Goal: Task Accomplishment & Management: Manage account settings

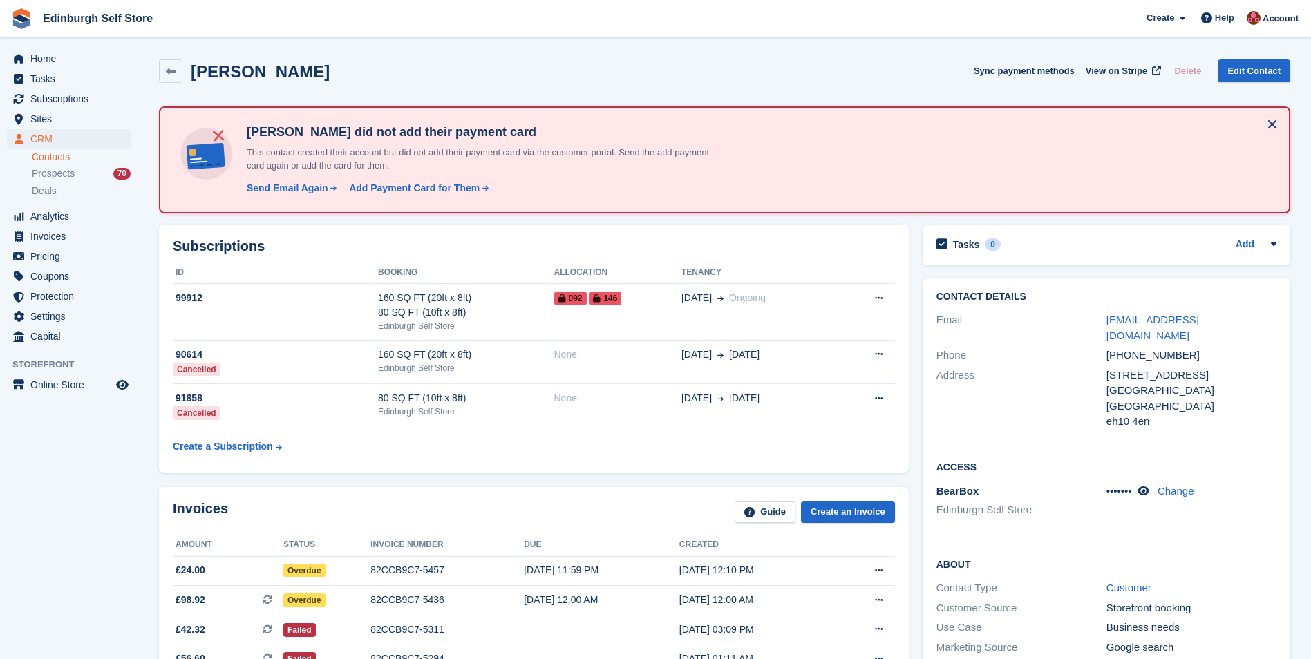
scroll to position [138, 0]
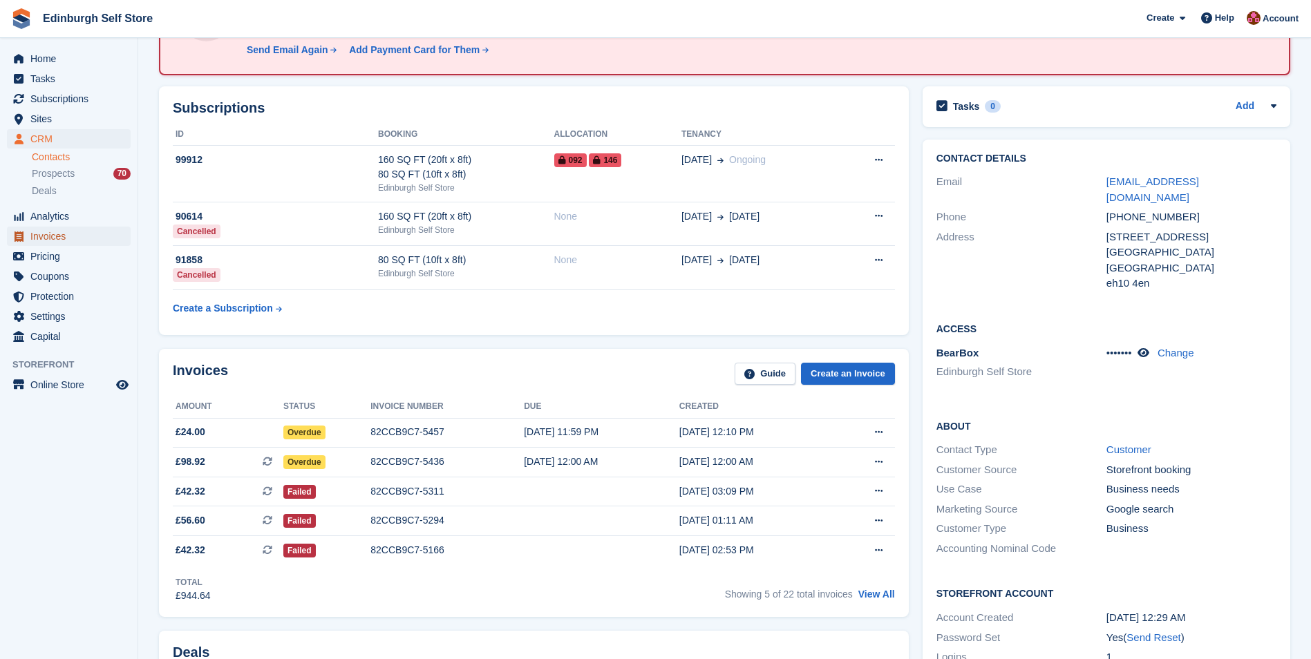
click at [83, 242] on span "Invoices" at bounding box center [71, 236] width 83 height 19
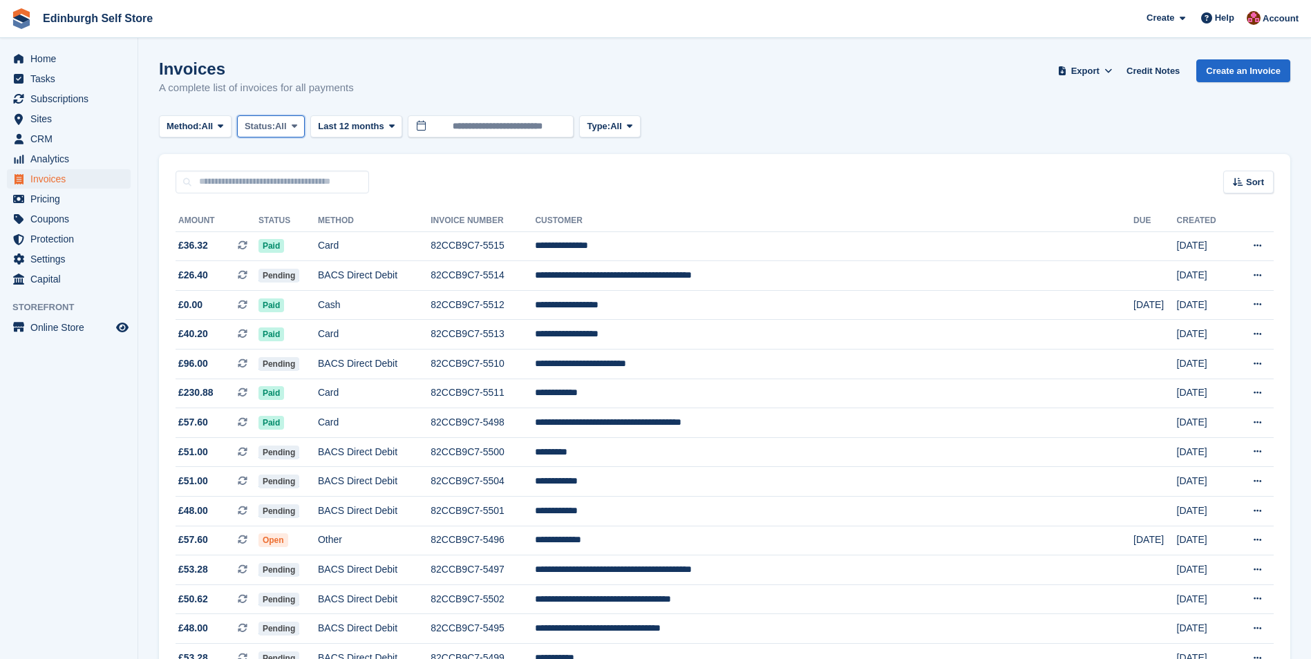
click at [297, 128] on icon at bounding box center [295, 126] width 6 height 9
click at [302, 239] on link "Open" at bounding box center [303, 233] width 120 height 25
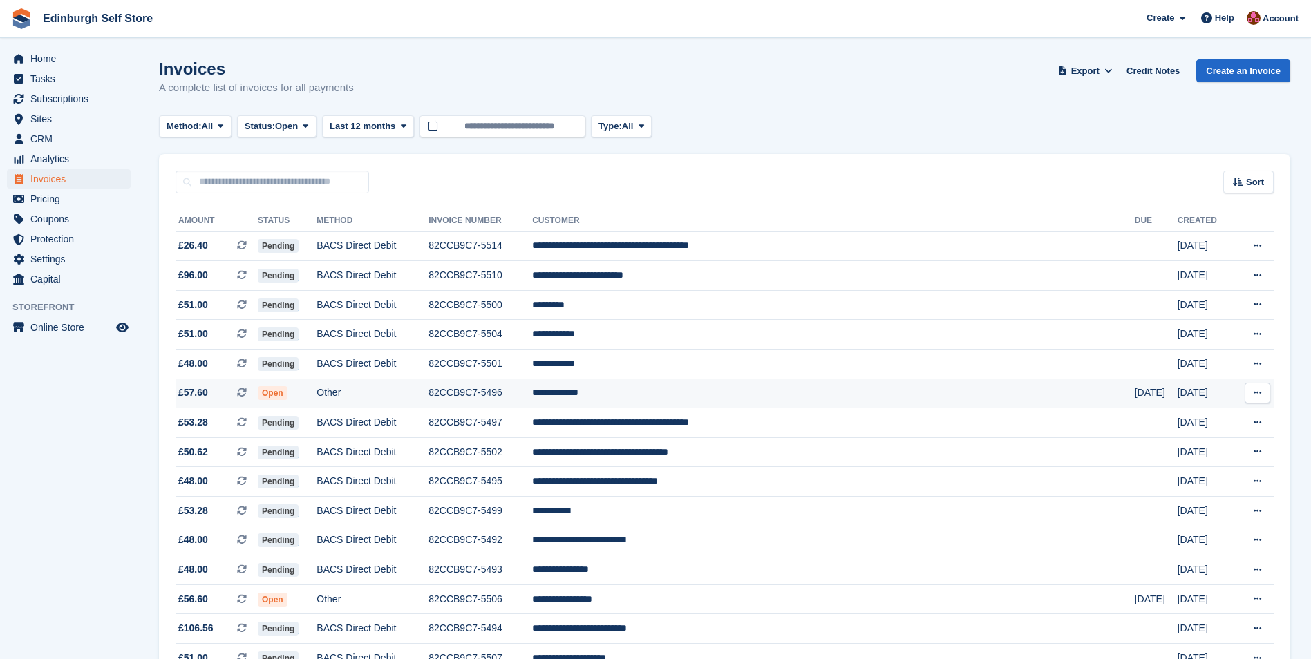
click at [675, 391] on td "**********" at bounding box center [833, 394] width 603 height 30
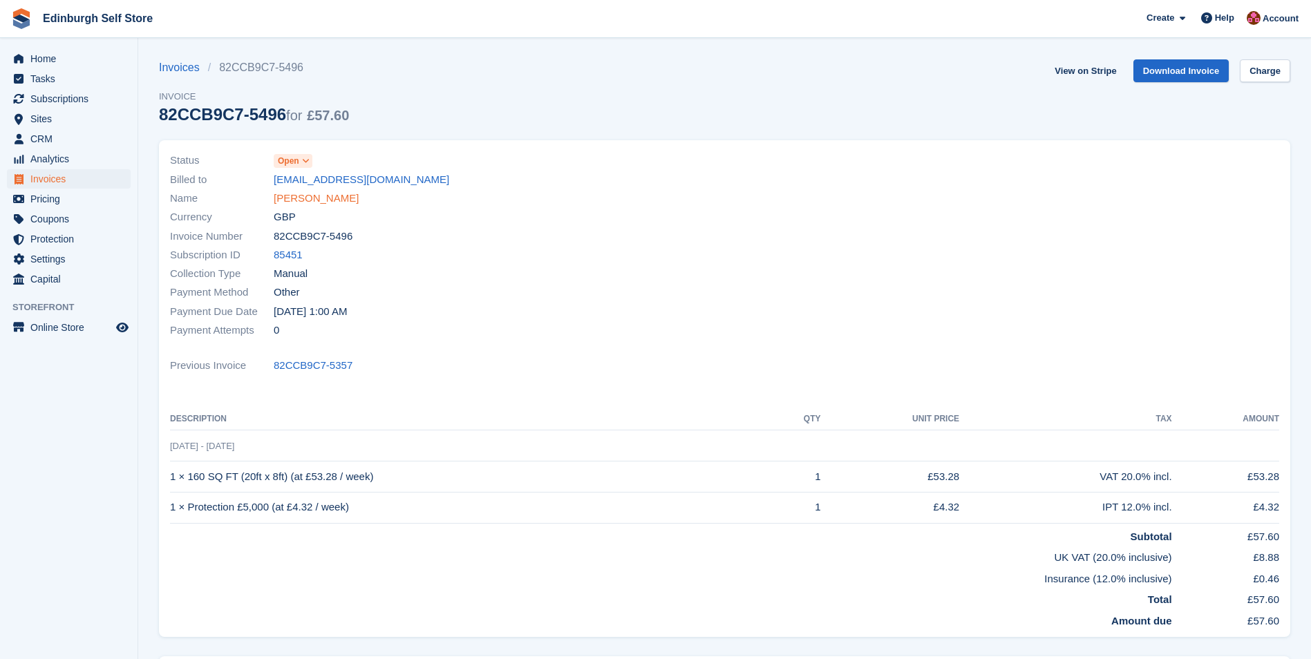
click at [330, 196] on link "Helen Cameron" at bounding box center [316, 199] width 85 height 16
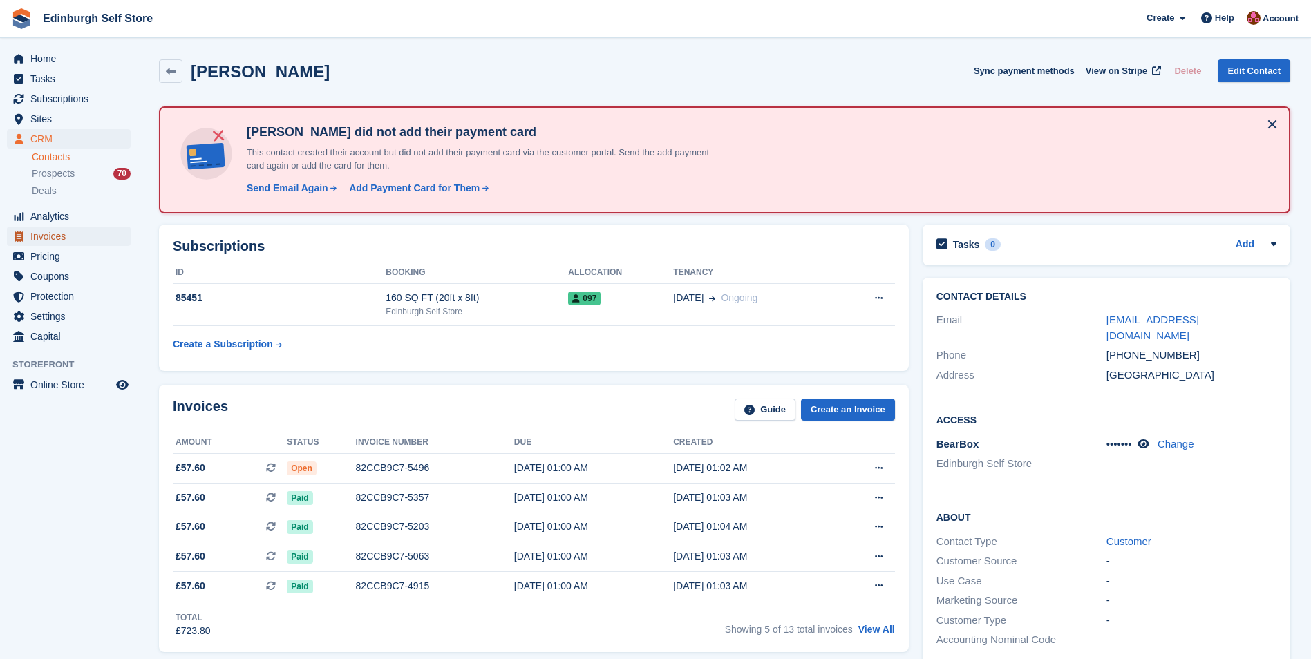
click at [63, 238] on span "Invoices" at bounding box center [71, 236] width 83 height 19
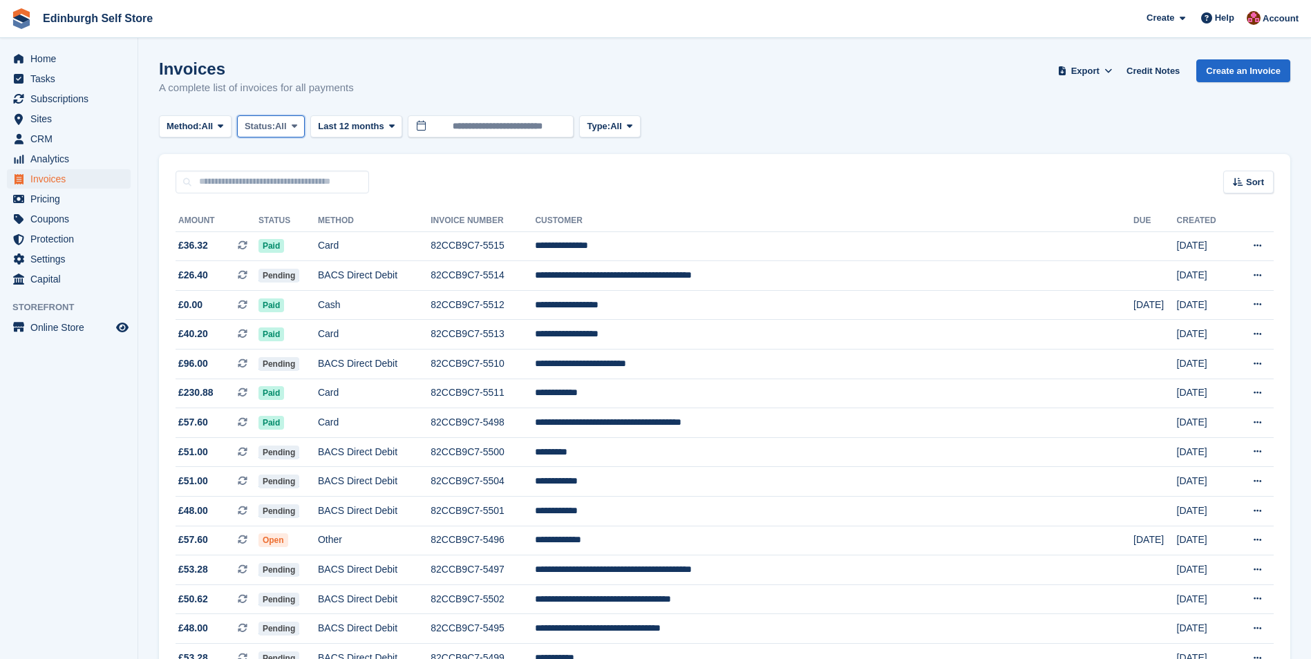
click at [300, 124] on span at bounding box center [294, 126] width 11 height 11
click at [315, 238] on link "Open" at bounding box center [303, 233] width 120 height 25
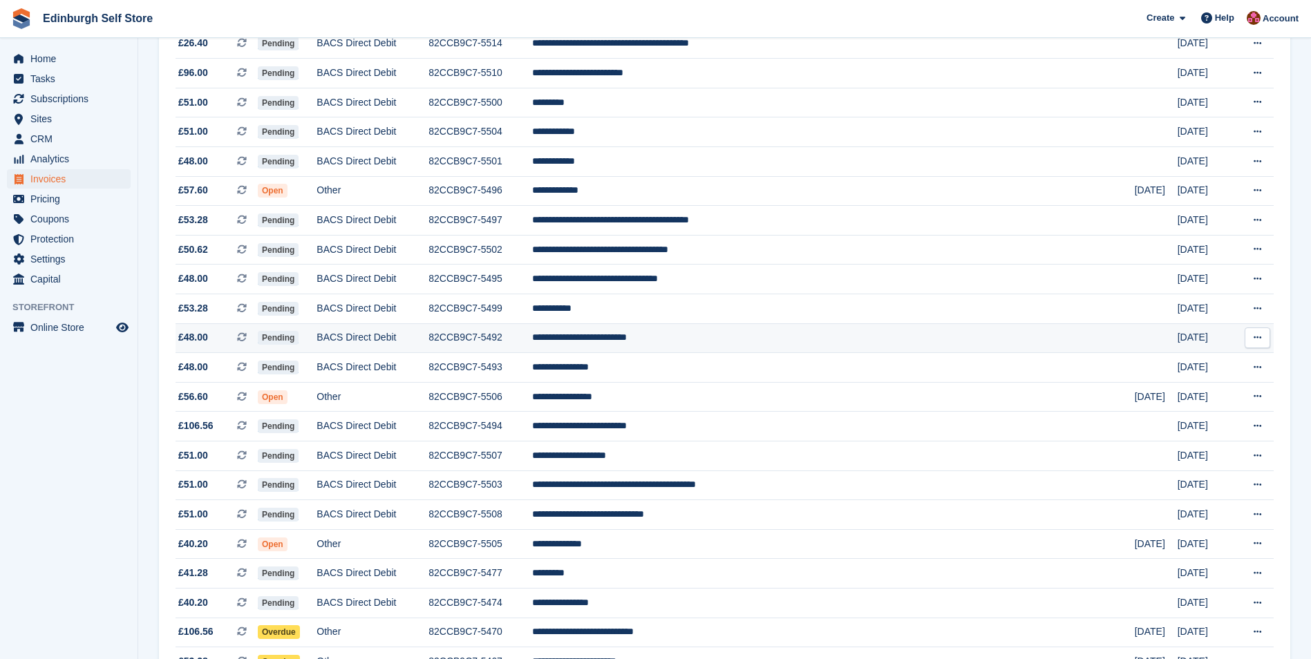
scroll to position [207, 0]
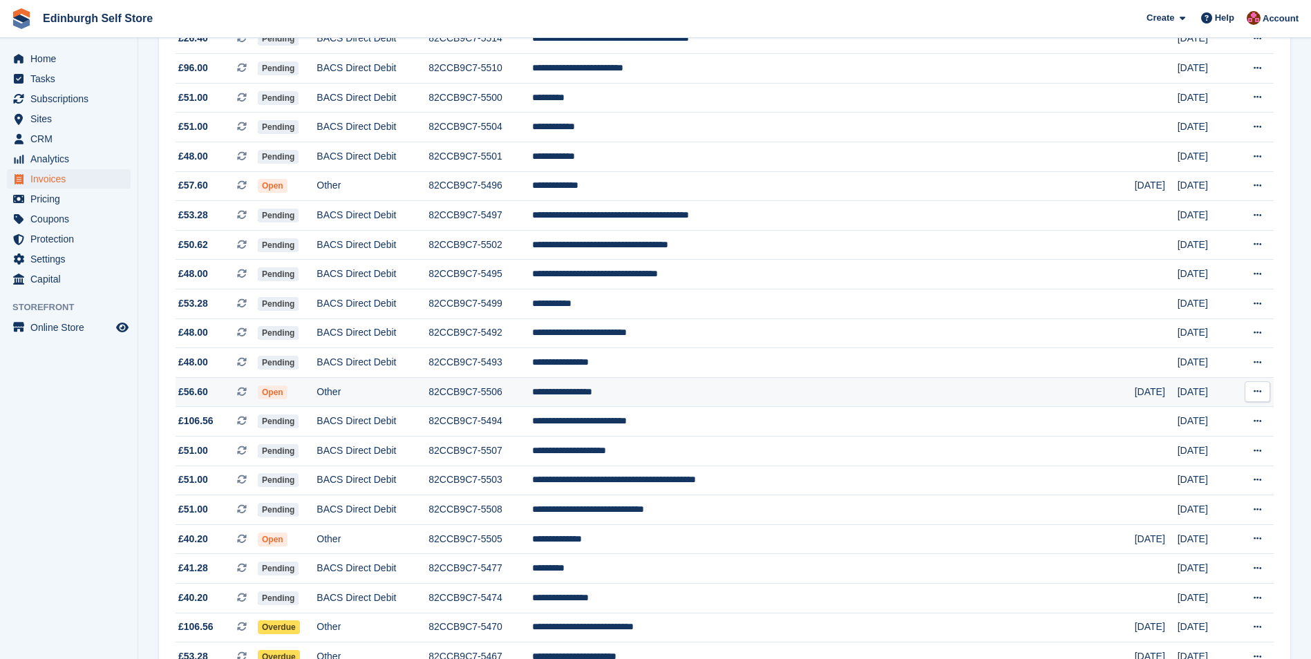
click at [740, 398] on td "**********" at bounding box center [833, 392] width 603 height 30
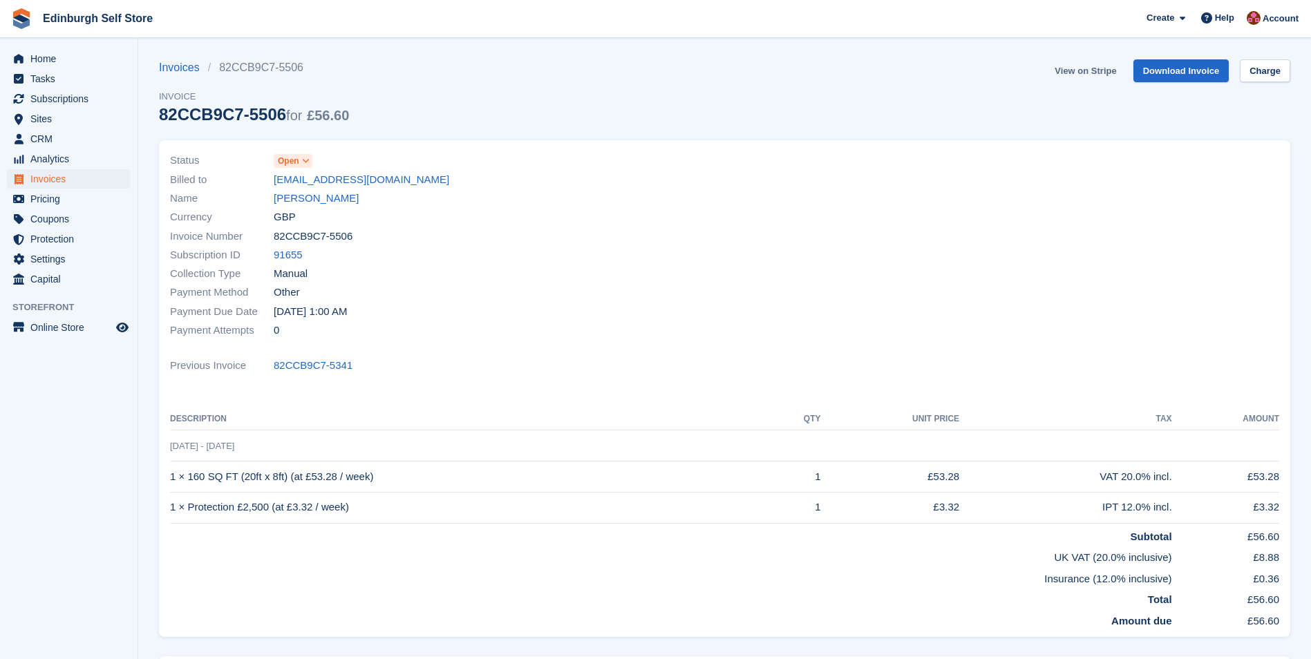
click at [1089, 71] on link "View on Stripe" at bounding box center [1085, 70] width 73 height 23
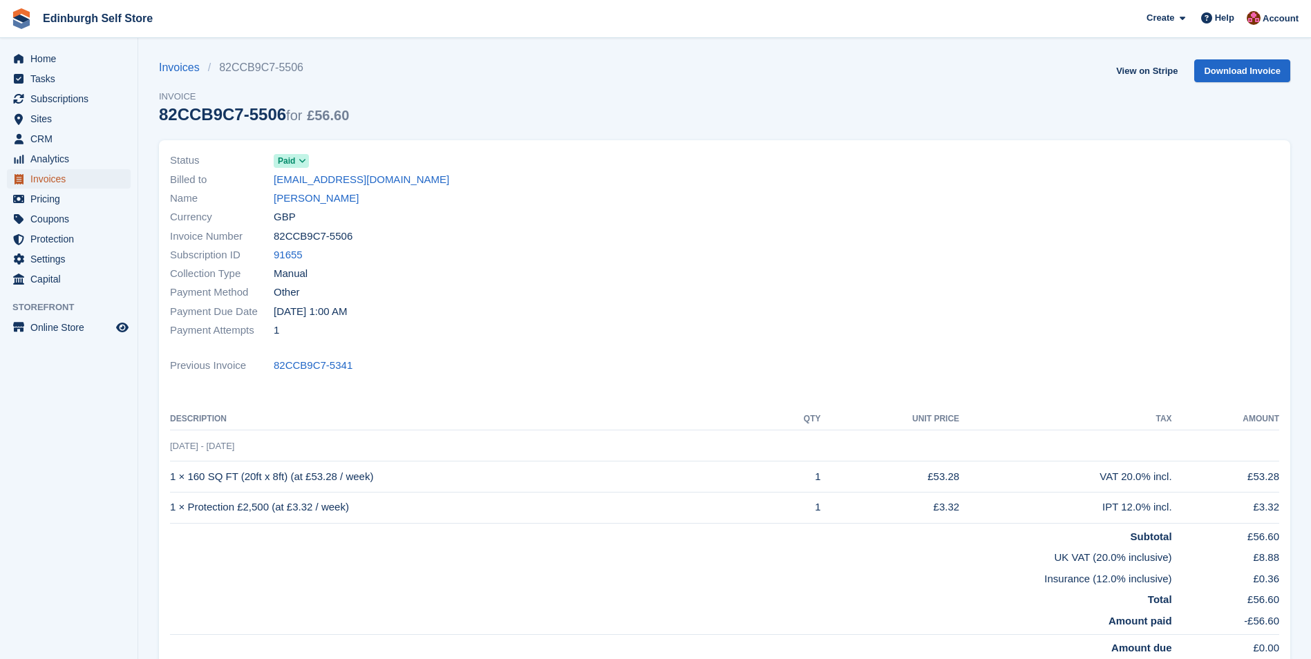
drag, startPoint x: 0, startPoint y: 0, endPoint x: 70, endPoint y: 179, distance: 192.2
click at [70, 179] on span "Invoices" at bounding box center [71, 178] width 83 height 19
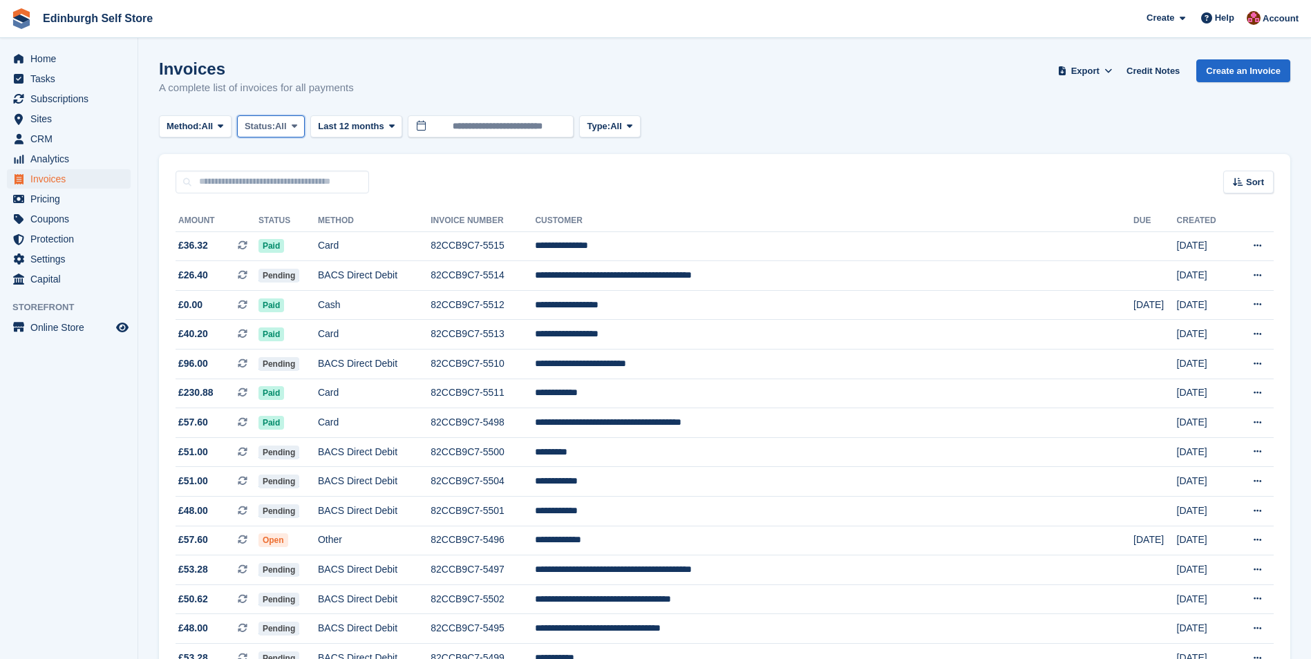
click at [297, 125] on icon at bounding box center [295, 126] width 6 height 9
click at [301, 236] on link "Open" at bounding box center [303, 233] width 120 height 25
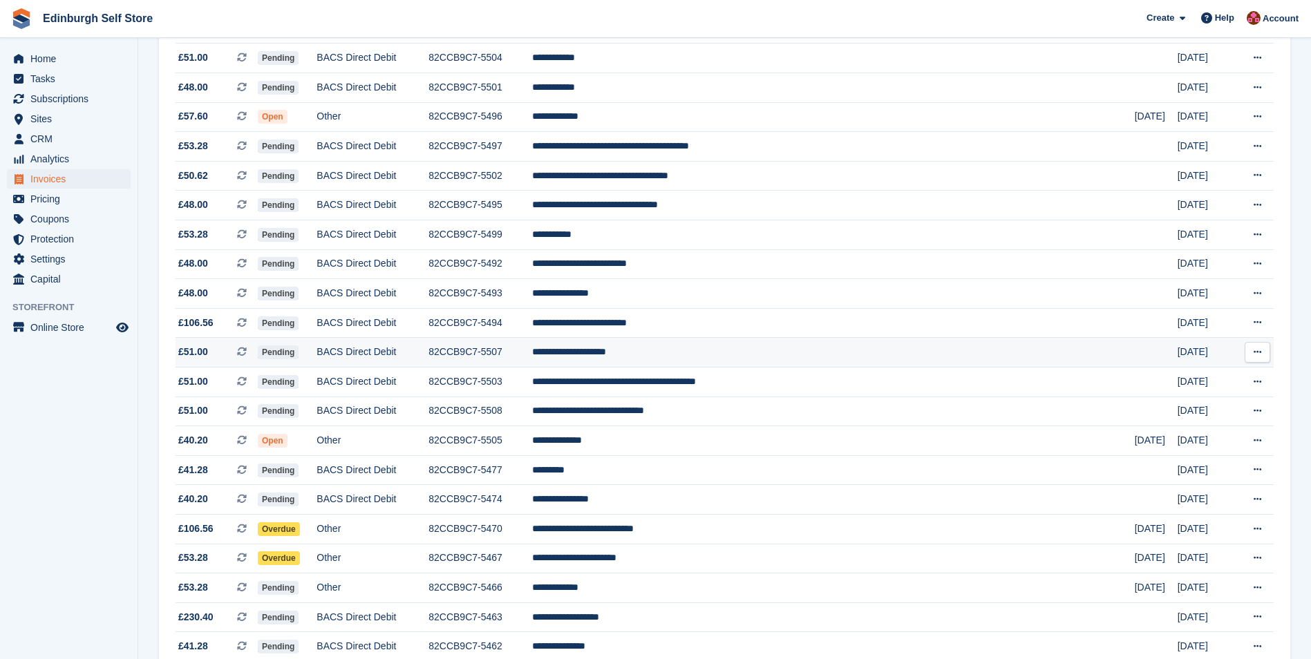
scroll to position [415, 0]
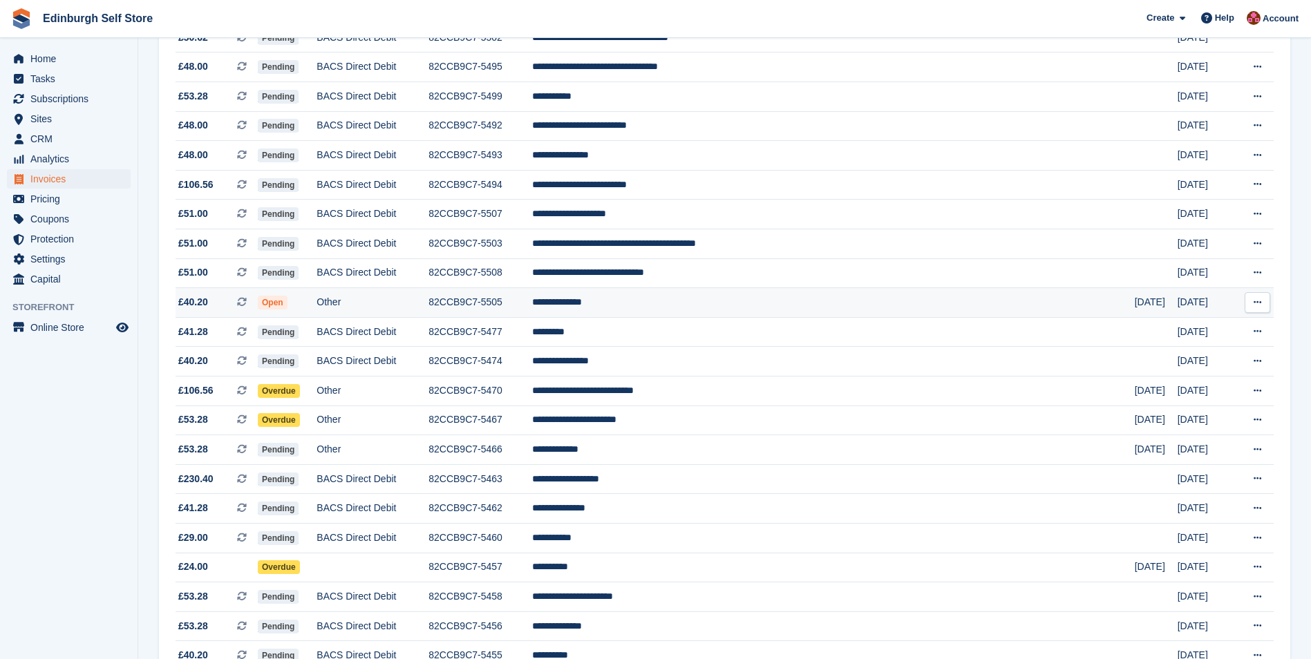
click at [700, 308] on td "**********" at bounding box center [833, 303] width 603 height 30
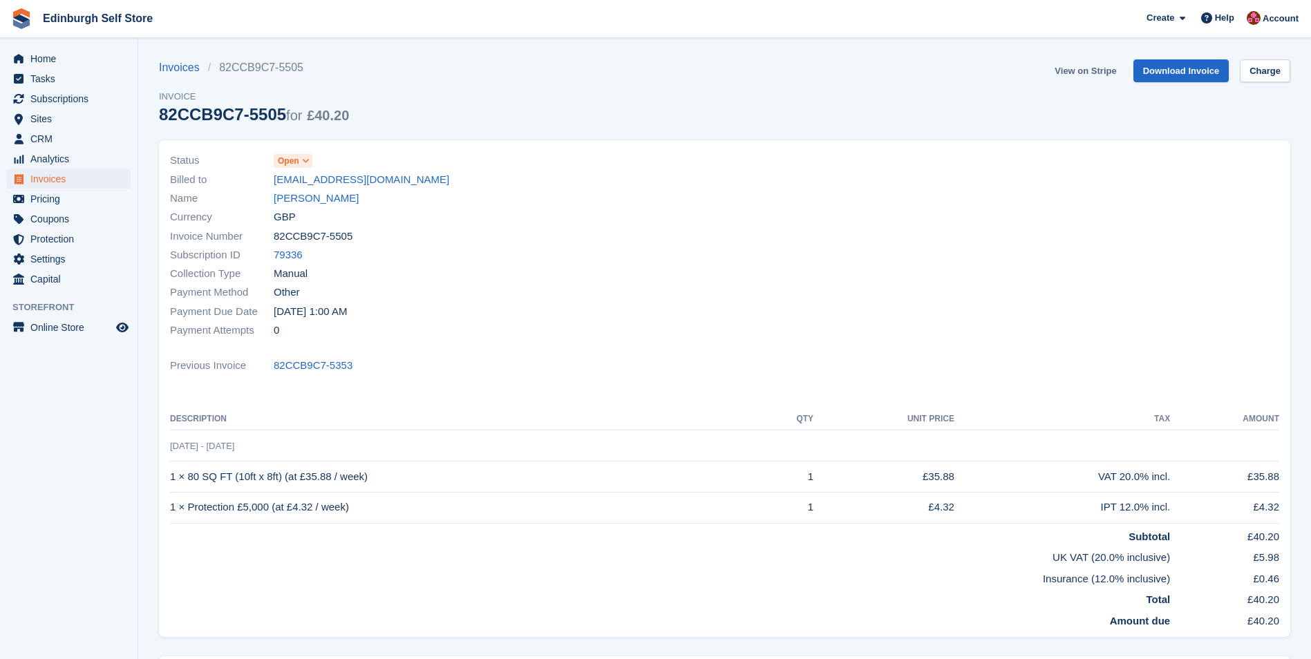
click at [1085, 72] on link "View on Stripe" at bounding box center [1085, 70] width 73 height 23
click at [79, 177] on span "Invoices" at bounding box center [71, 178] width 83 height 19
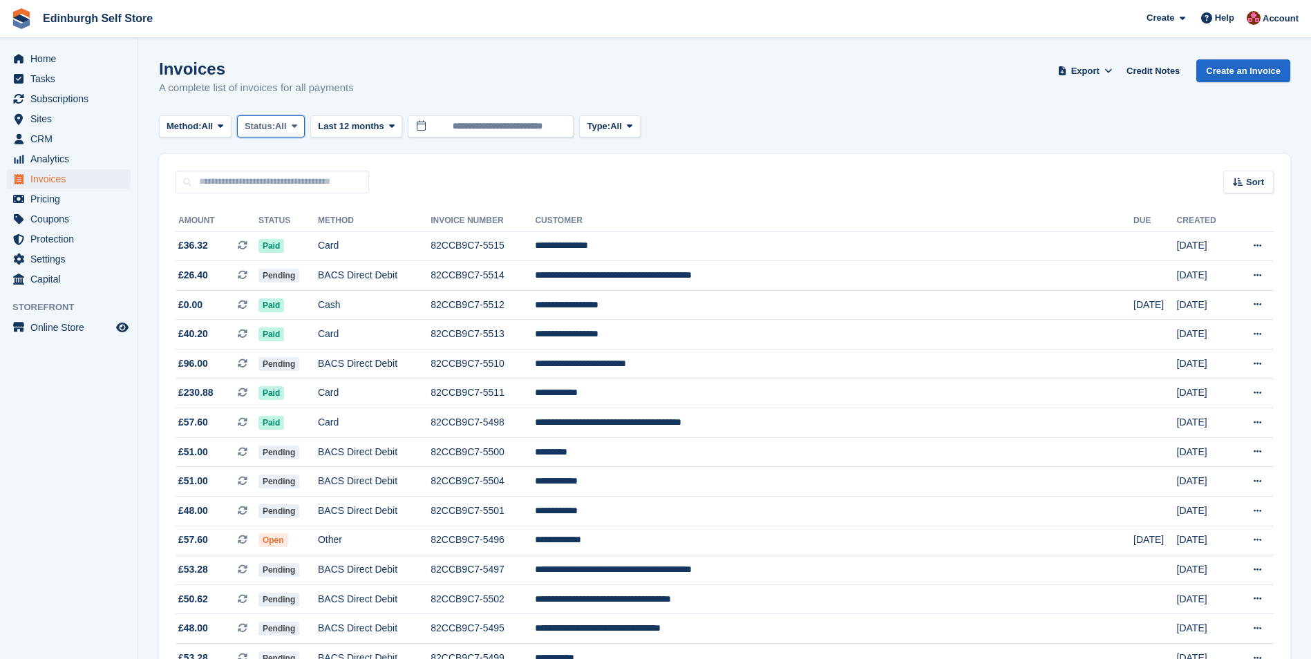
click at [294, 125] on span at bounding box center [294, 126] width 11 height 11
click at [296, 238] on link "Open" at bounding box center [303, 233] width 120 height 25
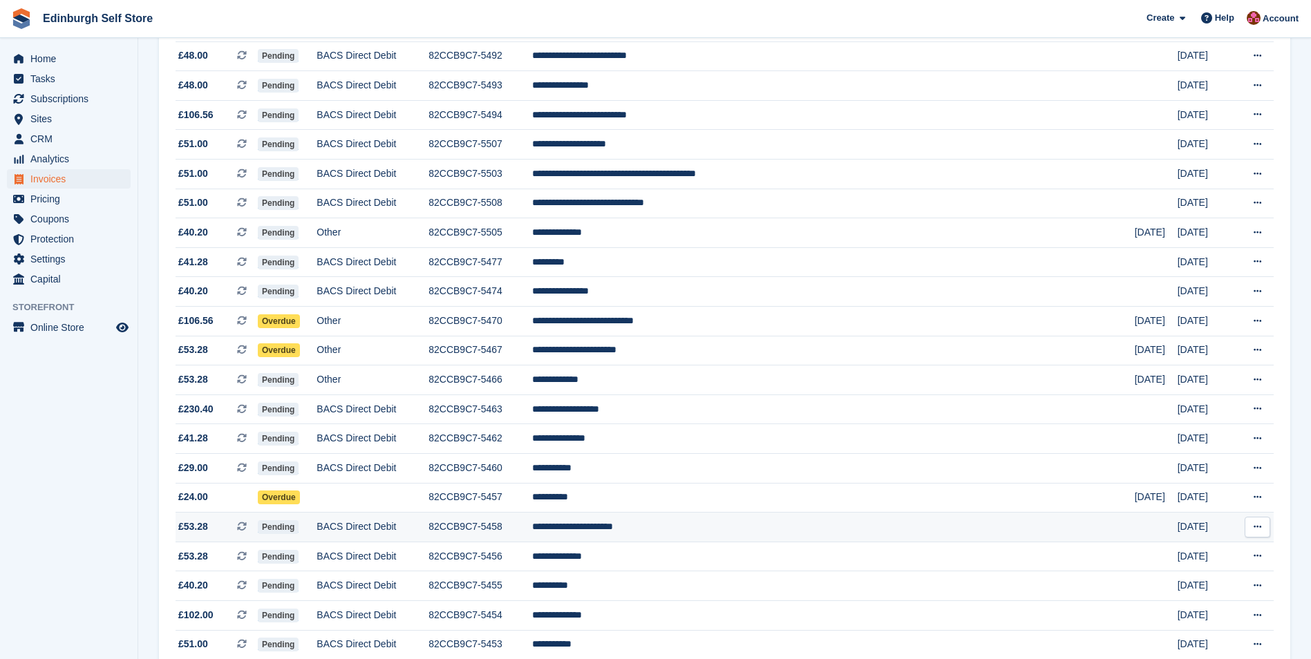
scroll to position [484, 0]
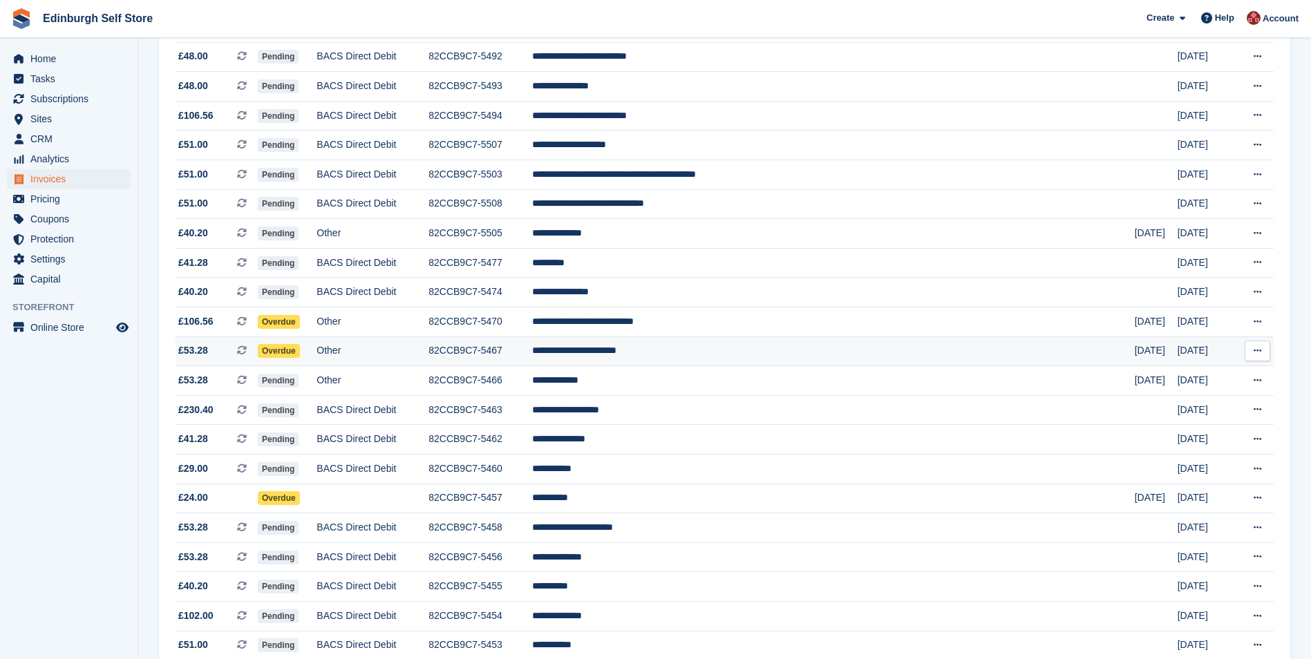
click at [713, 352] on td "**********" at bounding box center [833, 352] width 603 height 30
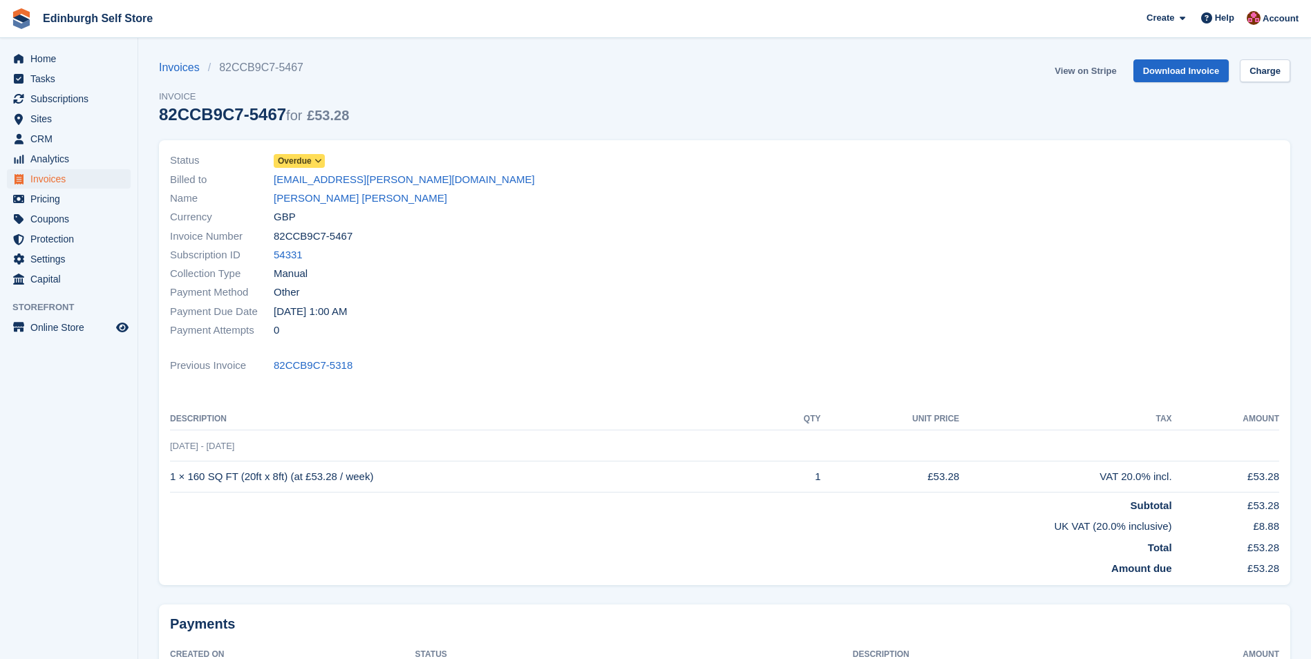
click at [1078, 71] on link "View on Stripe" at bounding box center [1085, 70] width 73 height 23
click at [67, 181] on span "Invoices" at bounding box center [71, 178] width 83 height 19
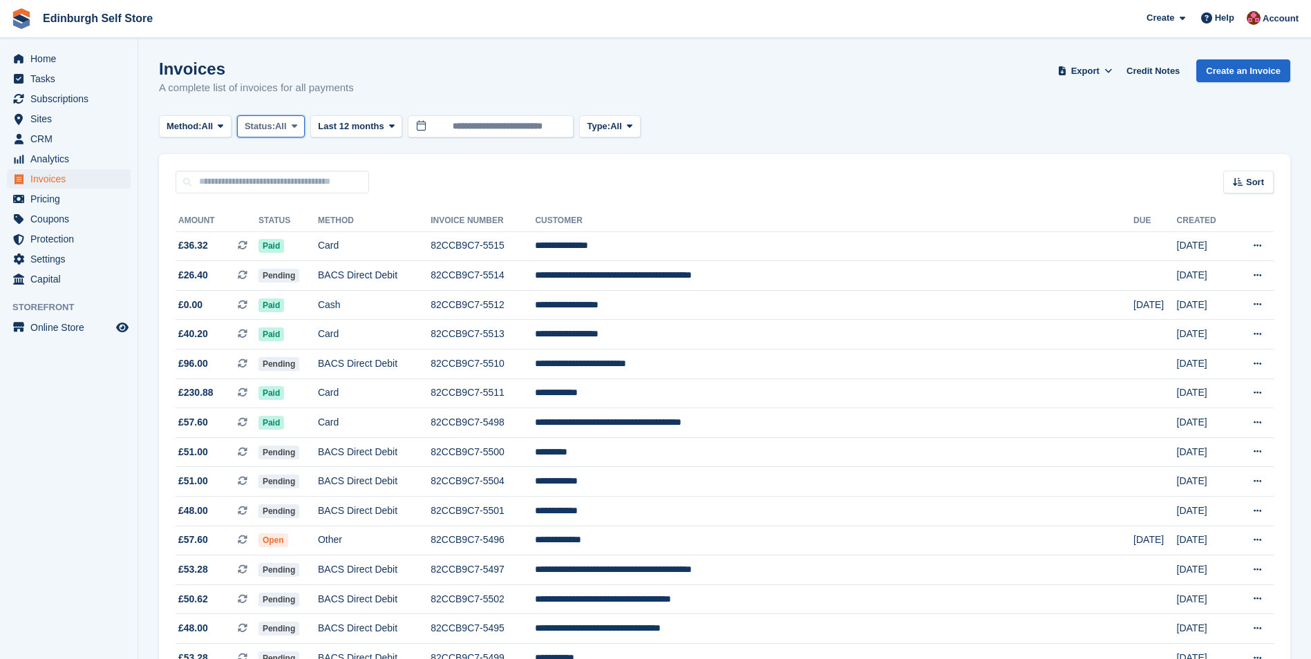
click at [294, 122] on span at bounding box center [294, 126] width 11 height 11
click at [280, 236] on link "Open" at bounding box center [303, 233] width 120 height 25
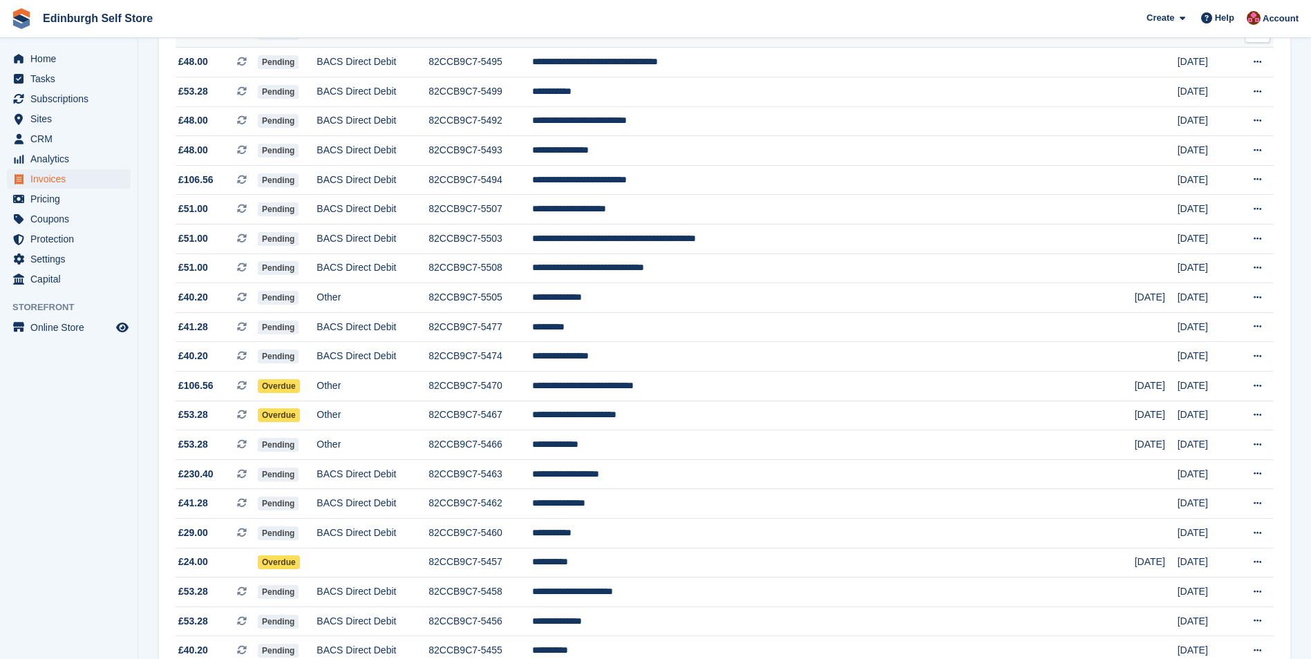
scroll to position [553, 0]
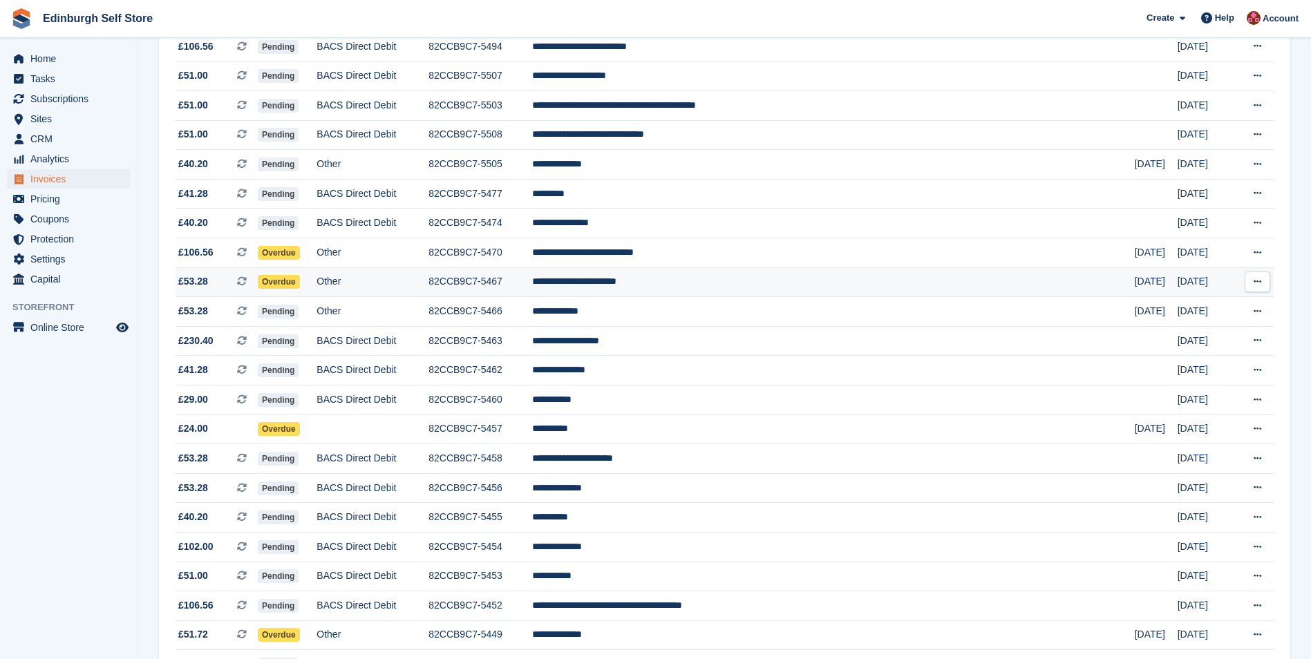
click at [706, 283] on td "**********" at bounding box center [833, 283] width 603 height 30
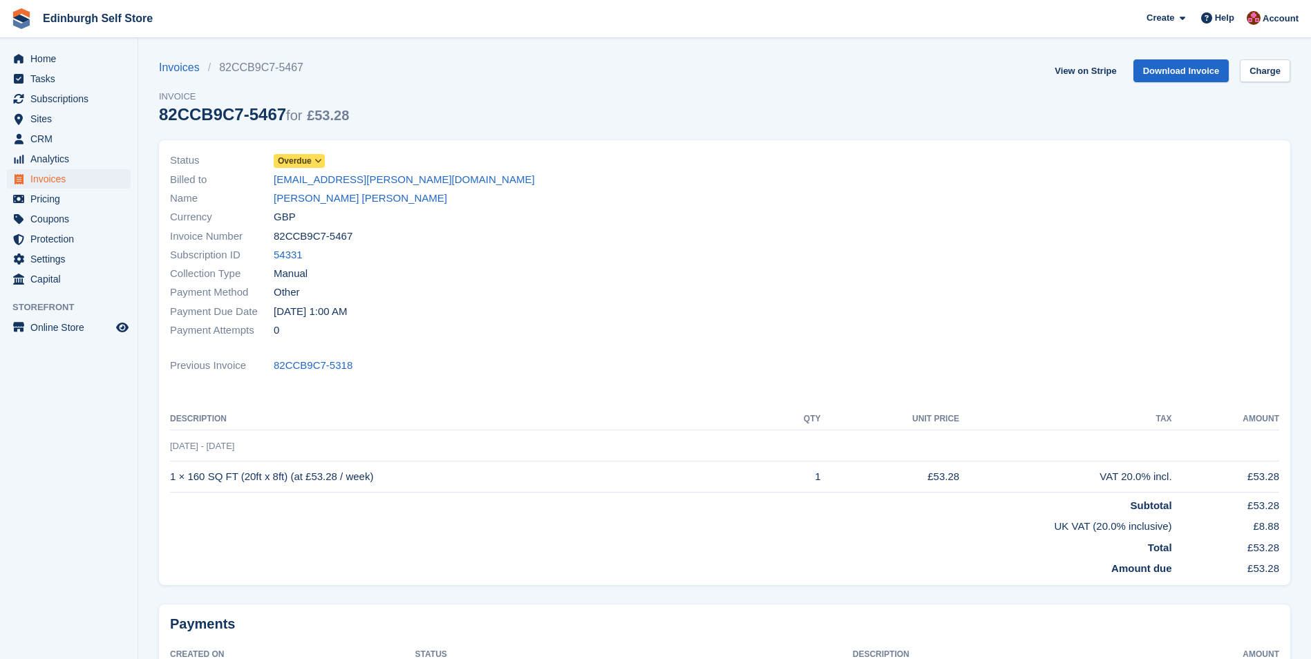
click at [319, 159] on icon at bounding box center [319, 161] width 8 height 8
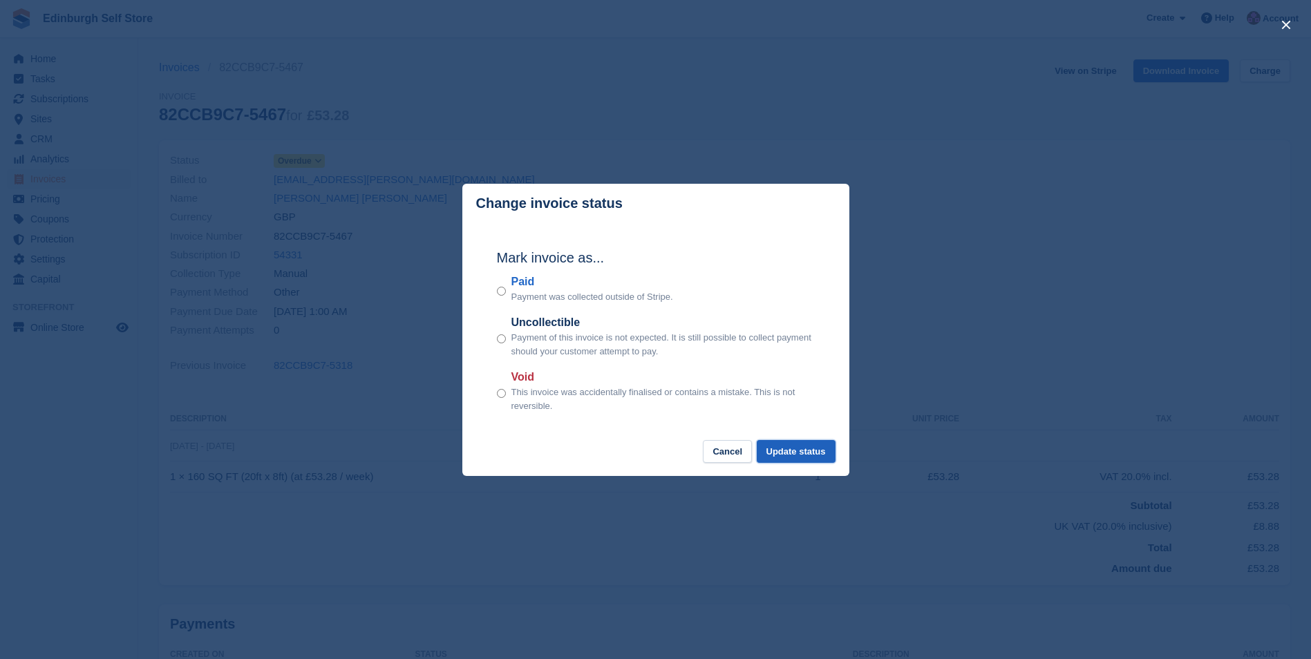
click at [799, 449] on button "Update status" at bounding box center [796, 451] width 79 height 23
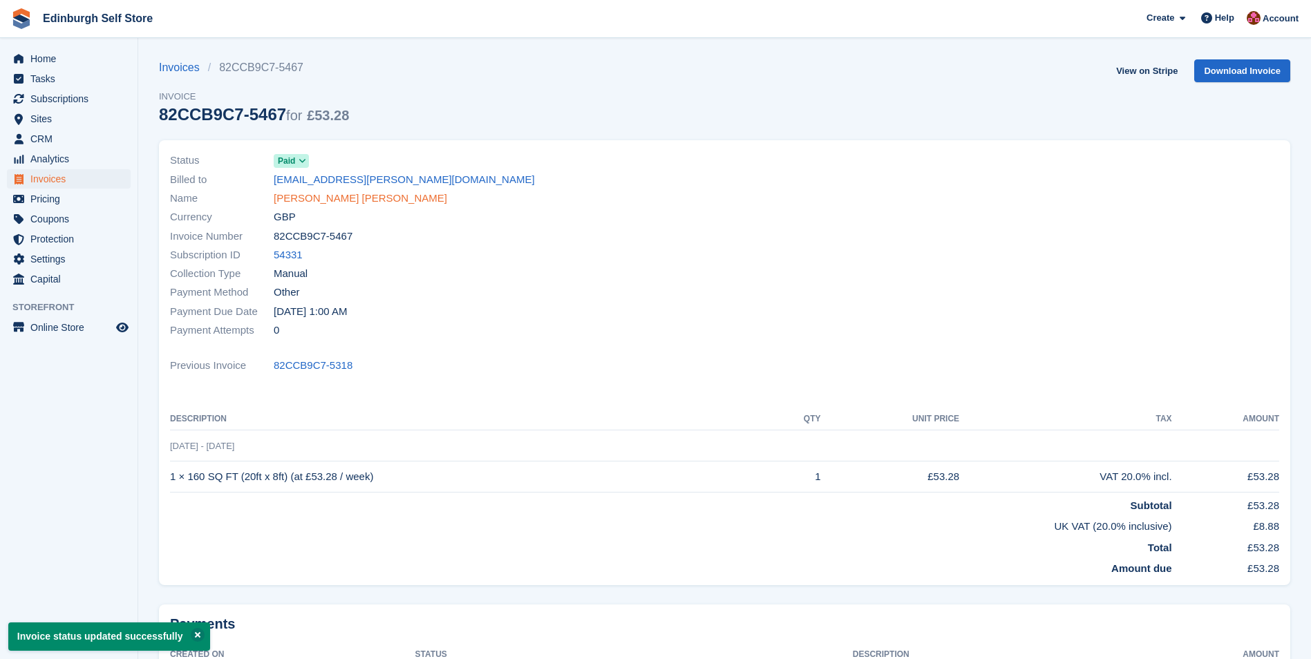
click at [325, 200] on link "[PERSON_NAME] [PERSON_NAME]" at bounding box center [361, 199] width 174 height 16
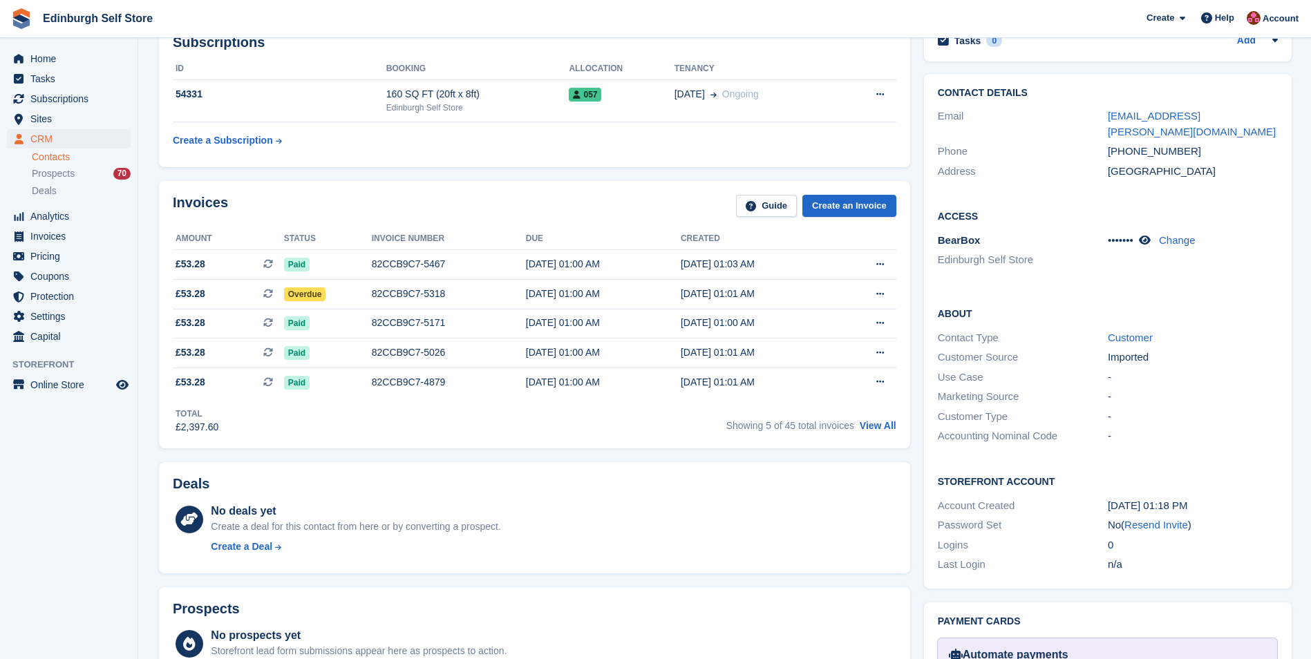
scroll to position [277, 0]
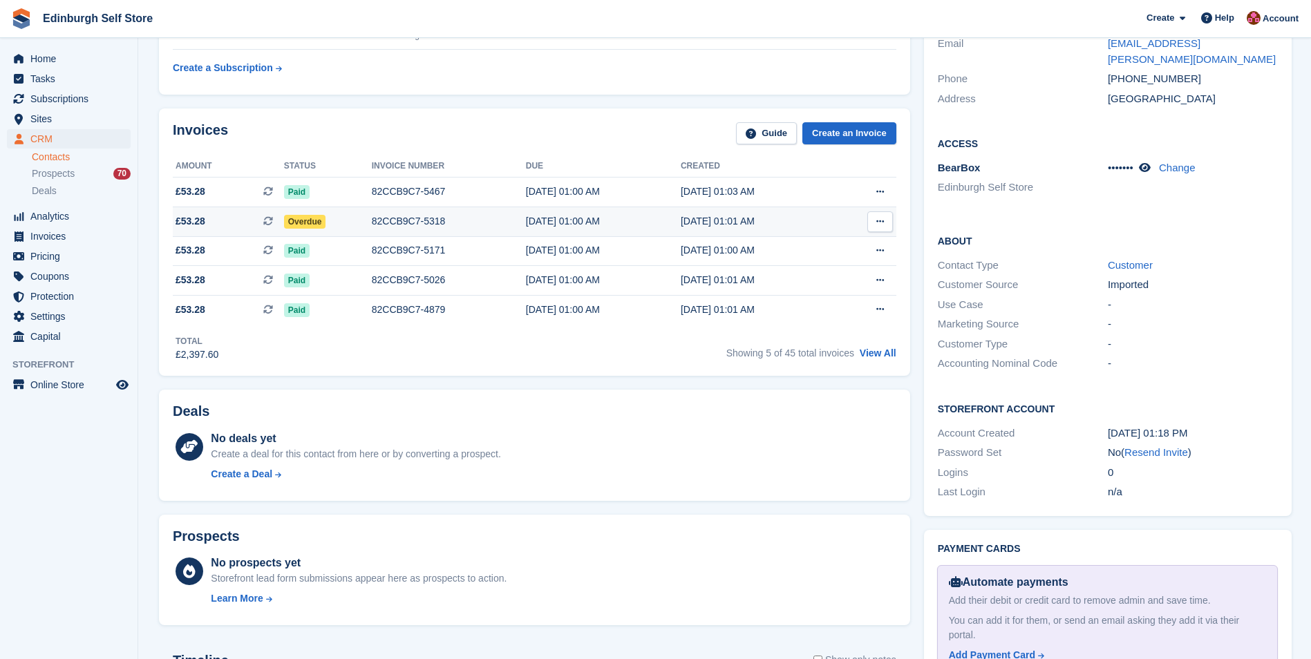
click at [416, 221] on div "82CCB9C7-5318" at bounding box center [449, 221] width 154 height 15
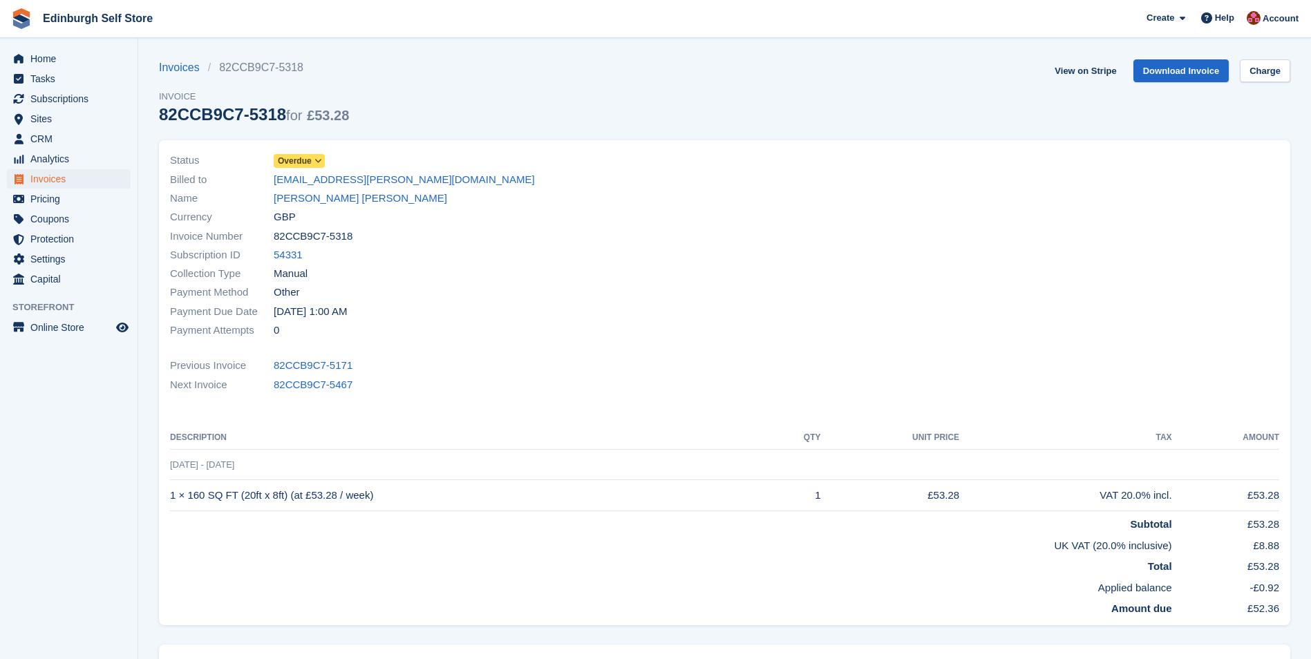
click at [319, 158] on icon at bounding box center [319, 161] width 8 height 8
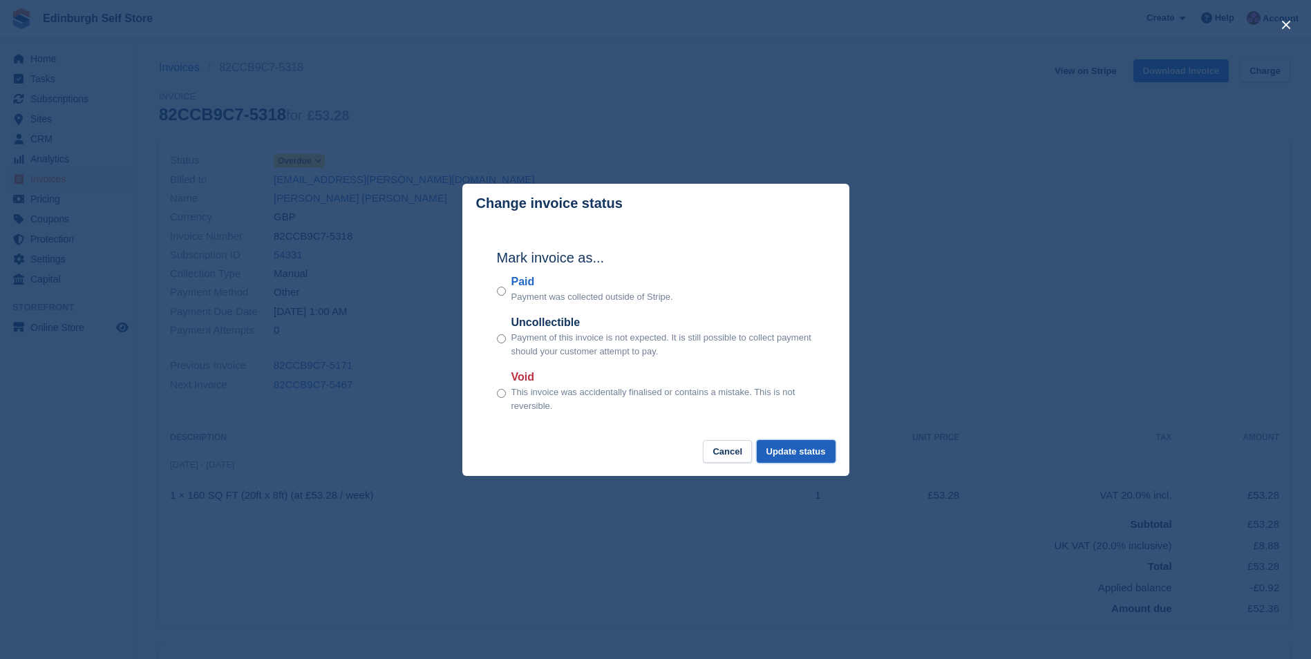
click at [787, 447] on button "Update status" at bounding box center [796, 451] width 79 height 23
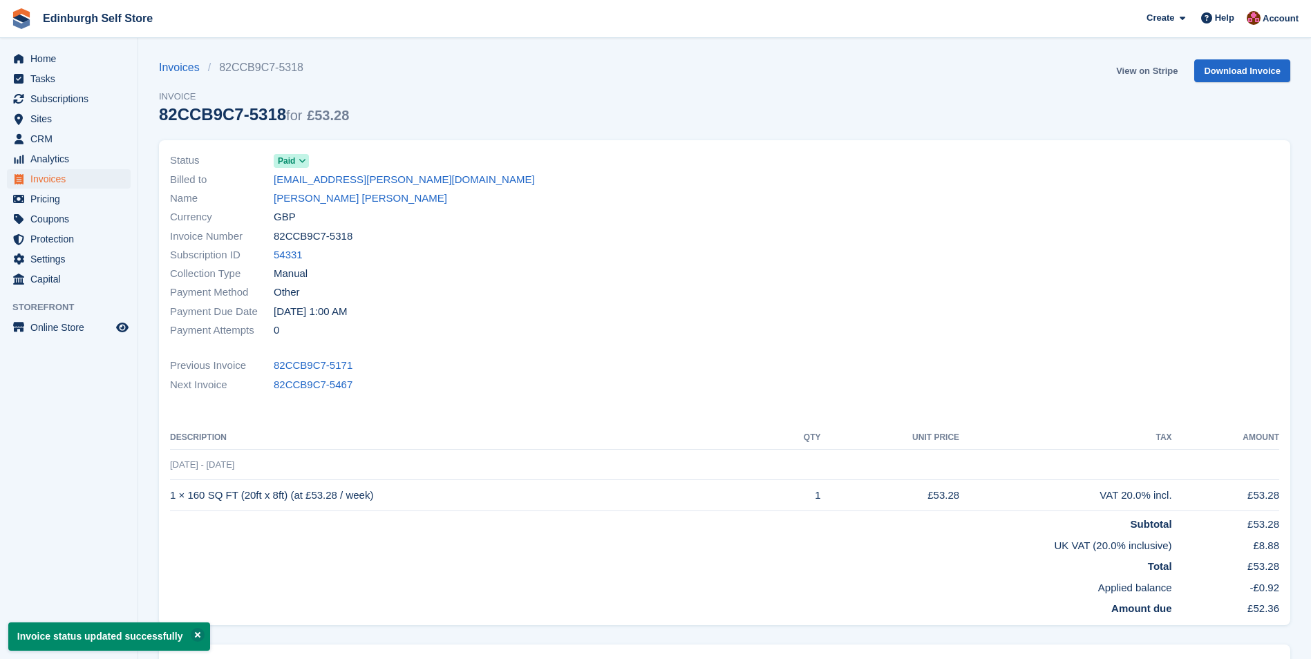
click at [1141, 71] on link "View on Stripe" at bounding box center [1147, 70] width 73 height 23
click at [68, 181] on span "Invoices" at bounding box center [71, 178] width 83 height 19
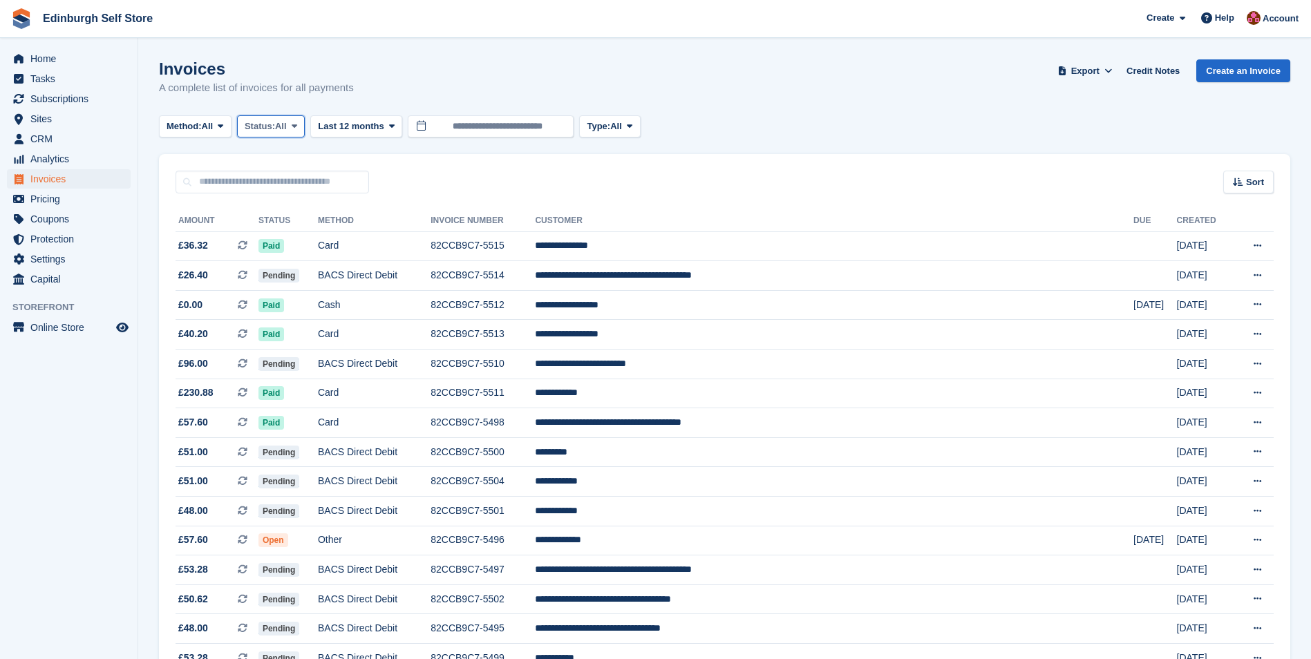
click at [297, 129] on icon at bounding box center [295, 126] width 6 height 9
click at [310, 238] on link "Open" at bounding box center [303, 233] width 120 height 25
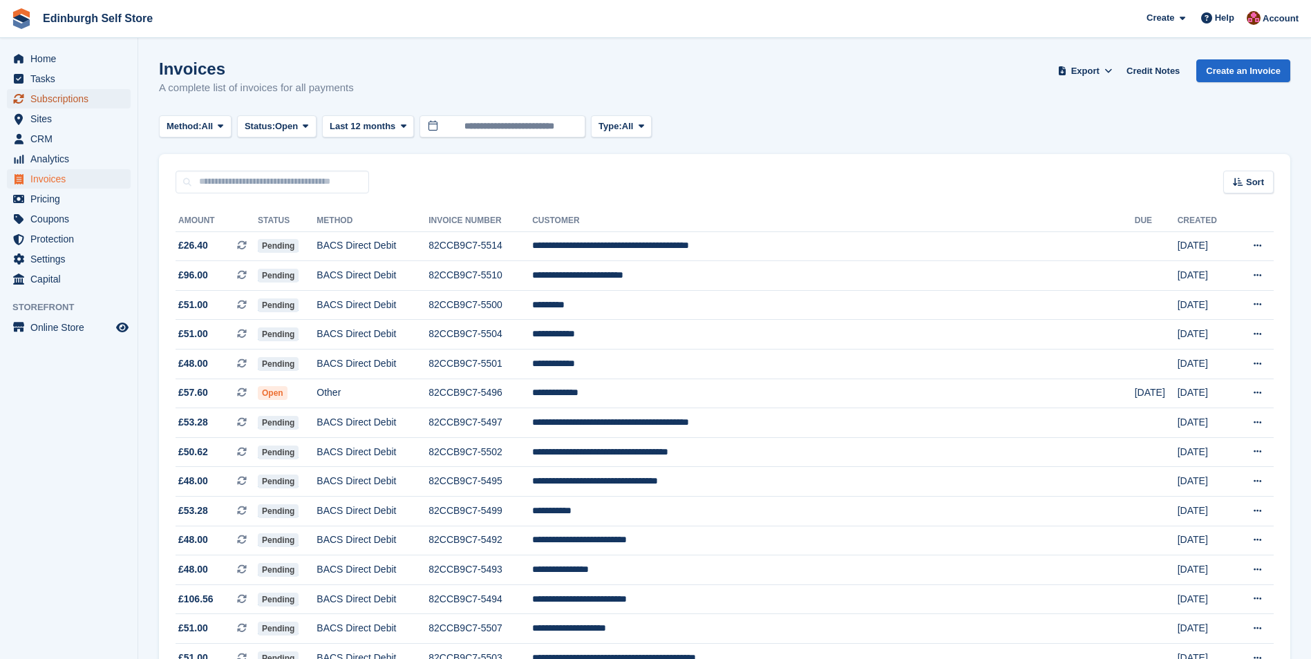
click at [76, 100] on span "Subscriptions" at bounding box center [71, 98] width 83 height 19
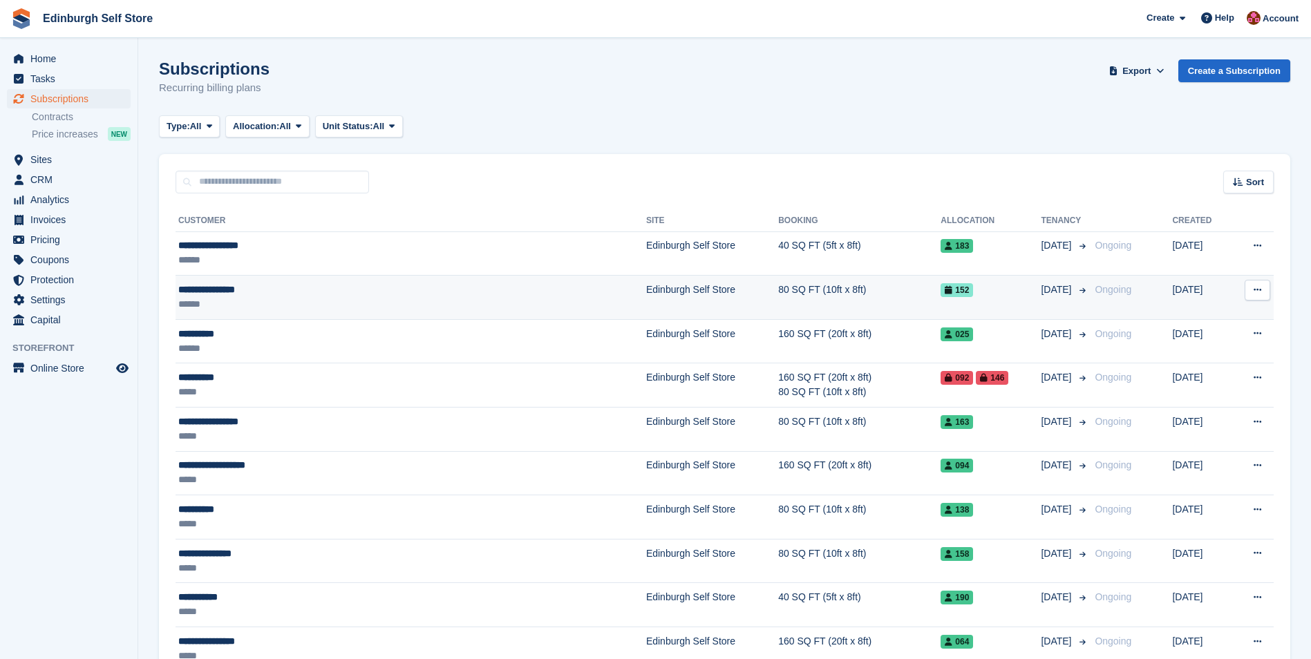
click at [778, 289] on td "80 SQ FT (10ft x 8ft)" at bounding box center [859, 298] width 162 height 44
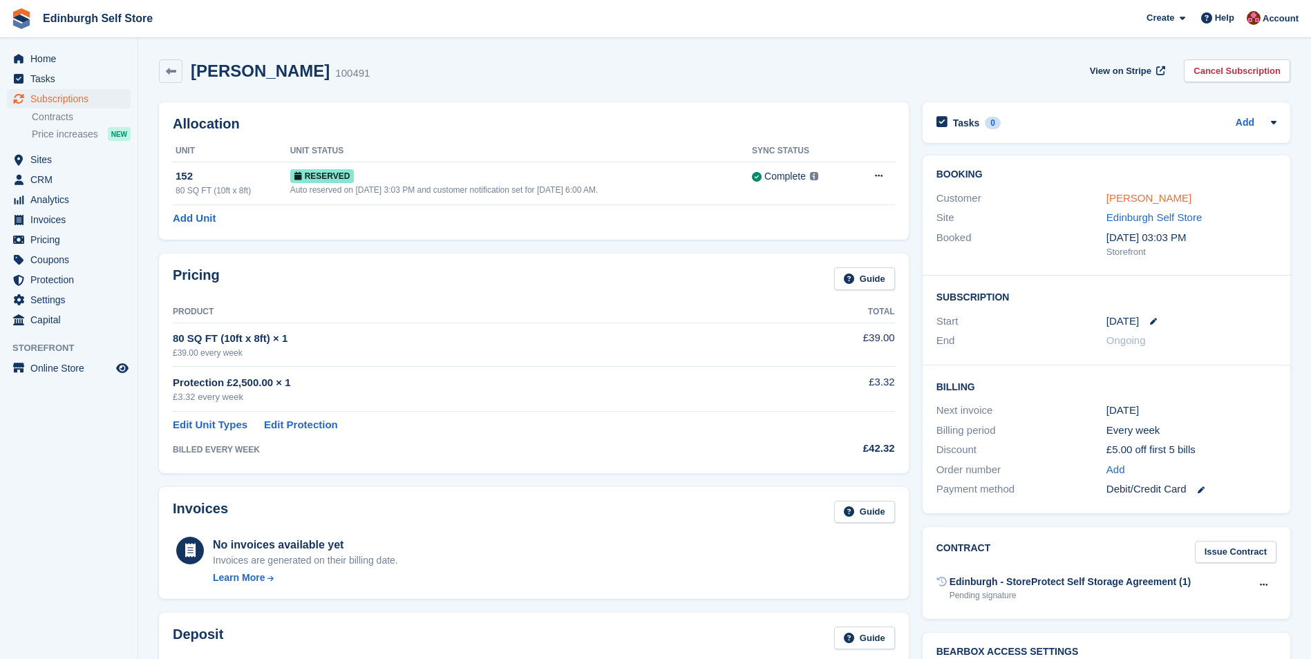
click at [1141, 197] on link "[PERSON_NAME]" at bounding box center [1149, 198] width 85 height 12
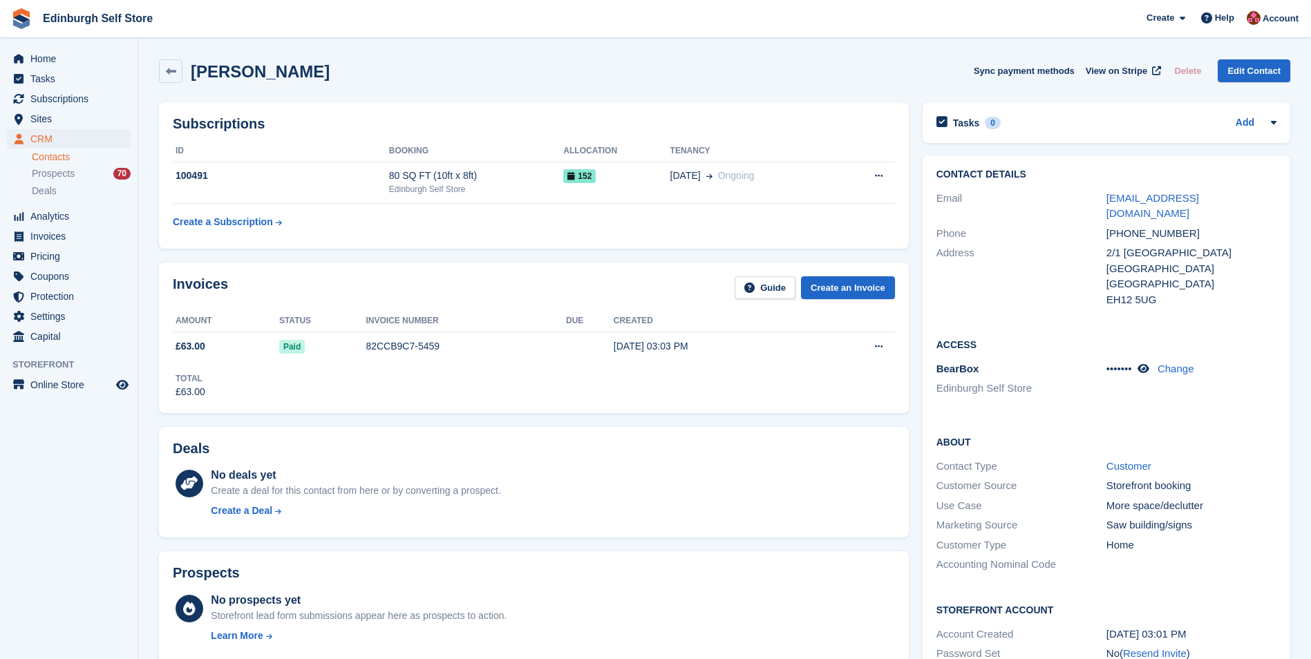
drag, startPoint x: 314, startPoint y: 71, endPoint x: 246, endPoint y: 69, distance: 67.8
click at [246, 69] on div "[PERSON_NAME] Sync payment methods View on Stripe Delete Edit Contact" at bounding box center [725, 71] width 1132 height 24
copy h2 "[PERSON_NAME]"
drag, startPoint x: 237, startPoint y: 71, endPoint x: 193, endPoint y: 68, distance: 44.3
click at [193, 68] on h2 "[PERSON_NAME]" at bounding box center [260, 71] width 139 height 19
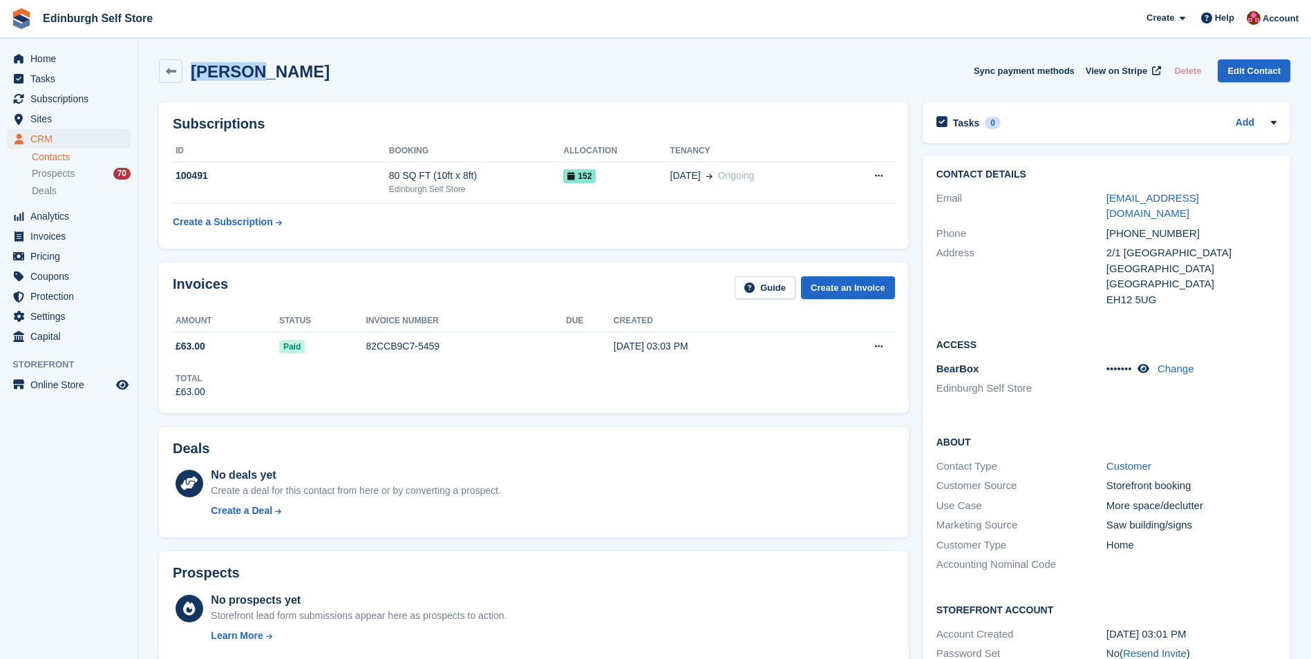
copy h2 "Kirstie"
drag, startPoint x: 1236, startPoint y: 198, endPoint x: 1105, endPoint y: 198, distance: 131.3
click at [1105, 198] on div "Email [EMAIL_ADDRESS][DOMAIN_NAME]" at bounding box center [1107, 206] width 340 height 35
drag, startPoint x: 1105, startPoint y: 198, endPoint x: 1158, endPoint y: 198, distance: 53.2
copy div "[EMAIL_ADDRESS][DOMAIN_NAME]"
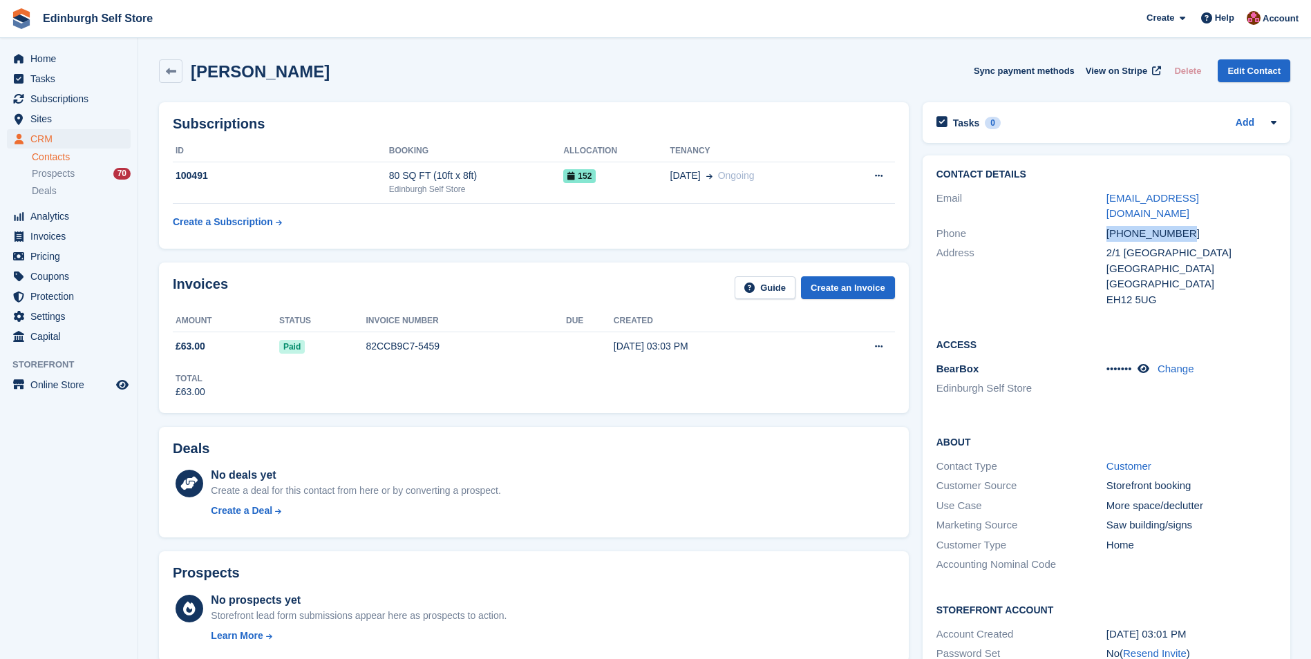
drag, startPoint x: 1188, startPoint y: 212, endPoint x: 1104, endPoint y: 221, distance: 84.1
click at [1104, 224] on div "Phone [PHONE_NUMBER]" at bounding box center [1107, 234] width 340 height 20
drag, startPoint x: 1104, startPoint y: 221, endPoint x: 1113, endPoint y: 221, distance: 9.0
copy div "+447849560986"
drag, startPoint x: 1152, startPoint y: 283, endPoint x: 1092, endPoint y: 261, distance: 64.7
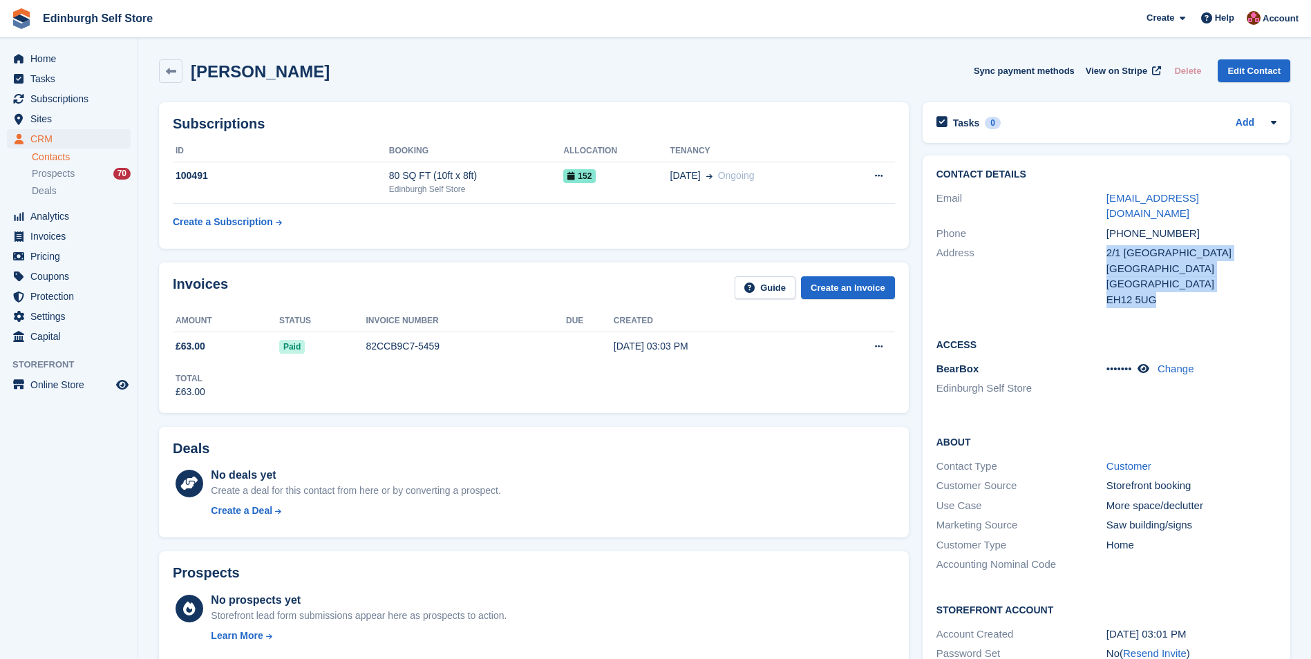
click at [1092, 261] on div "Address 2/1 Balgreen Gardens Edinburgh United Kingdom EH12 5UG" at bounding box center [1107, 276] width 340 height 66
drag, startPoint x: 1092, startPoint y: 261, endPoint x: 1140, endPoint y: 255, distance: 48.7
copy div "2/1 Balgreen Gardens Edinburgh United Kingdom EH12 5UG"
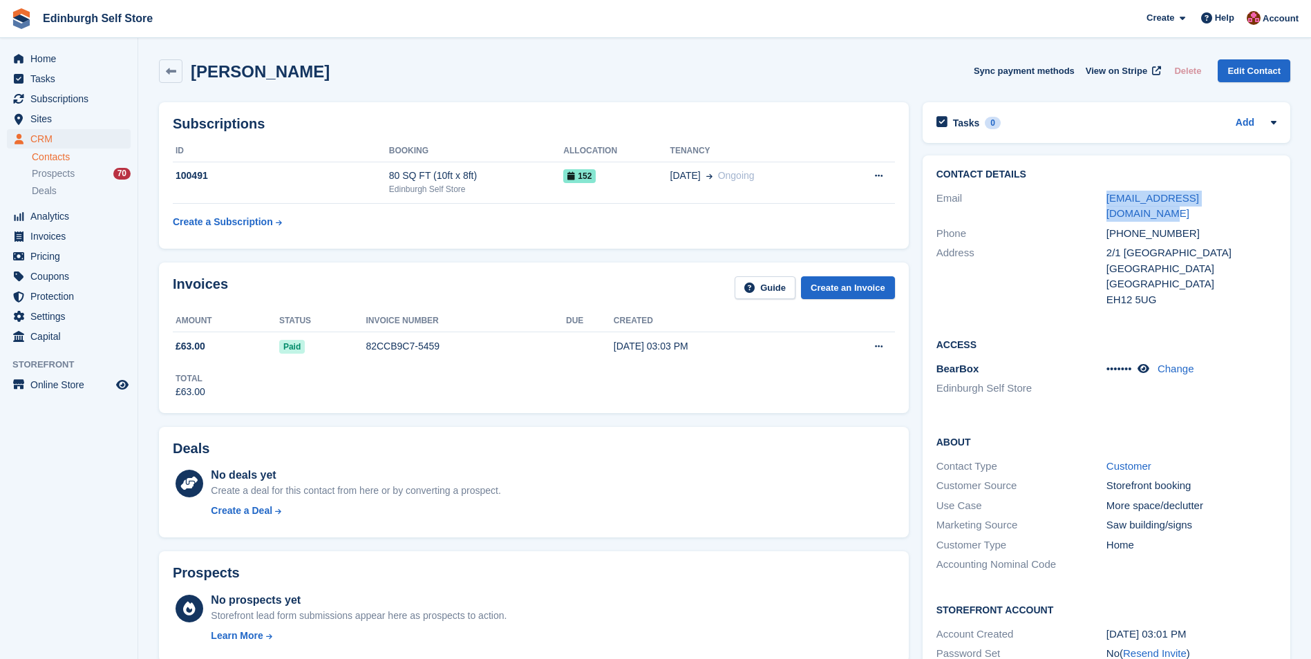
drag, startPoint x: 1235, startPoint y: 195, endPoint x: 1103, endPoint y: 194, distance: 132.7
click at [1103, 194] on div "Email kirstiejclifford@gmail.com" at bounding box center [1107, 206] width 340 height 35
drag, startPoint x: 1103, startPoint y: 194, endPoint x: 1134, endPoint y: 196, distance: 31.8
copy div "kirstiejclifford@gmail.com"
drag, startPoint x: 73, startPoint y: 59, endPoint x: 166, endPoint y: 105, distance: 103.3
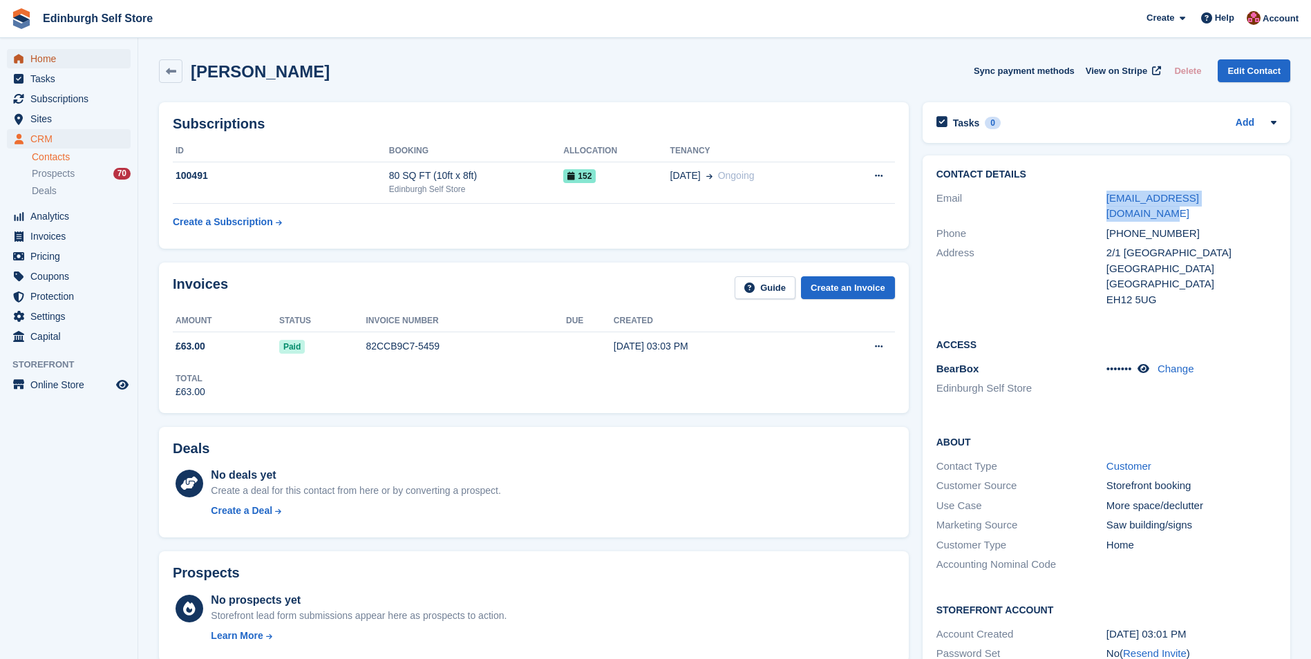
click at [73, 59] on span "Home" at bounding box center [71, 58] width 83 height 19
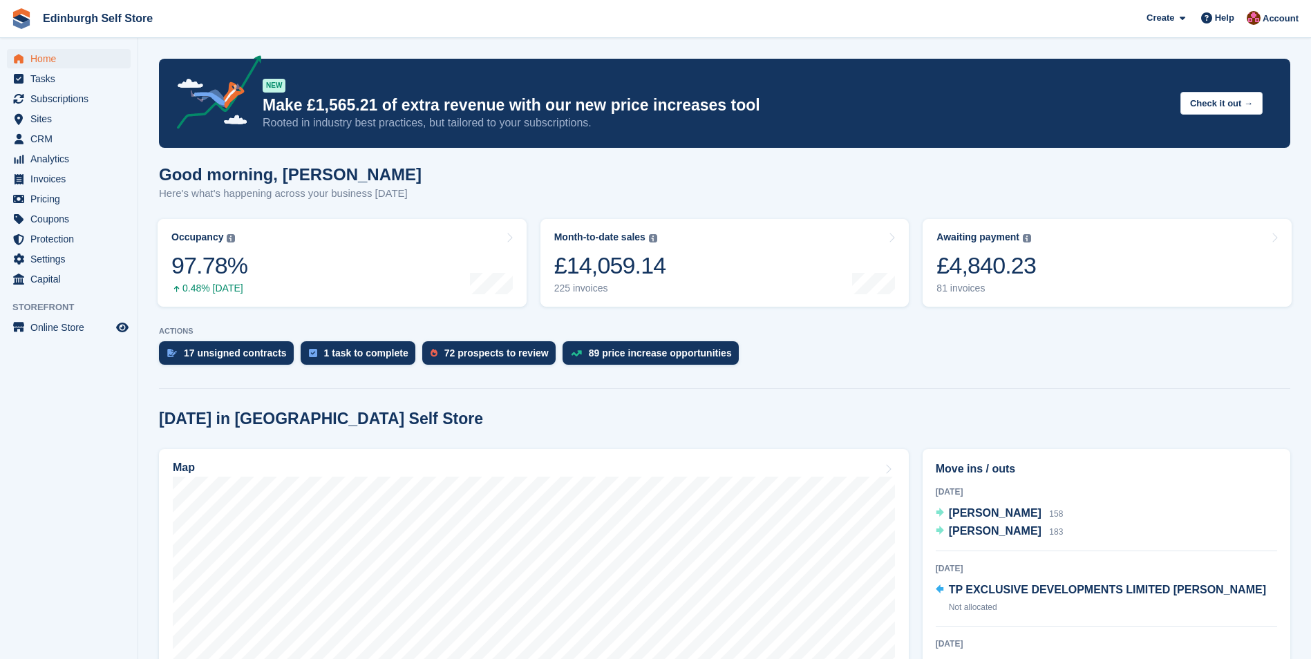
scroll to position [207, 0]
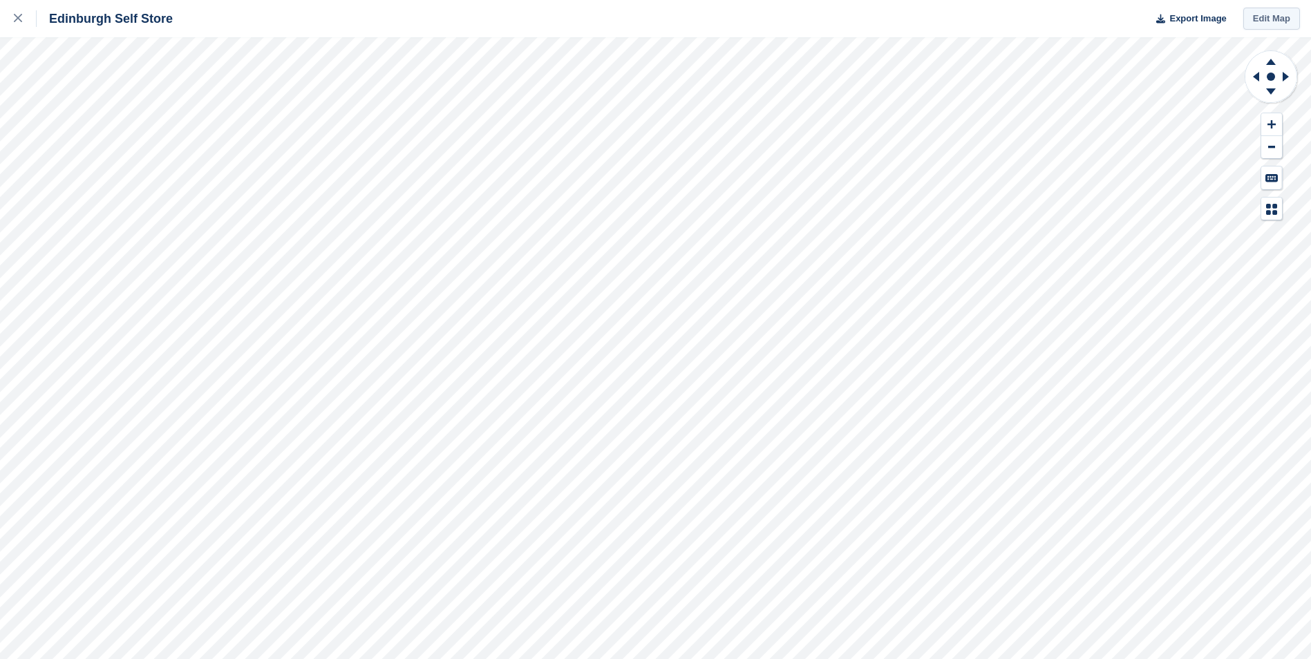
click at [1265, 24] on link "Edit Map" at bounding box center [1272, 19] width 57 height 23
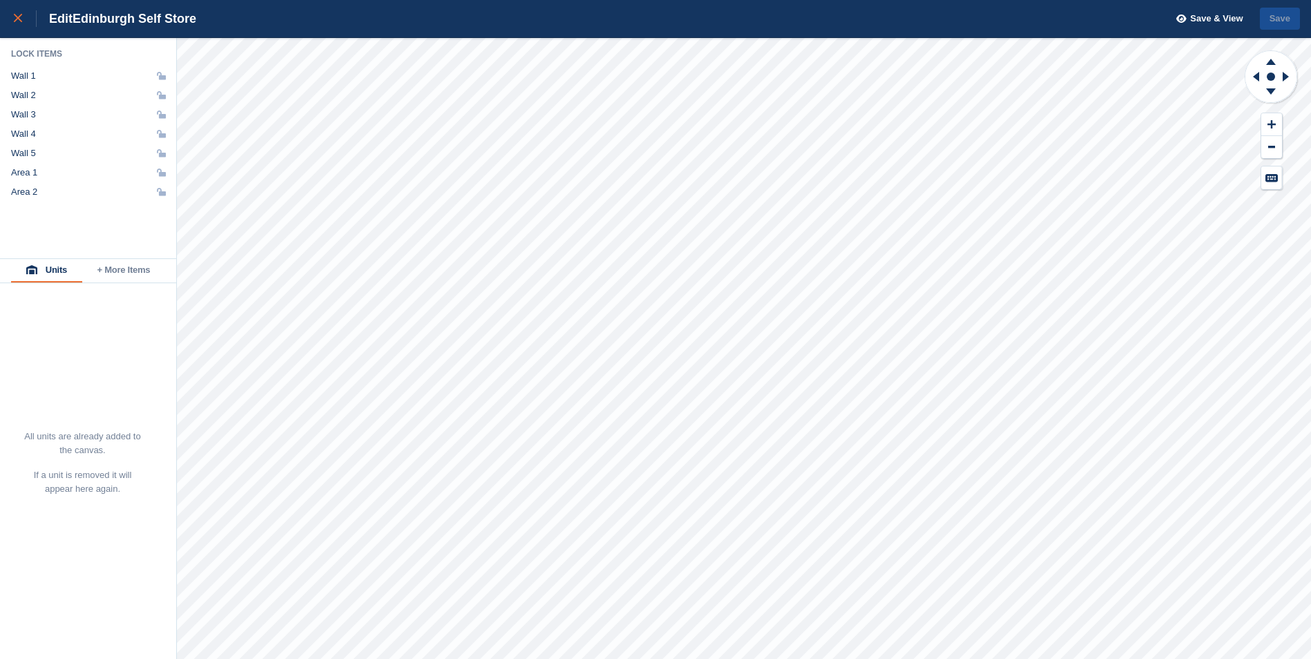
click at [13, 17] on link at bounding box center [18, 18] width 37 height 37
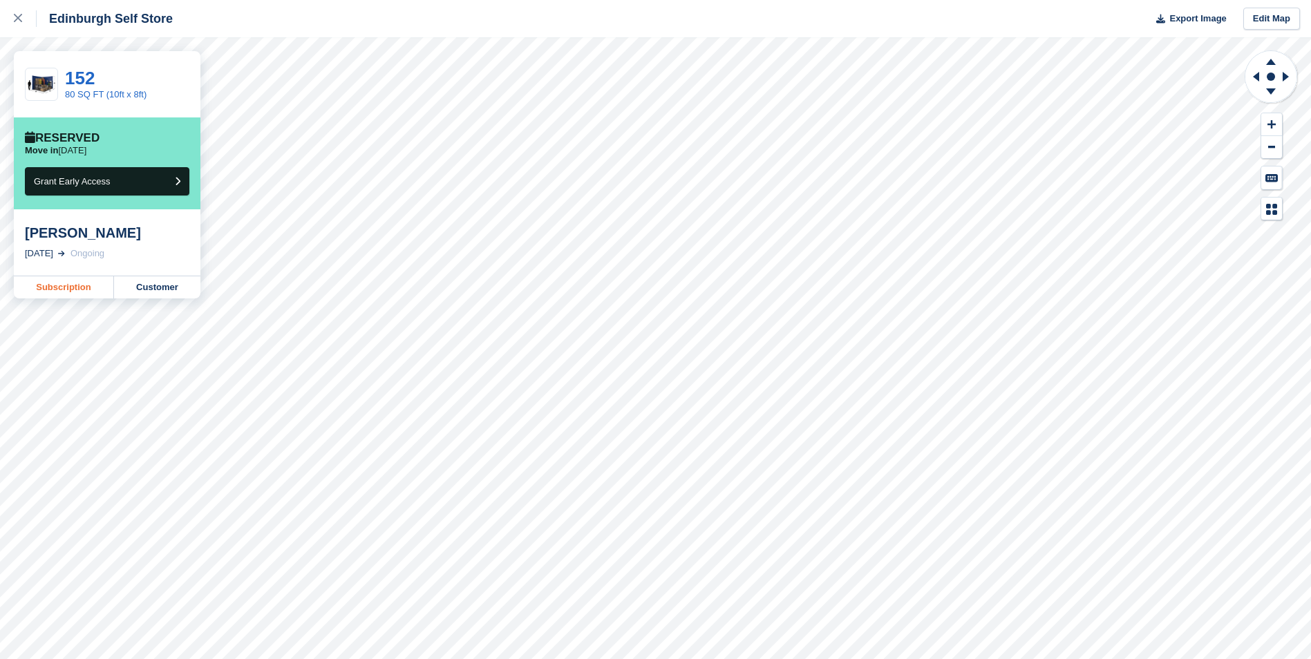
click at [68, 288] on link "Subscription" at bounding box center [64, 288] width 100 height 22
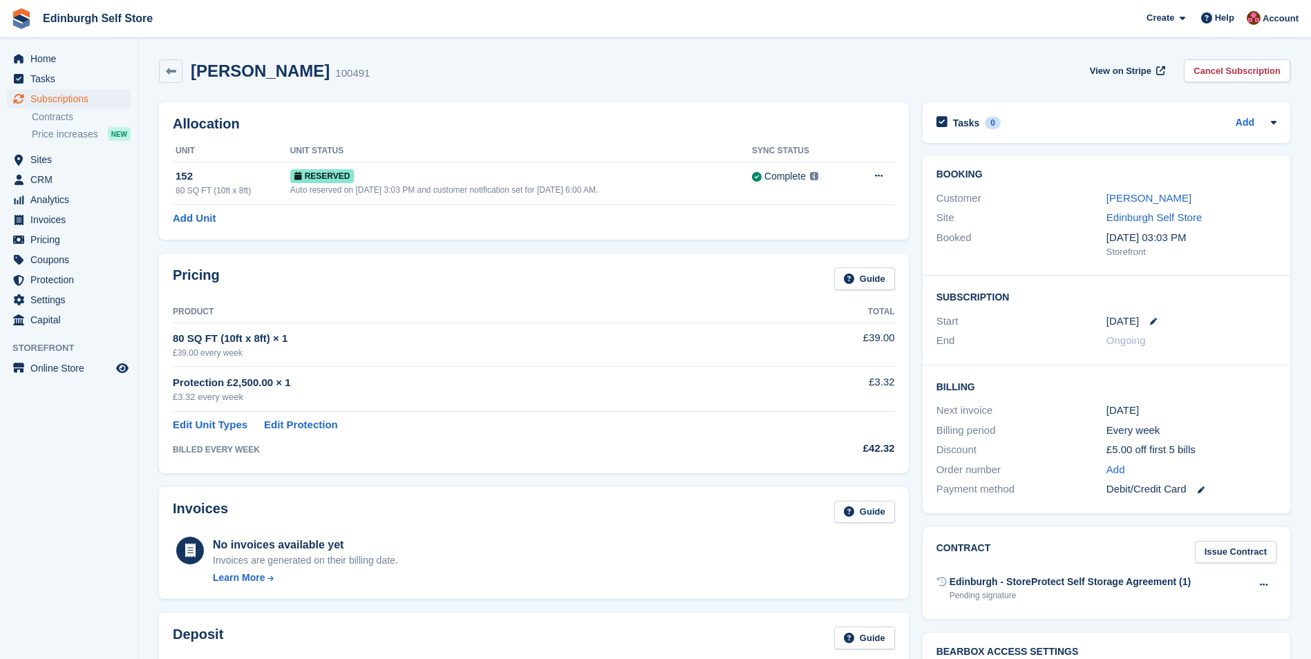
click at [1239, 343] on div "Ongoing" at bounding box center [1192, 341] width 170 height 16
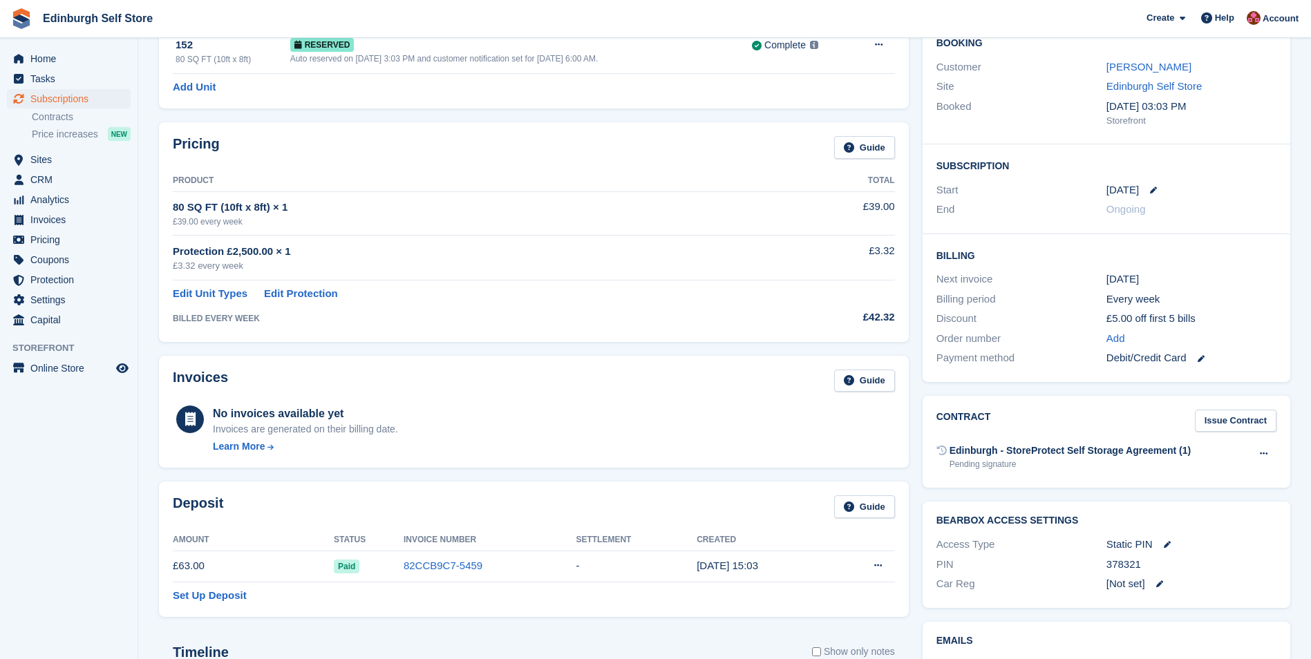
scroll to position [277, 0]
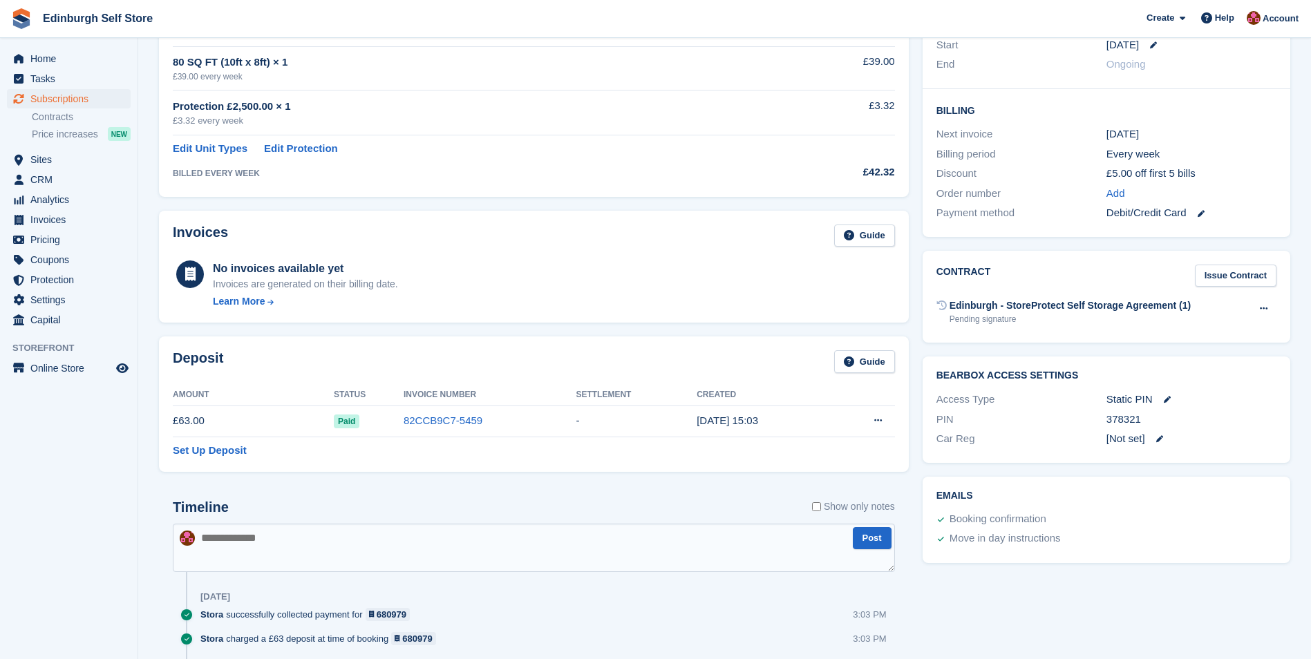
drag, startPoint x: 1142, startPoint y: 421, endPoint x: 1109, endPoint y: 418, distance: 33.4
click at [1109, 418] on div "378321" at bounding box center [1192, 420] width 170 height 16
copy div "378321"
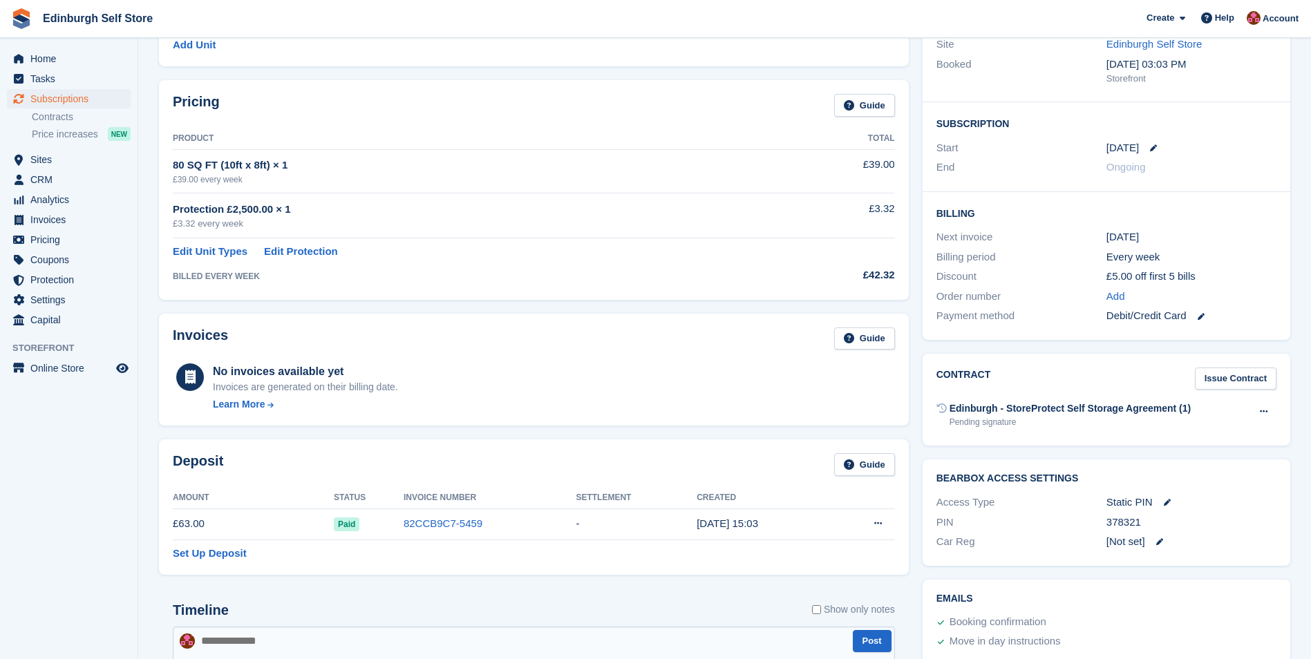
scroll to position [0, 0]
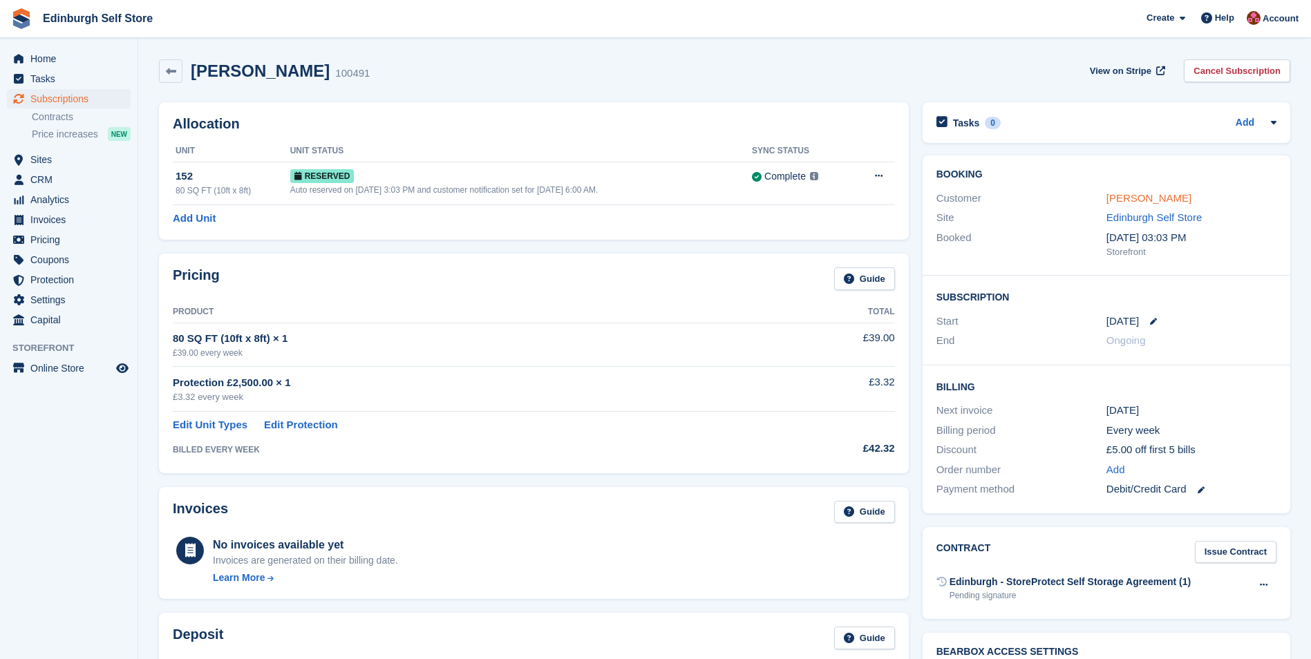
click at [1130, 194] on link "[PERSON_NAME]" at bounding box center [1149, 198] width 85 height 12
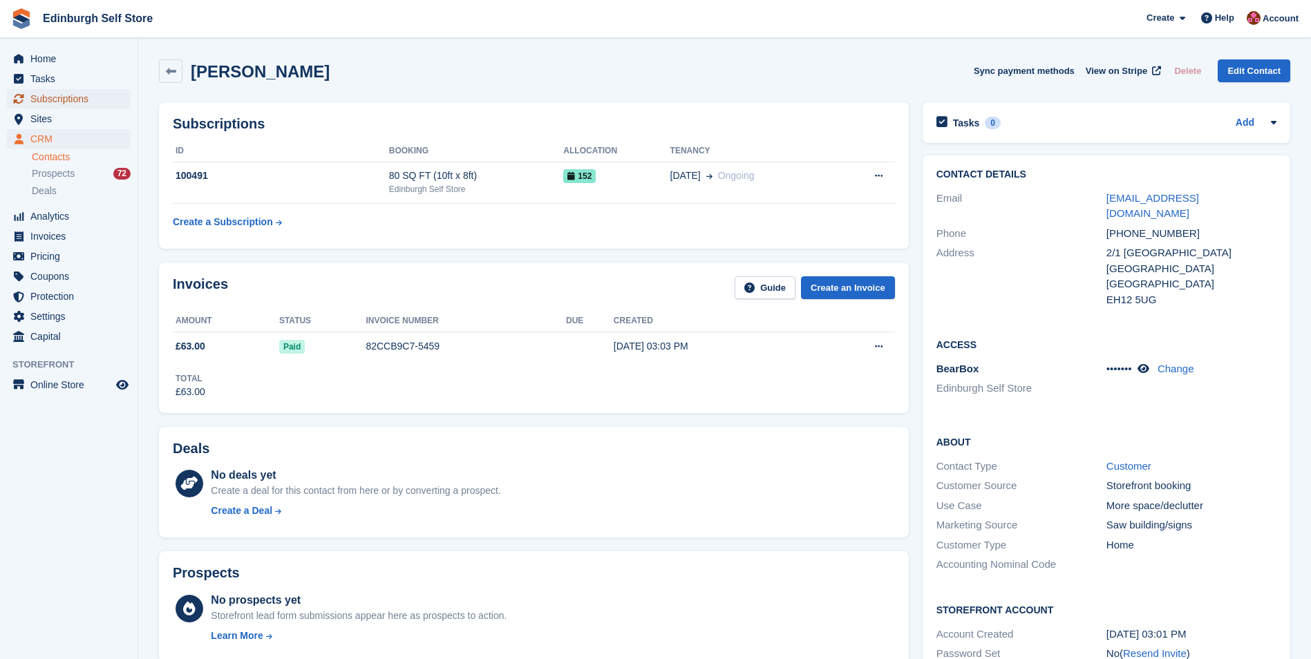
drag, startPoint x: 73, startPoint y: 101, endPoint x: 80, endPoint y: 103, distance: 7.2
click at [73, 101] on span "Subscriptions" at bounding box center [71, 98] width 83 height 19
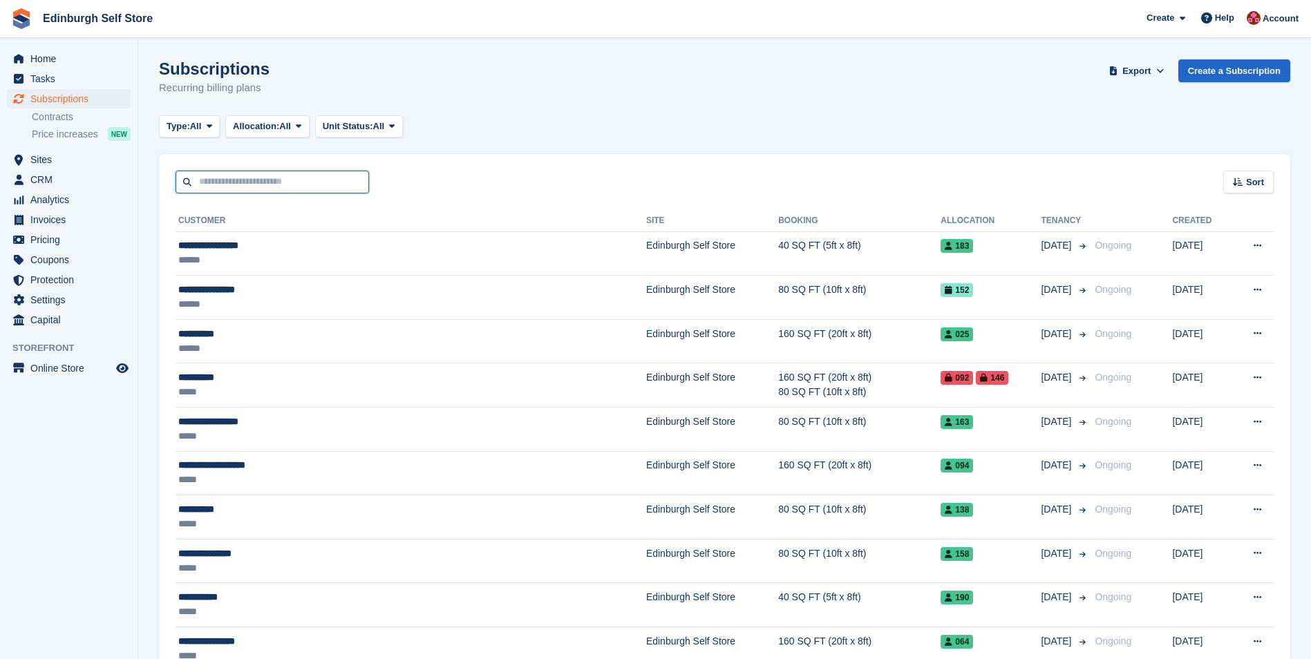
click at [238, 182] on input "text" at bounding box center [273, 182] width 194 height 23
type input "****"
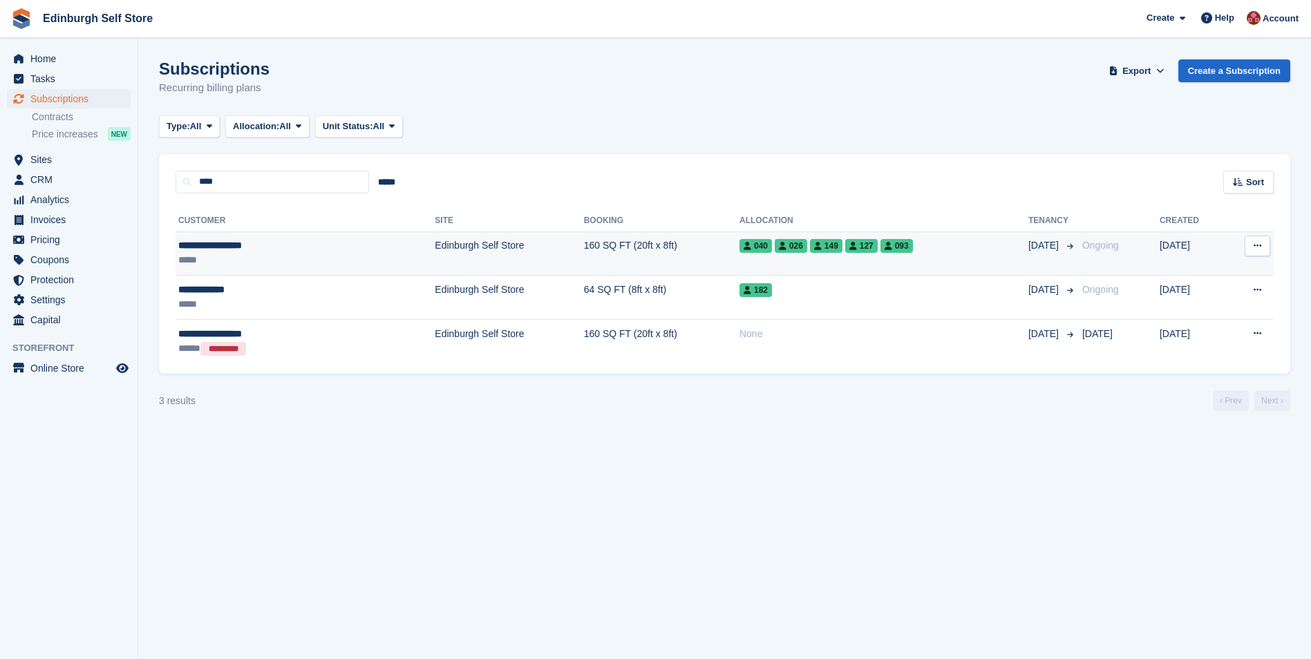
click at [622, 252] on td "160 SQ FT (20ft x 8ft)" at bounding box center [662, 254] width 156 height 44
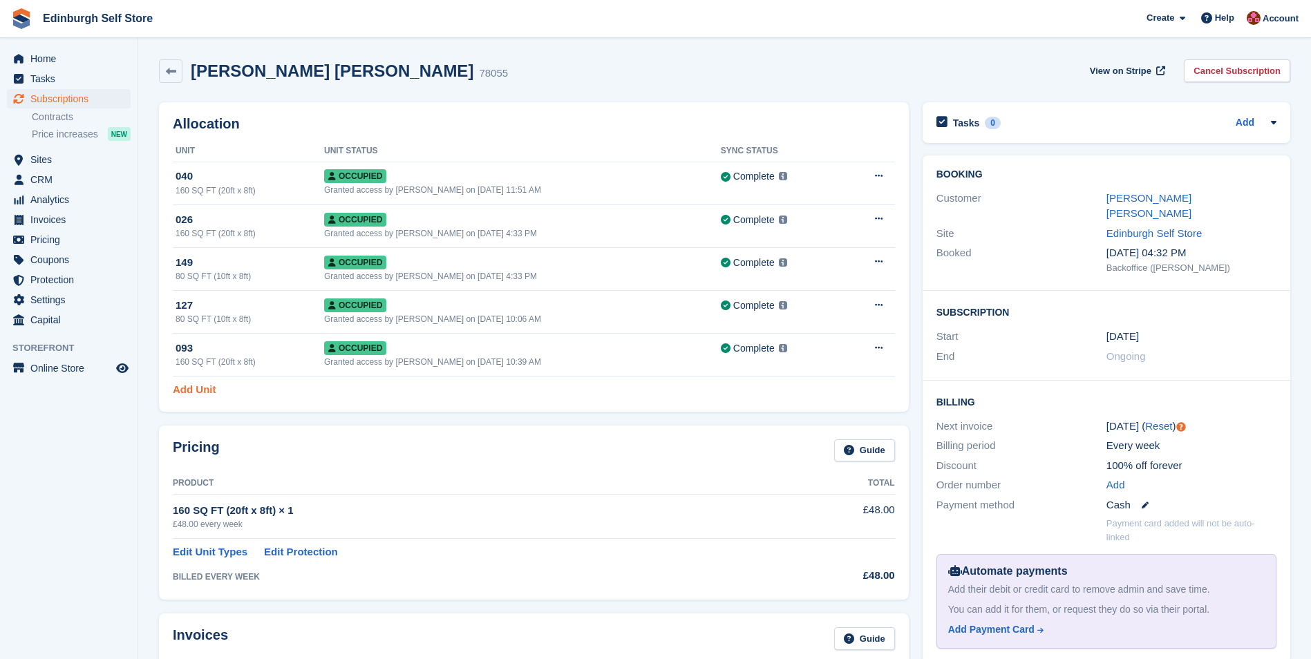
click at [189, 388] on link "Add Unit" at bounding box center [194, 390] width 43 height 16
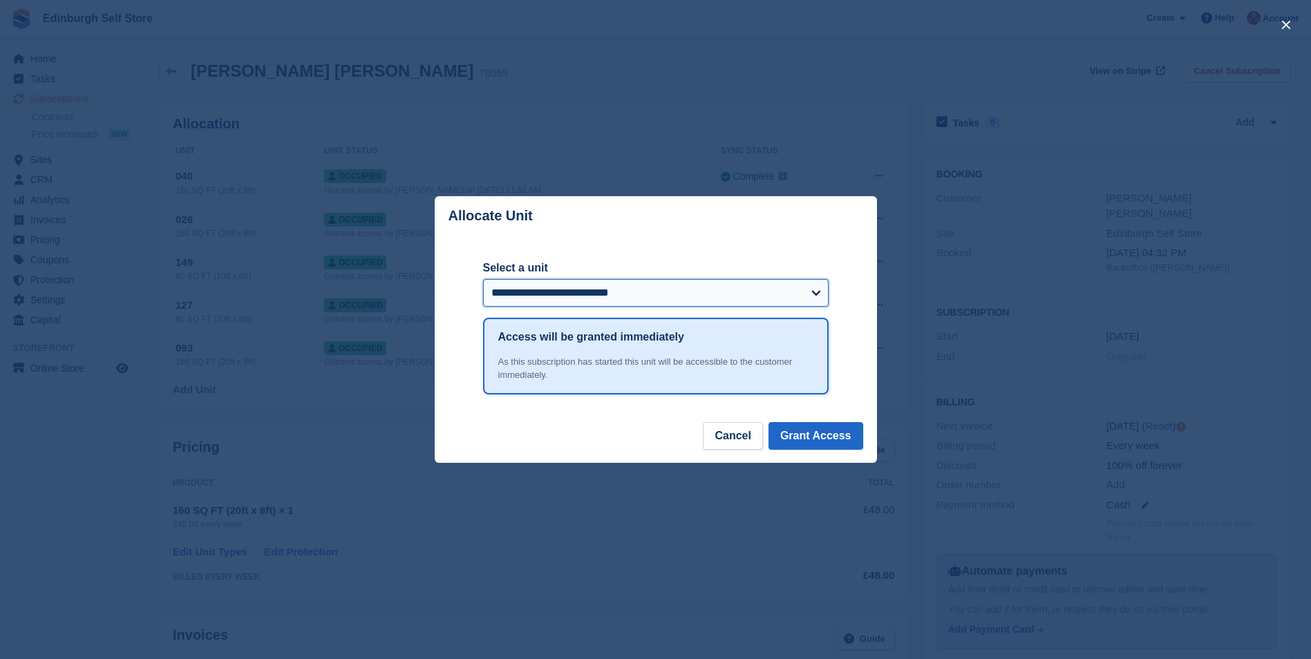
click at [619, 292] on select "**********" at bounding box center [656, 293] width 346 height 28
click at [483, 280] on select "**********" at bounding box center [656, 293] width 346 height 28
drag, startPoint x: 816, startPoint y: 435, endPoint x: 770, endPoint y: 402, distance: 56.8
click at [815, 435] on button "Grant Access" at bounding box center [816, 436] width 95 height 28
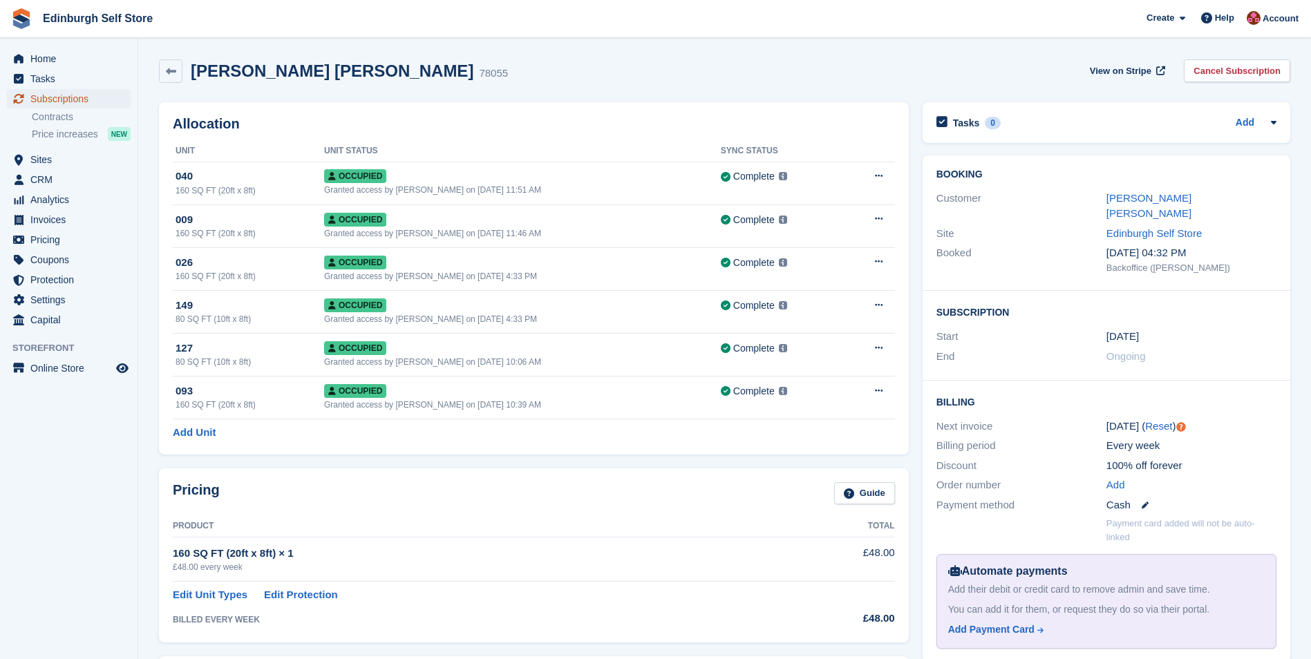
click at [49, 100] on span "Subscriptions" at bounding box center [71, 98] width 83 height 19
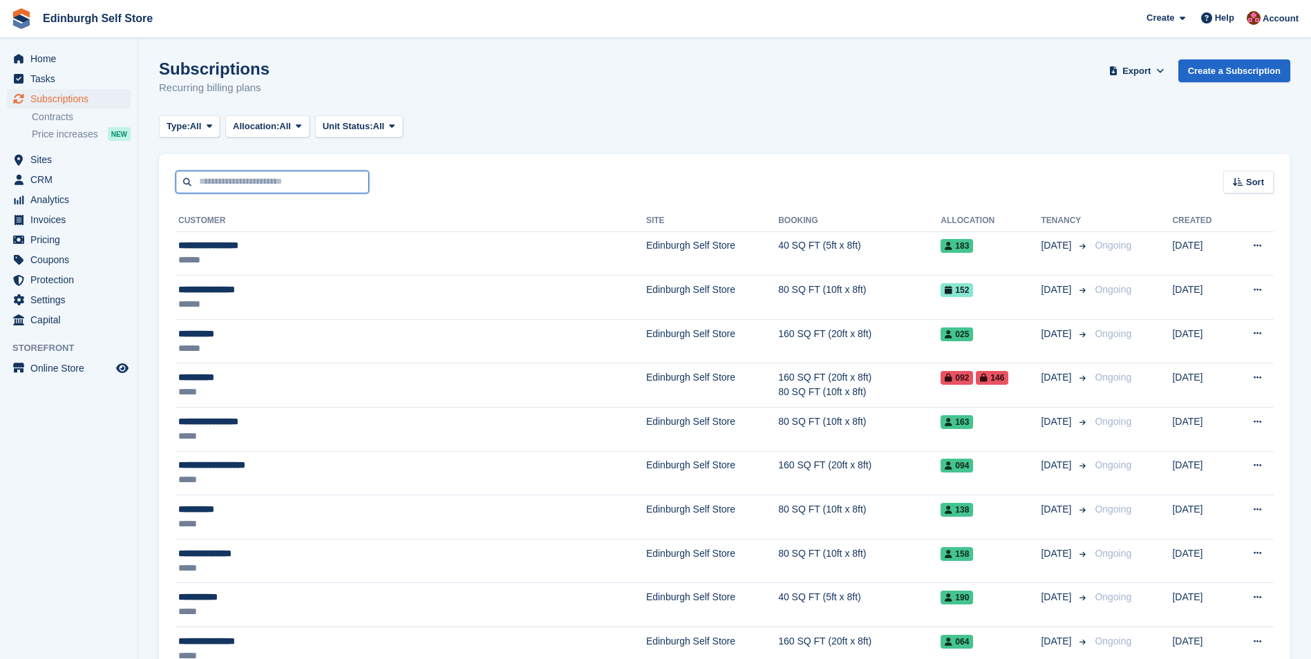
click at [214, 184] on input "text" at bounding box center [273, 182] width 194 height 23
type input "**"
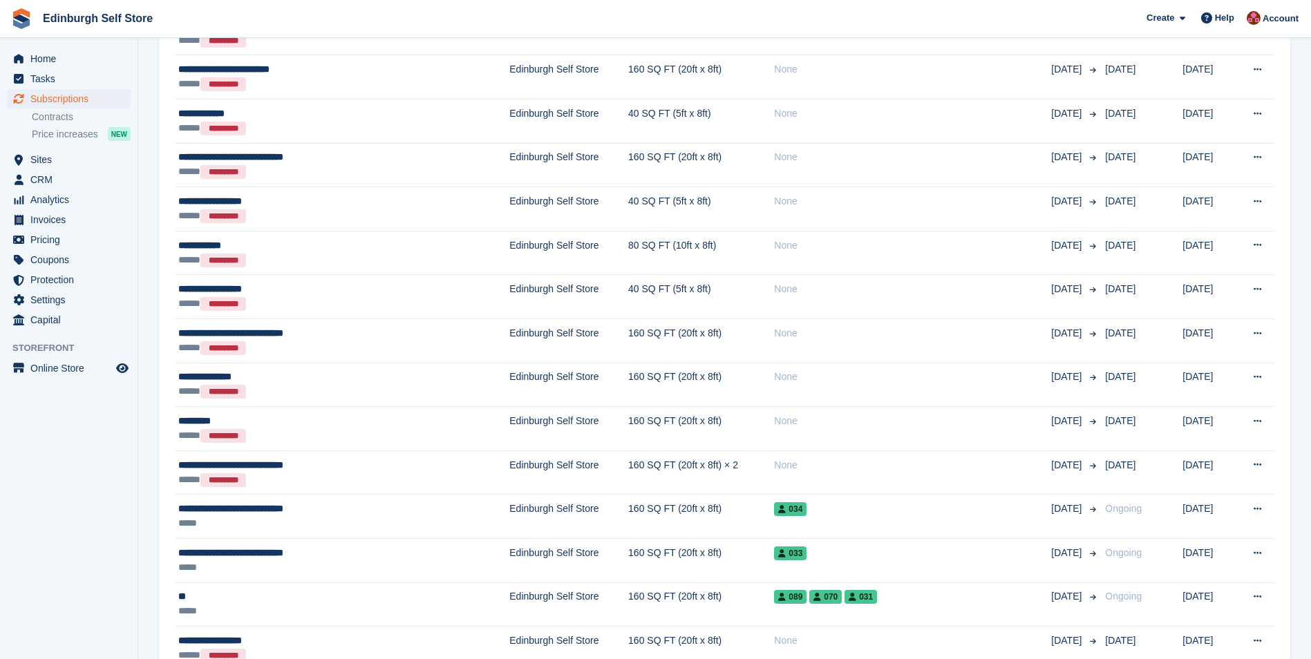
scroll to position [1175, 0]
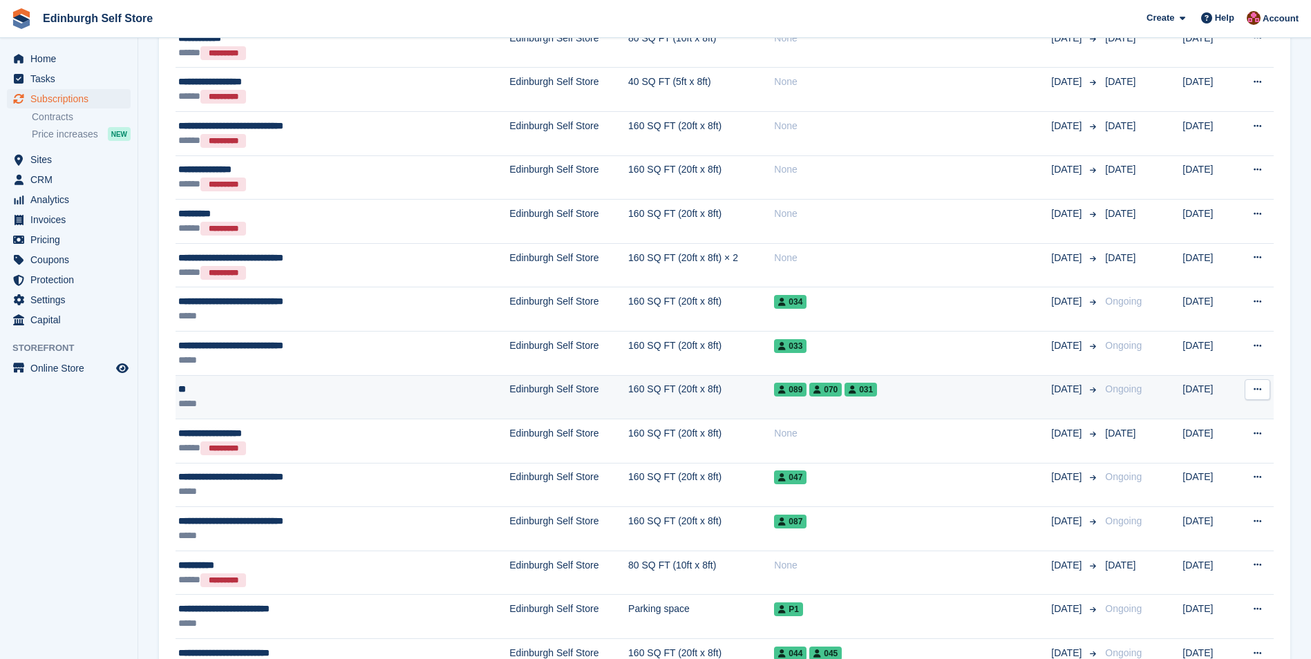
click at [301, 386] on div "**" at bounding box center [302, 389] width 249 height 15
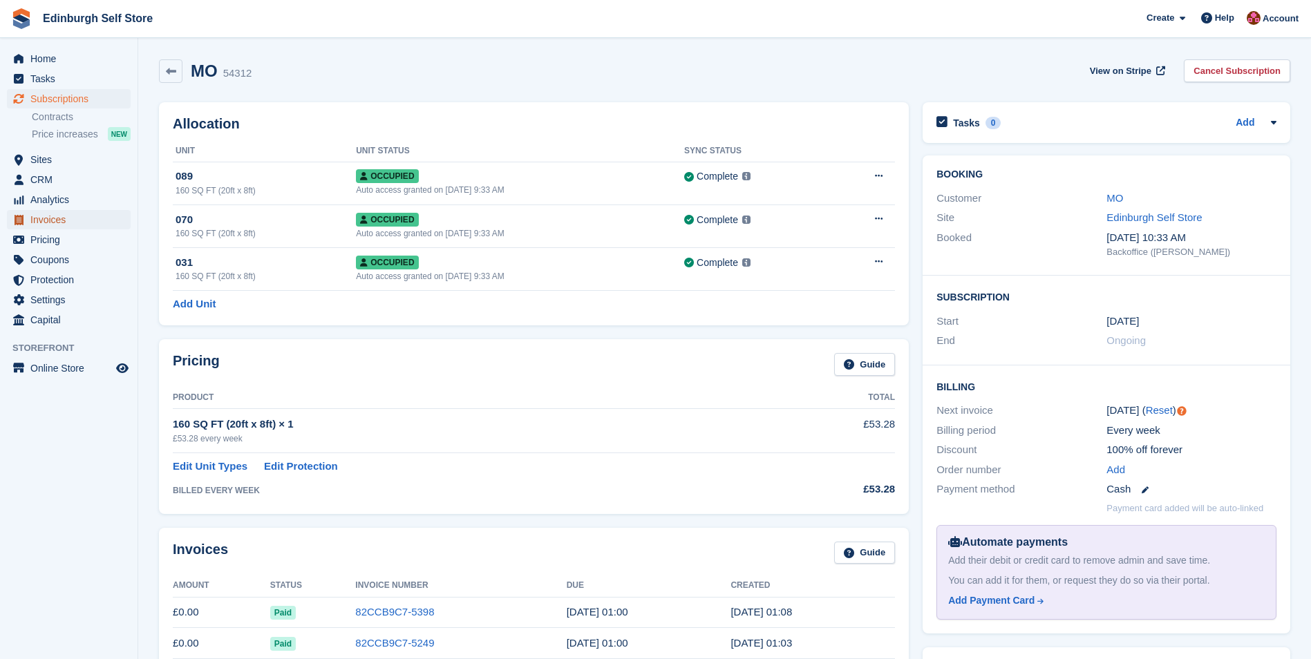
click at [85, 221] on span "Invoices" at bounding box center [71, 219] width 83 height 19
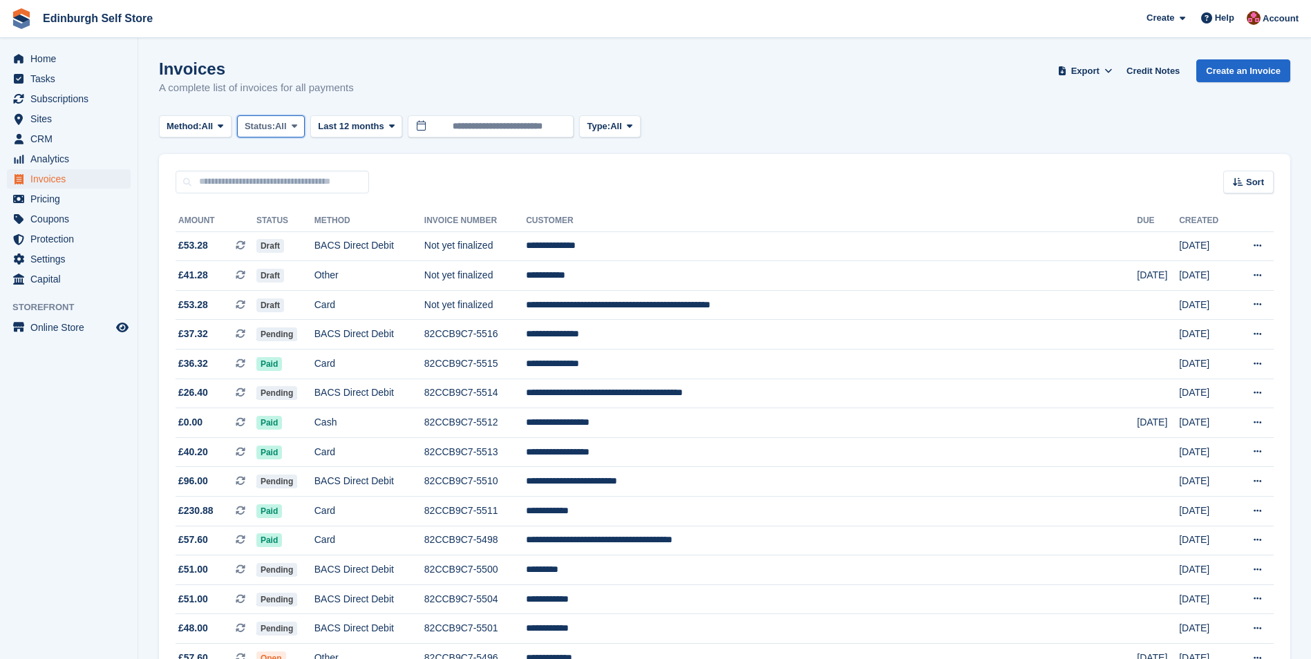
click at [297, 126] on icon at bounding box center [295, 126] width 6 height 9
click at [314, 240] on link "Open" at bounding box center [303, 233] width 120 height 25
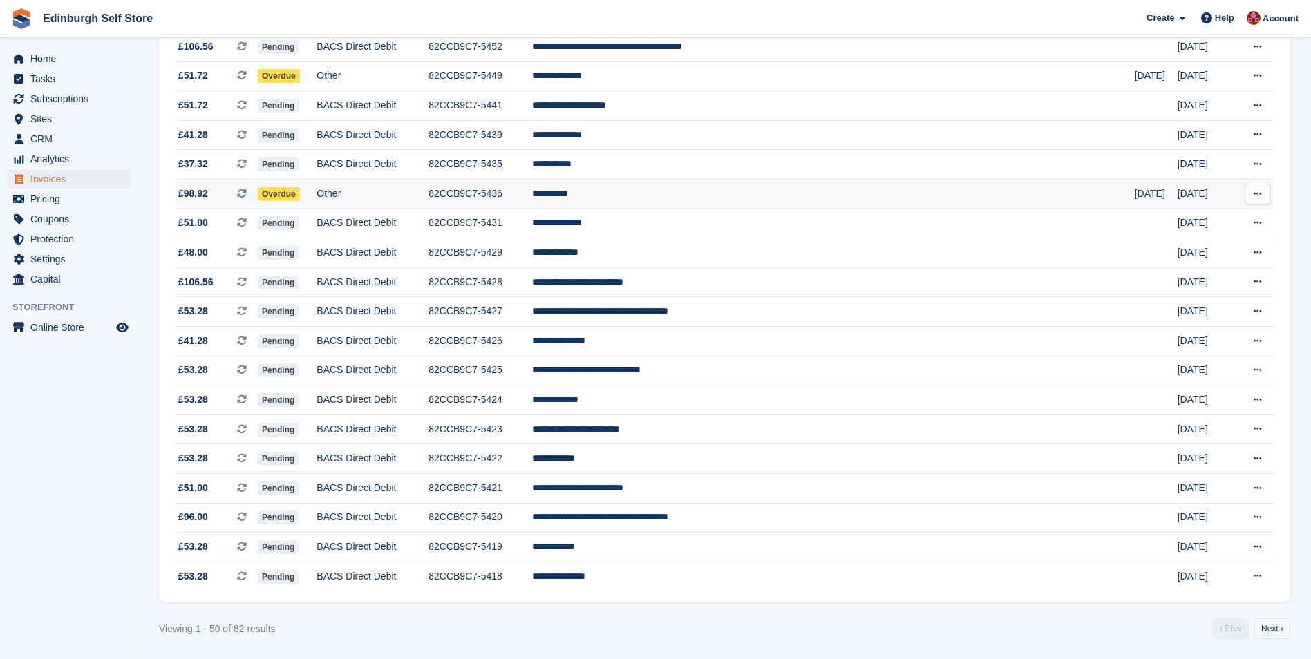
scroll to position [1113, 0]
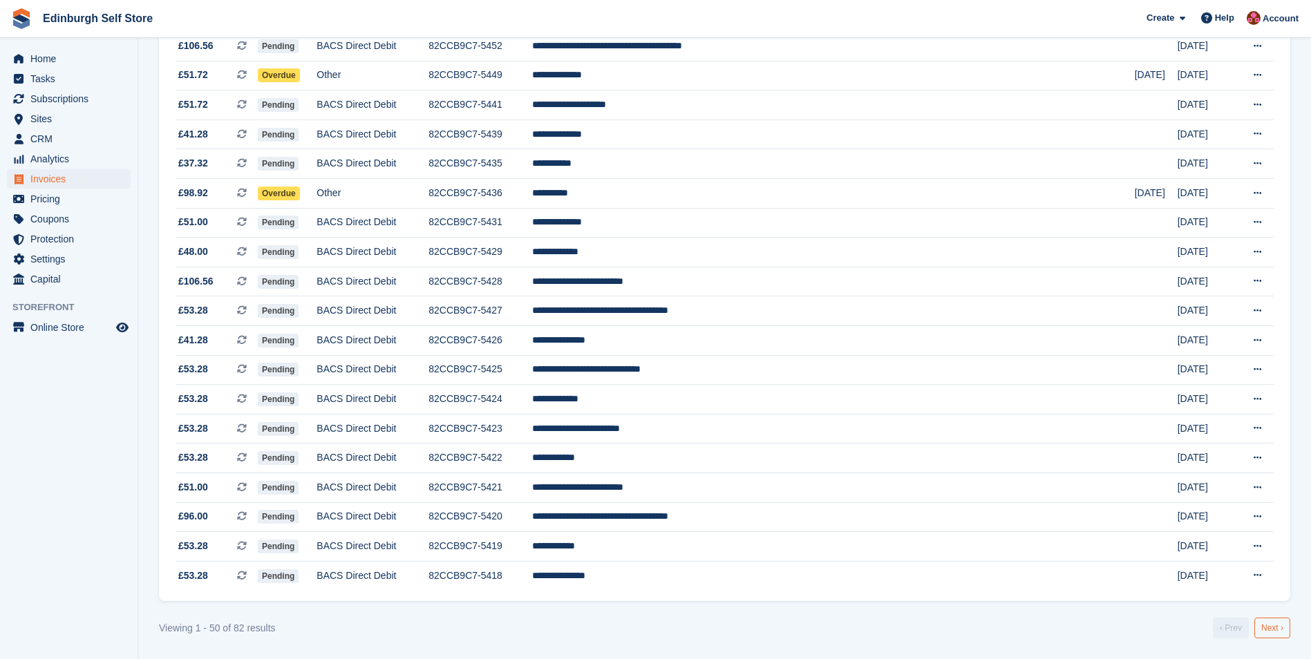
click at [1280, 628] on link "Next ›" at bounding box center [1273, 628] width 36 height 21
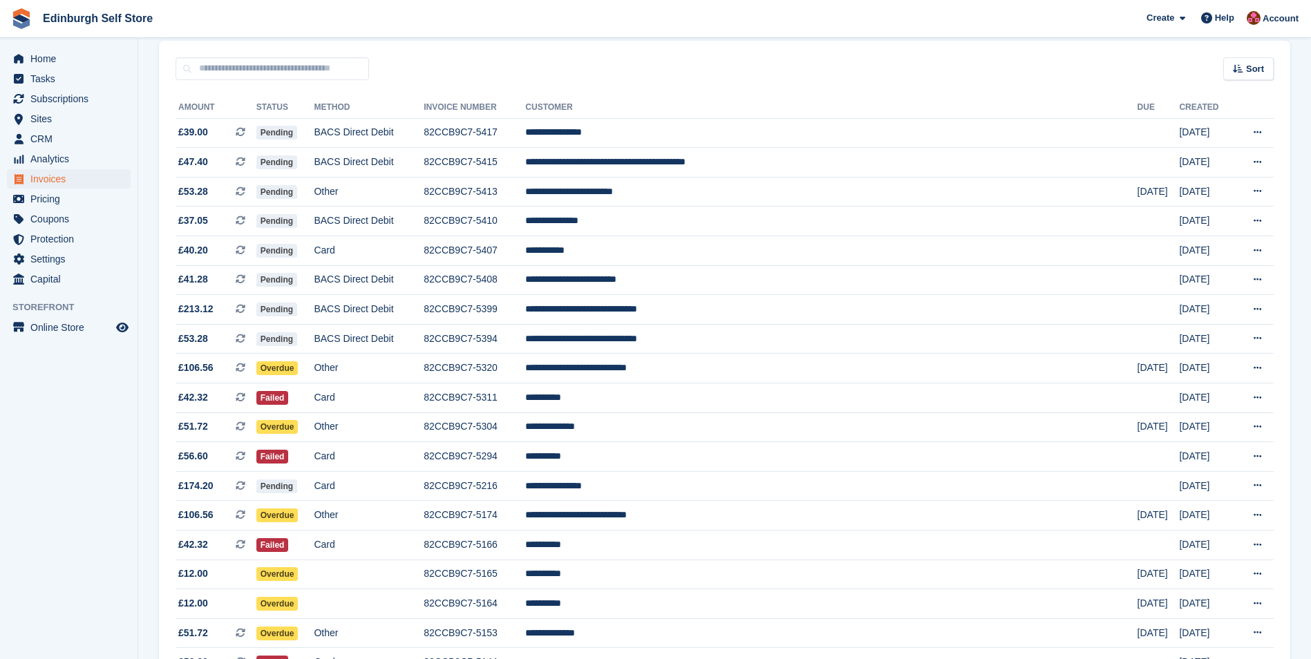
scroll to position [100, 0]
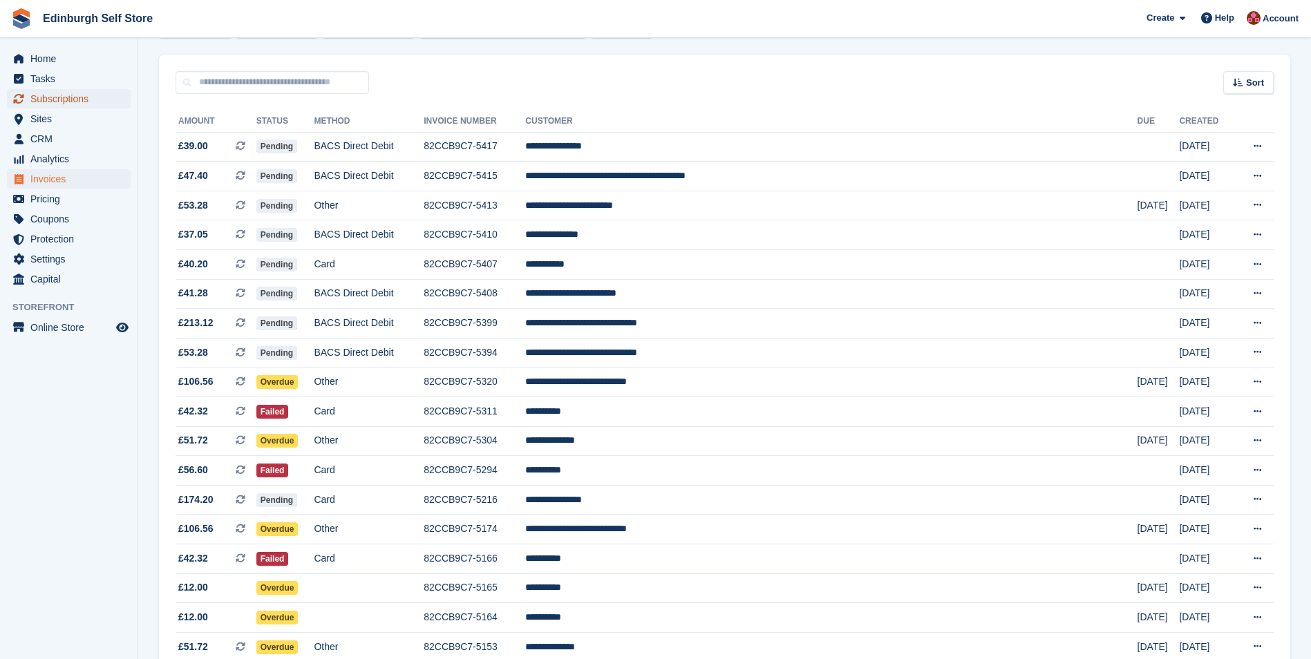
drag, startPoint x: 71, startPoint y: 96, endPoint x: 84, endPoint y: 103, distance: 14.2
click at [71, 96] on span "Subscriptions" at bounding box center [71, 98] width 83 height 19
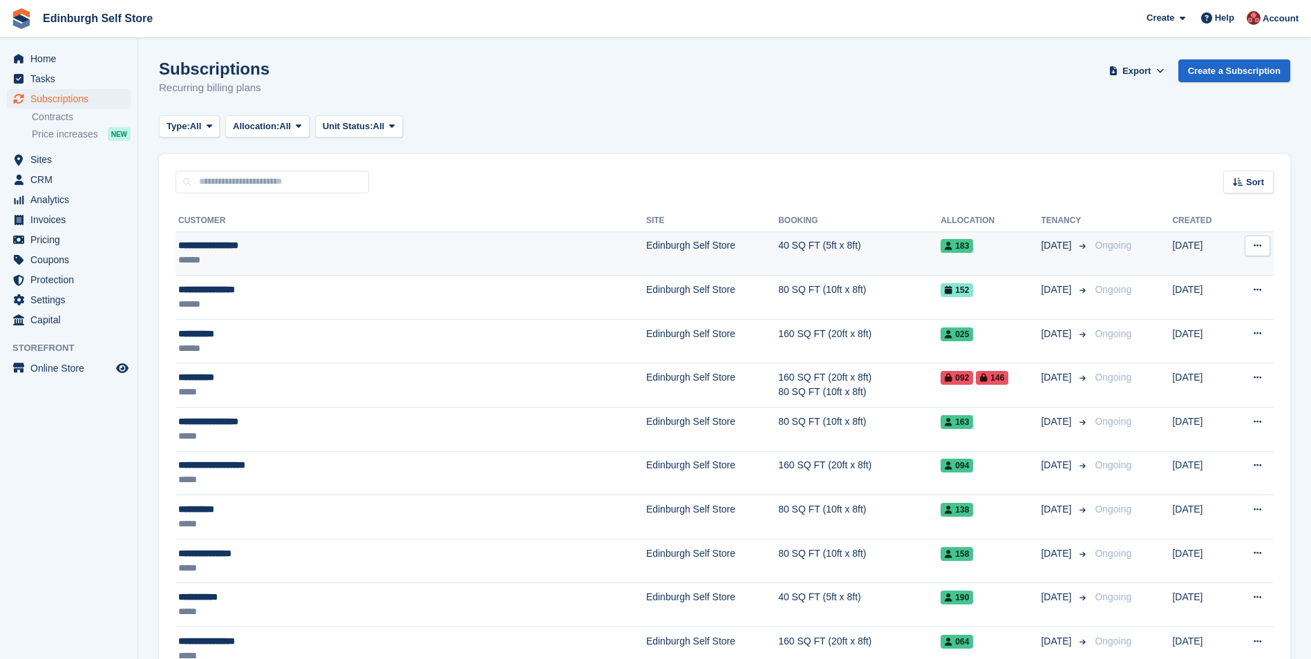
click at [778, 249] on td "40 SQ FT (5ft x 8ft)" at bounding box center [859, 254] width 162 height 44
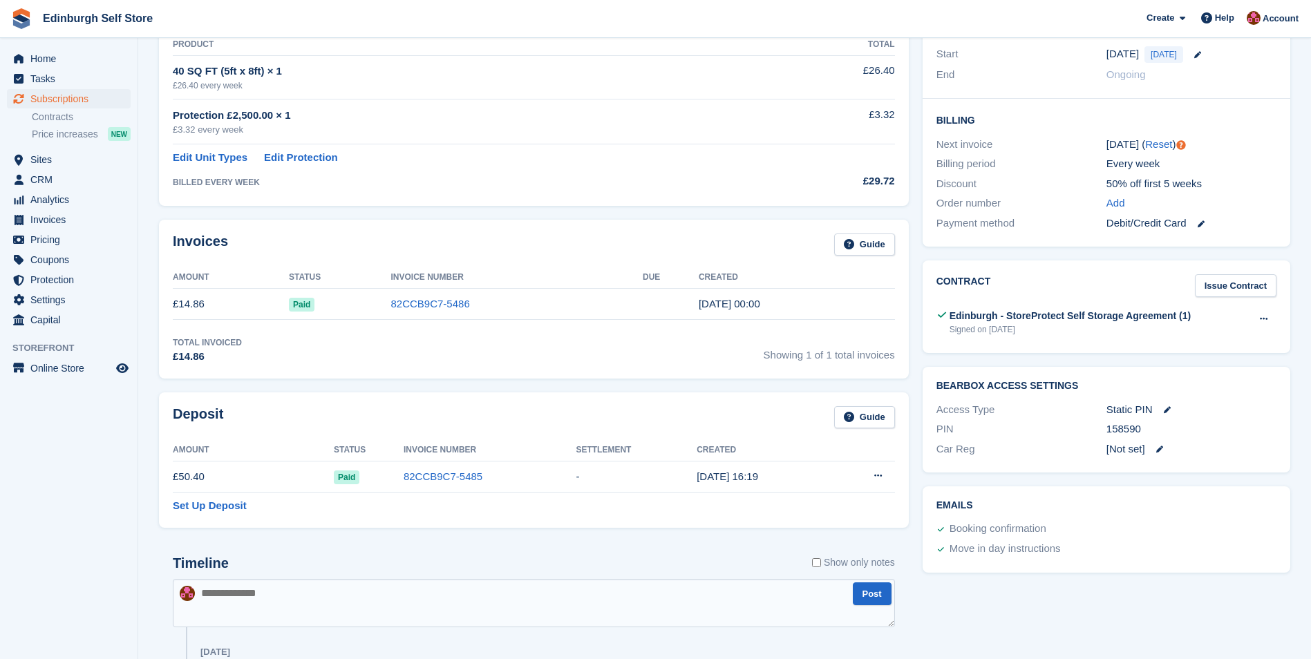
scroll to position [277, 0]
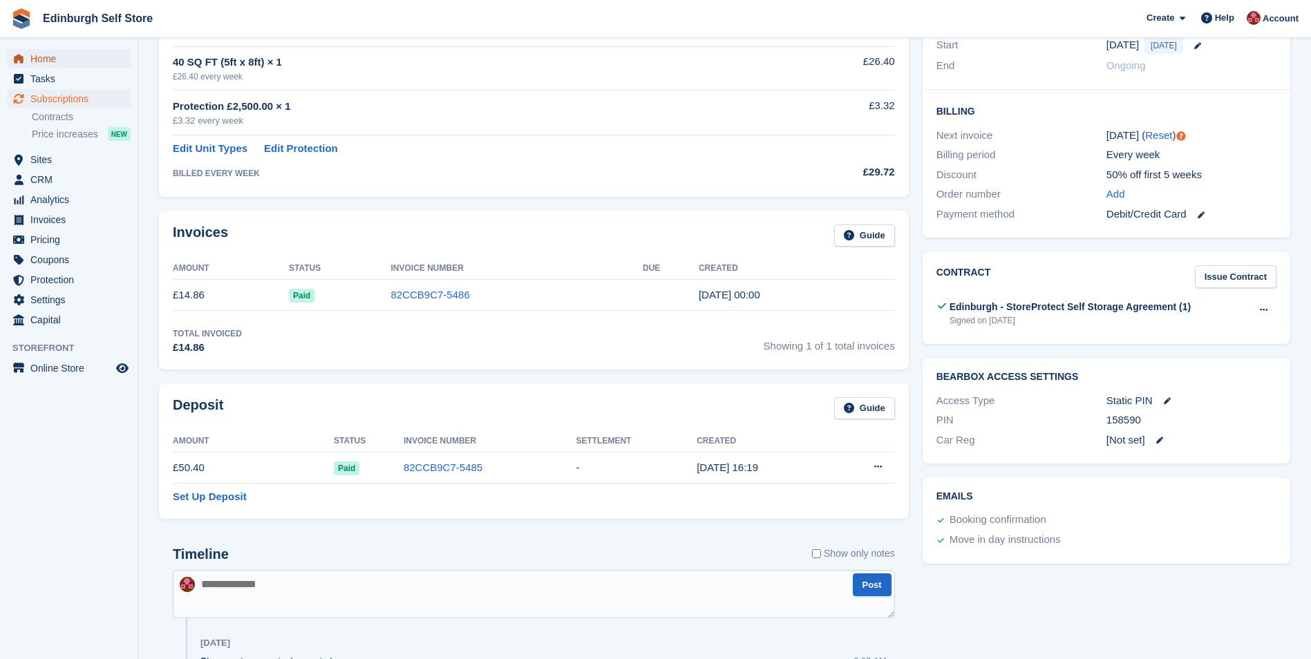
drag, startPoint x: 76, startPoint y: 62, endPoint x: 118, endPoint y: 102, distance: 57.2
click at [77, 64] on span "Home" at bounding box center [71, 58] width 83 height 19
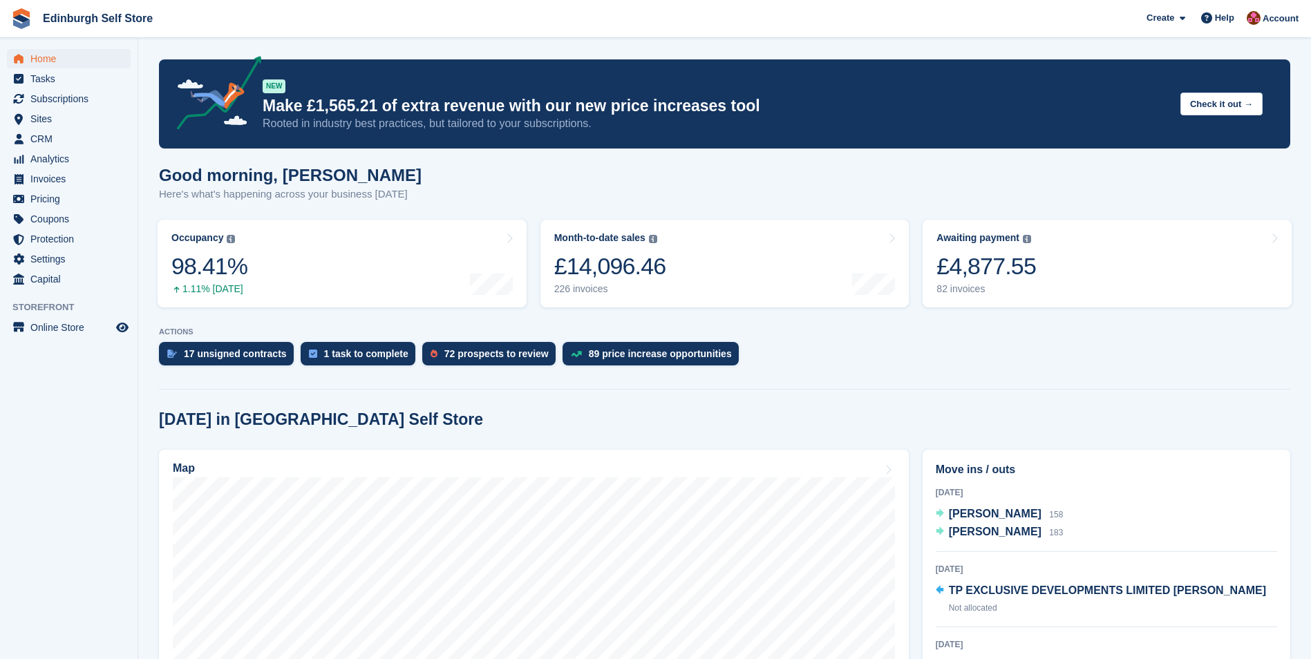
click at [653, 384] on section "NEW Make £1,565.21 of extra revenue with our new price increases tool Rooted in…" at bounding box center [724, 593] width 1173 height 1186
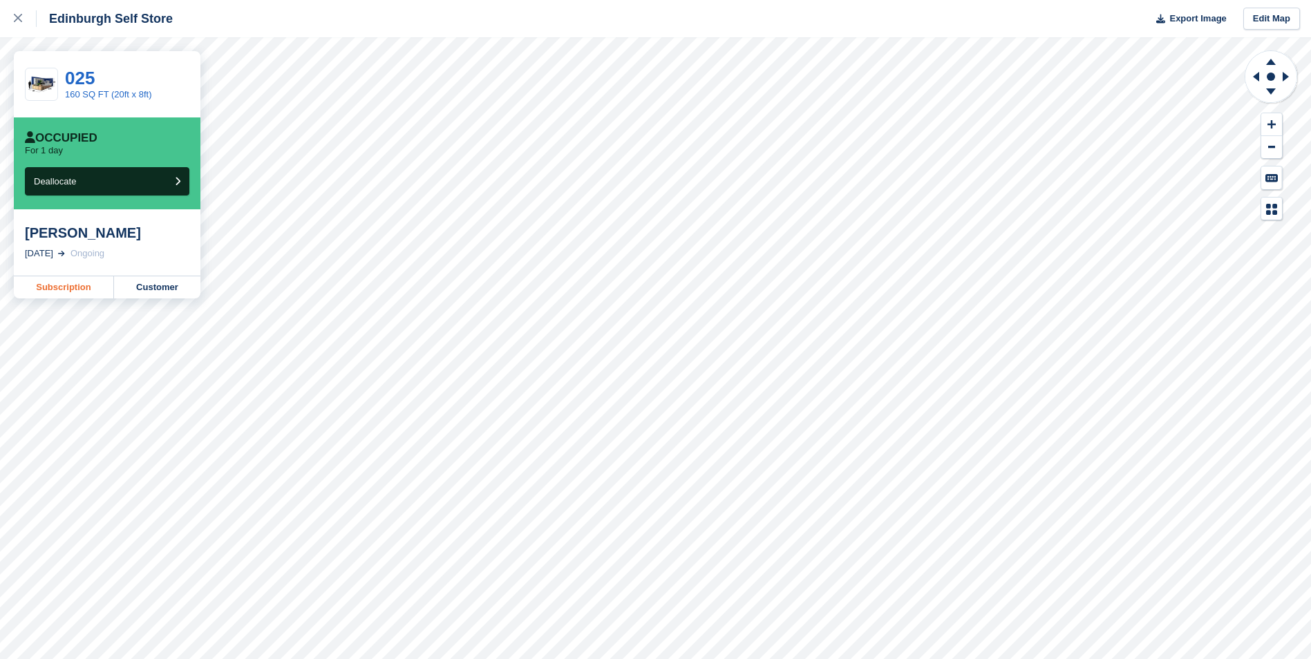
click at [79, 291] on link "Subscription" at bounding box center [64, 288] width 100 height 22
click at [54, 286] on link "Subscription" at bounding box center [64, 288] width 100 height 22
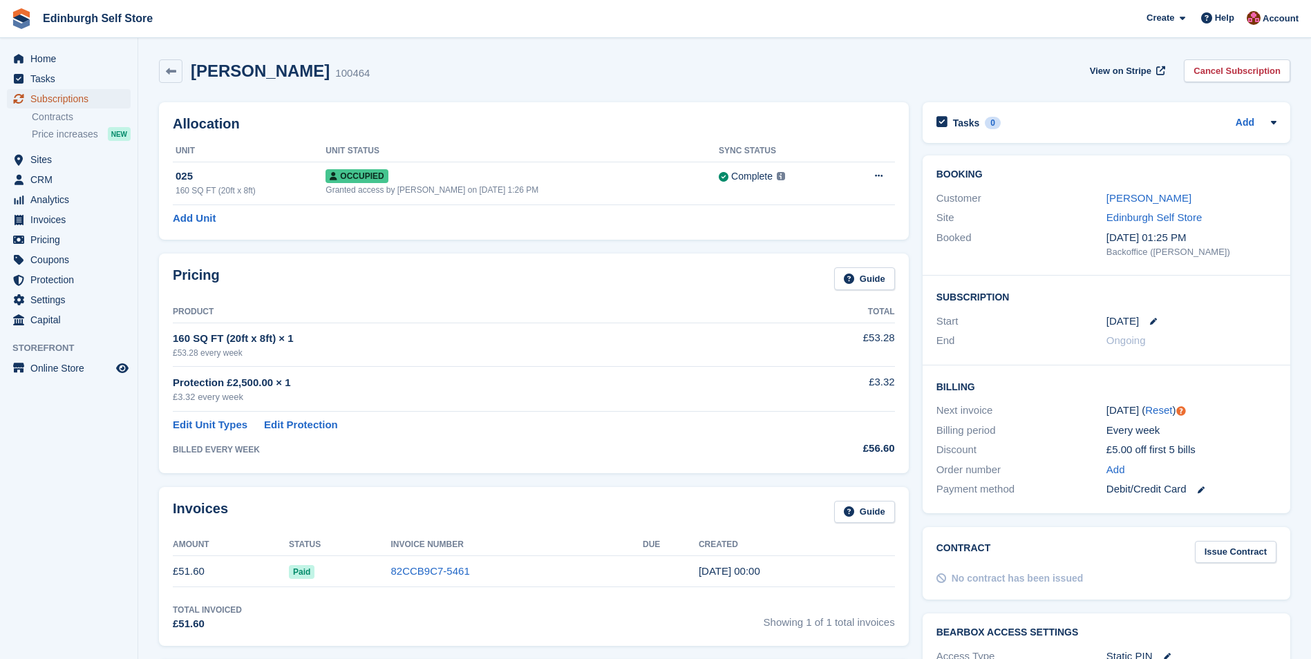
click at [96, 98] on span "Subscriptions" at bounding box center [71, 98] width 83 height 19
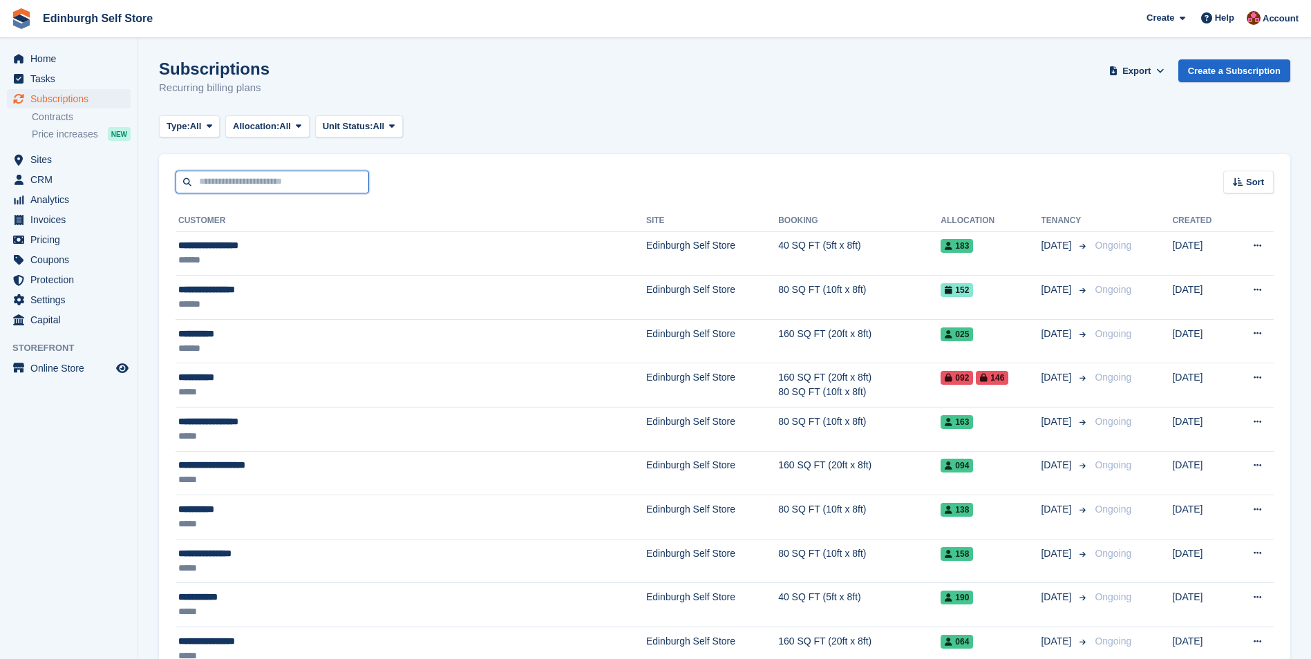
paste input "******"
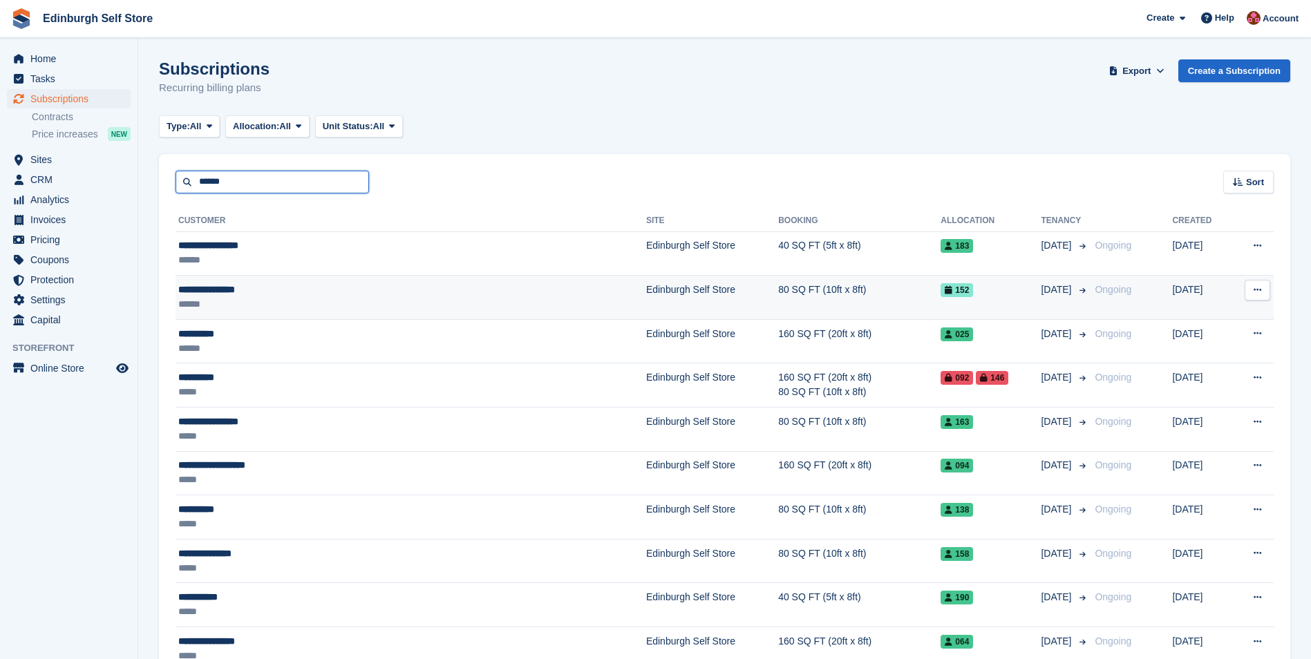
type input "******"
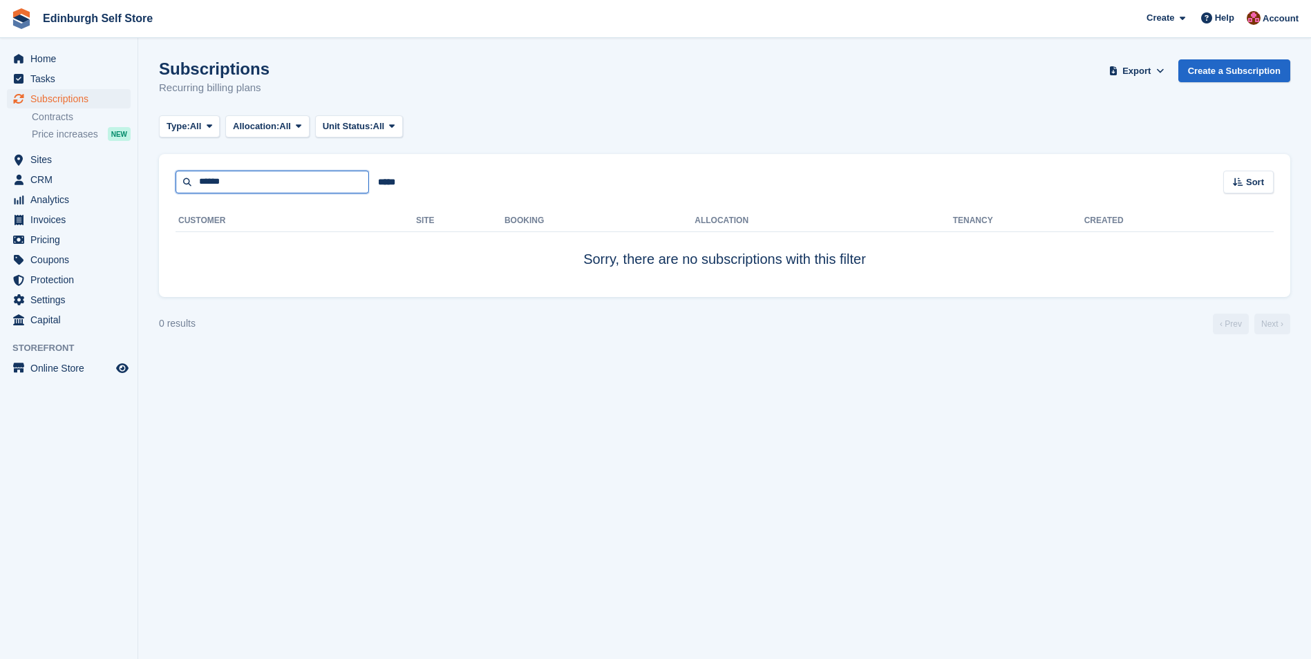
drag, startPoint x: 245, startPoint y: 180, endPoint x: 221, endPoint y: 196, distance: 28.4
click at [194, 180] on input "******" at bounding box center [273, 182] width 194 height 23
type input "*********"
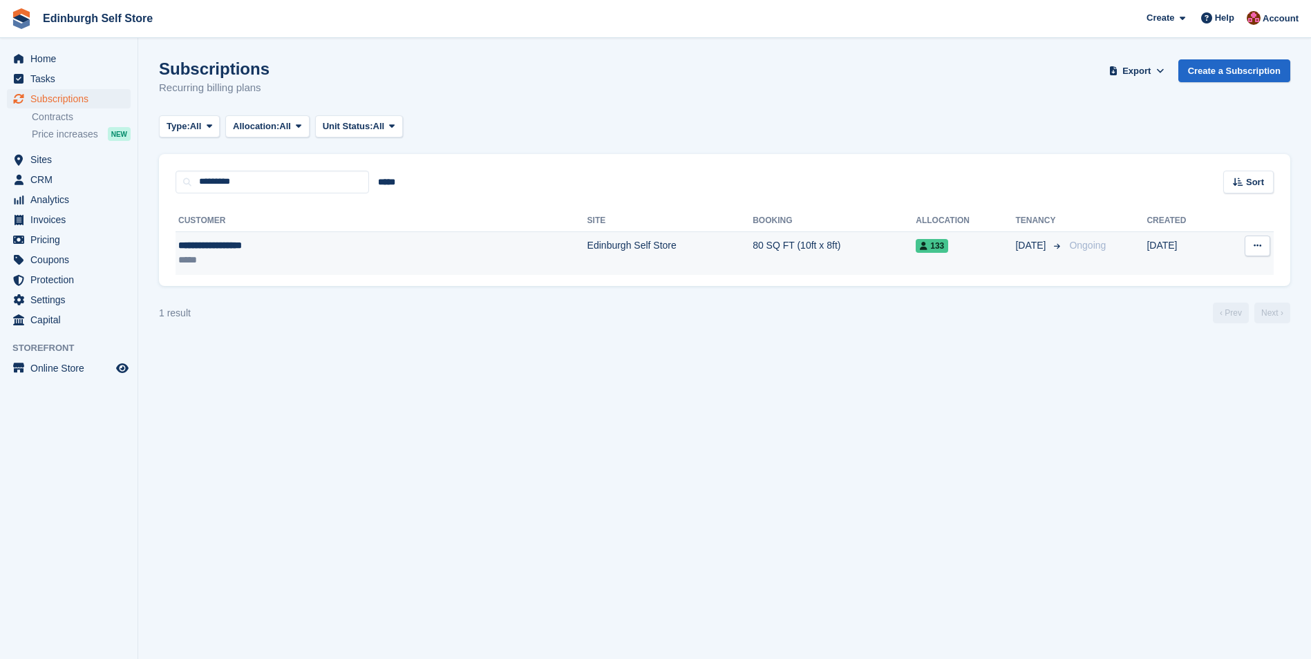
click at [588, 245] on td "Edinburgh Self Store" at bounding box center [671, 254] width 166 height 44
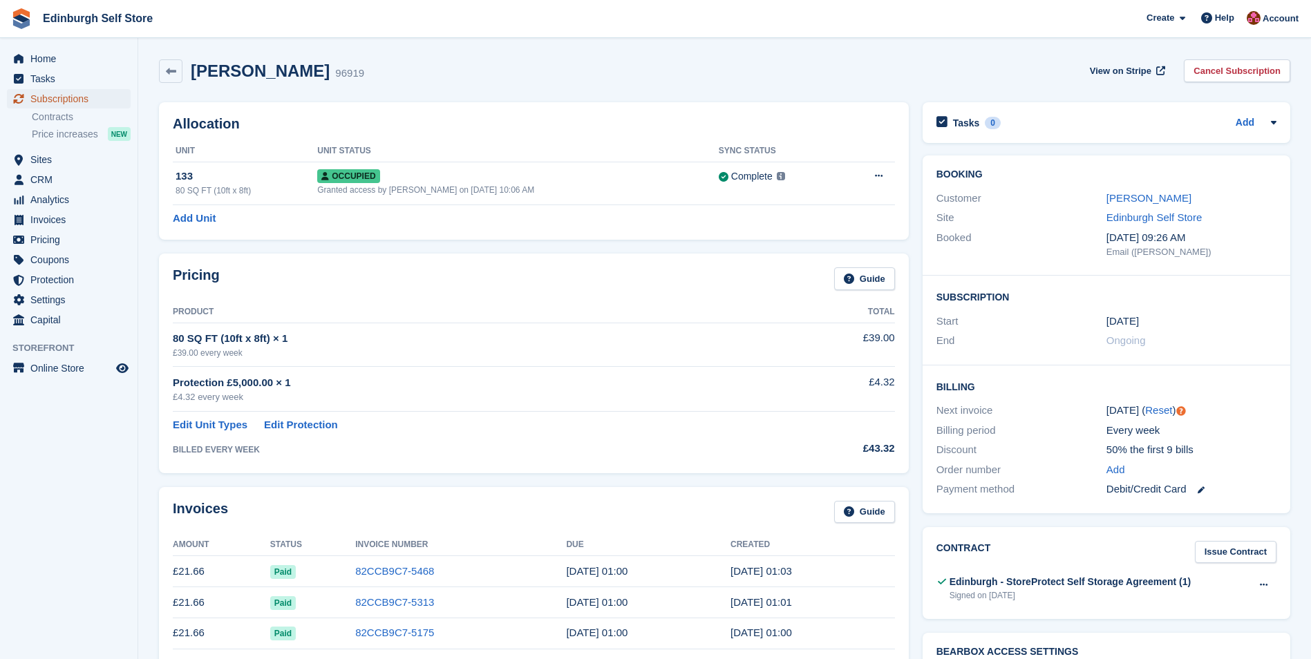
click at [71, 93] on span "Subscriptions" at bounding box center [71, 98] width 83 height 19
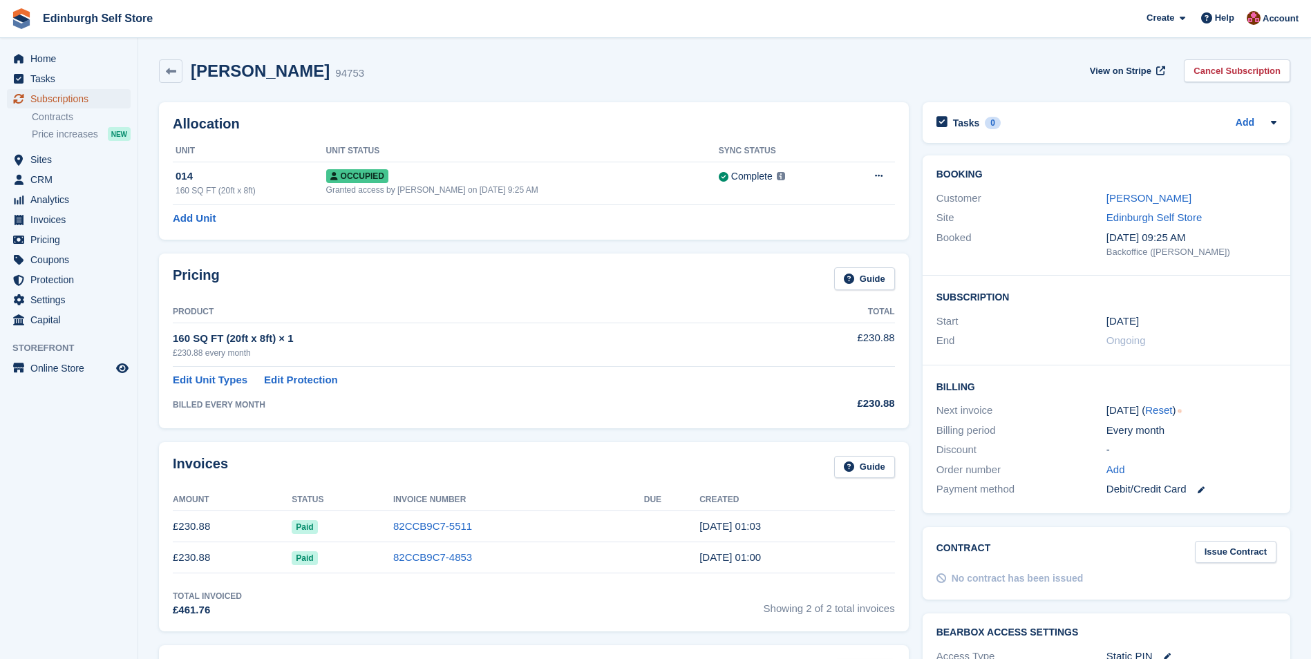
click at [75, 98] on span "Subscriptions" at bounding box center [71, 98] width 83 height 19
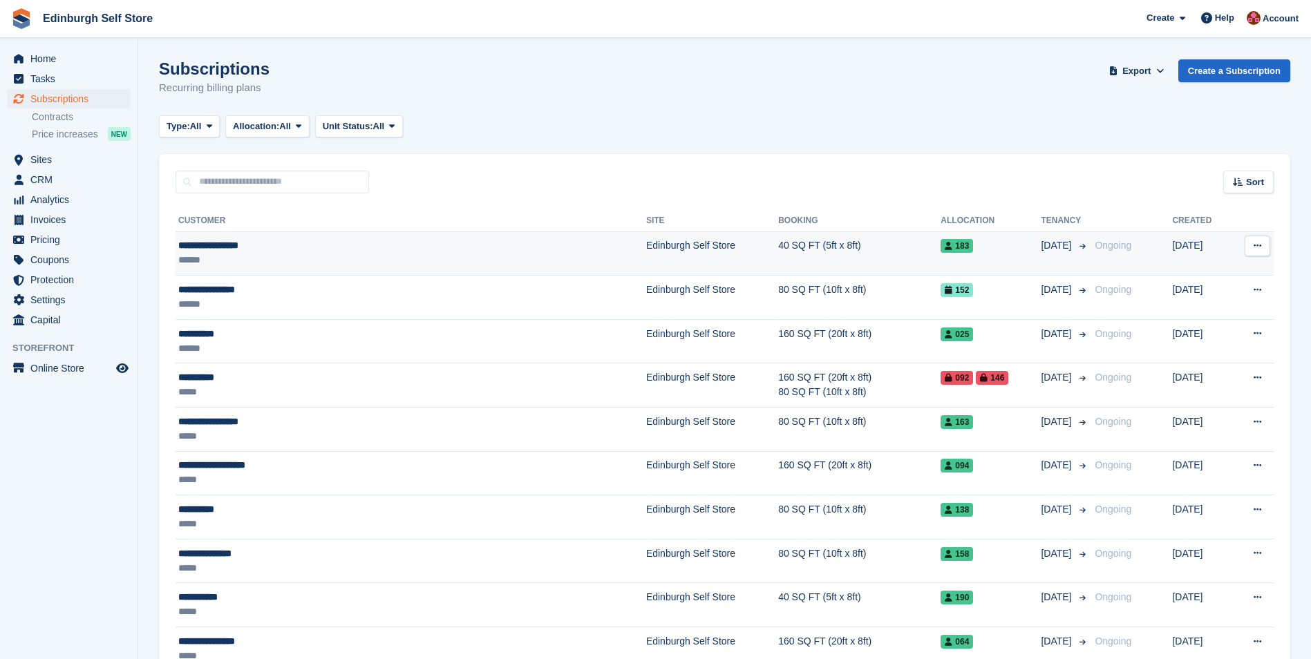
click at [646, 247] on td "Edinburgh Self Store" at bounding box center [712, 254] width 132 height 44
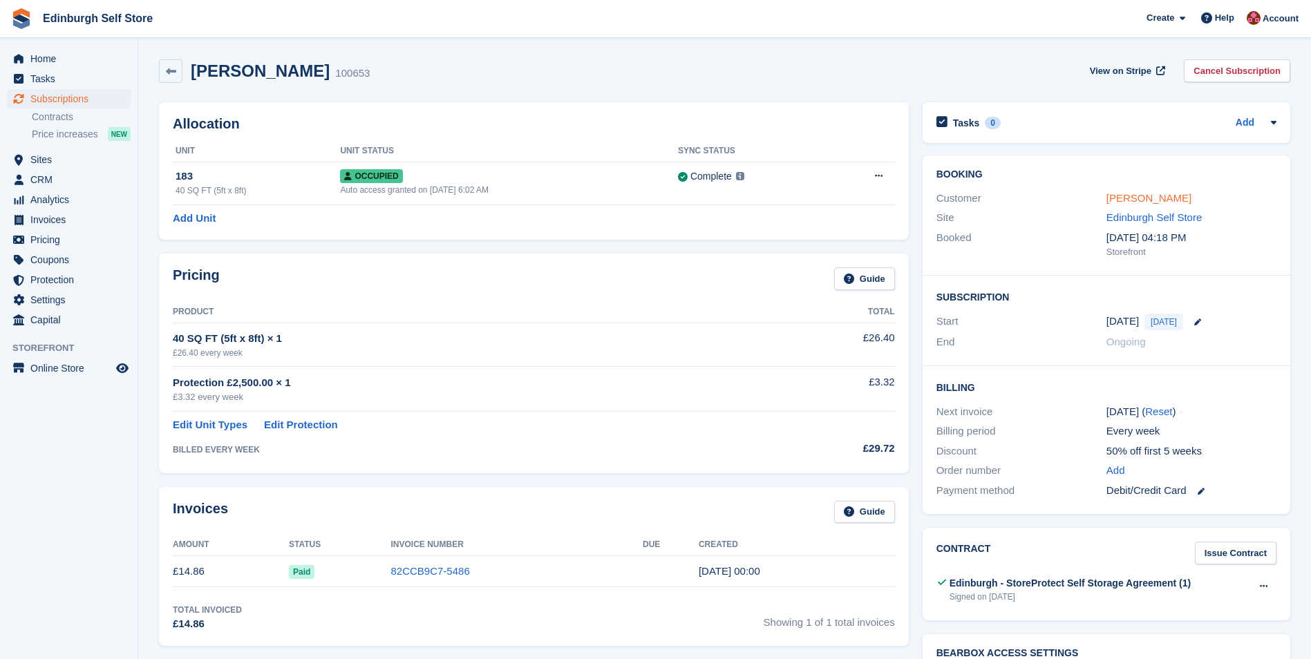
click at [1134, 198] on link "[PERSON_NAME]" at bounding box center [1149, 198] width 85 height 12
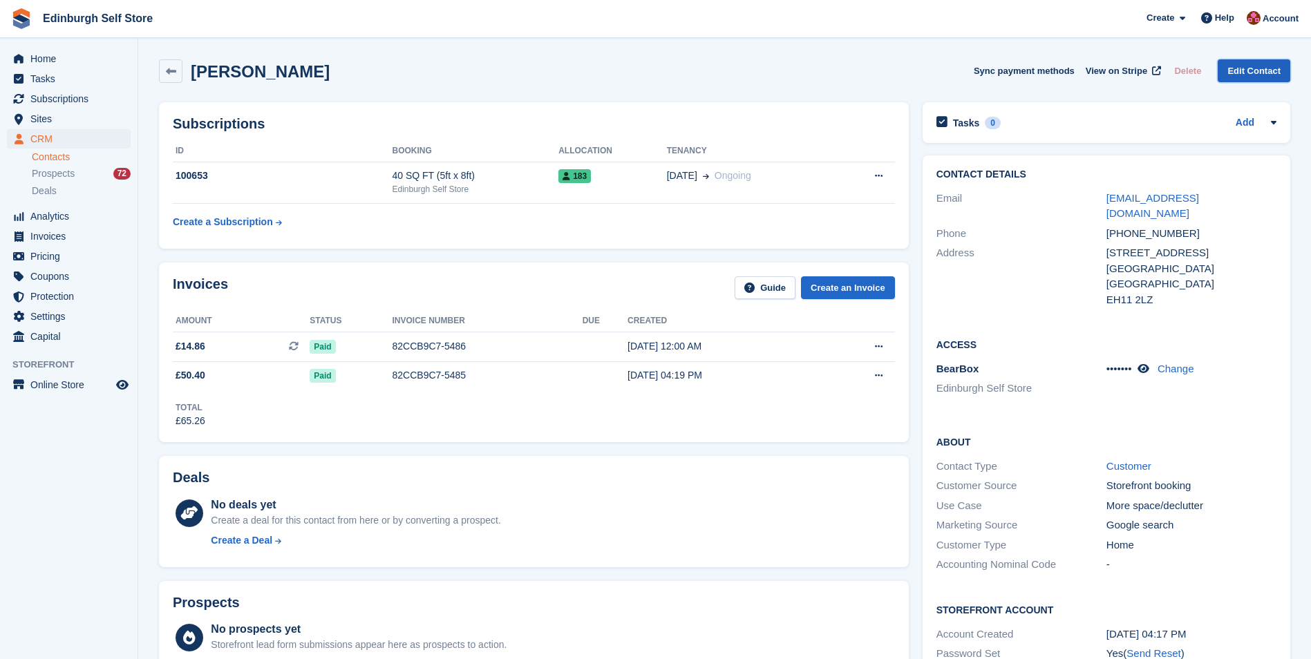
click at [1247, 71] on link "Edit Contact" at bounding box center [1254, 70] width 73 height 23
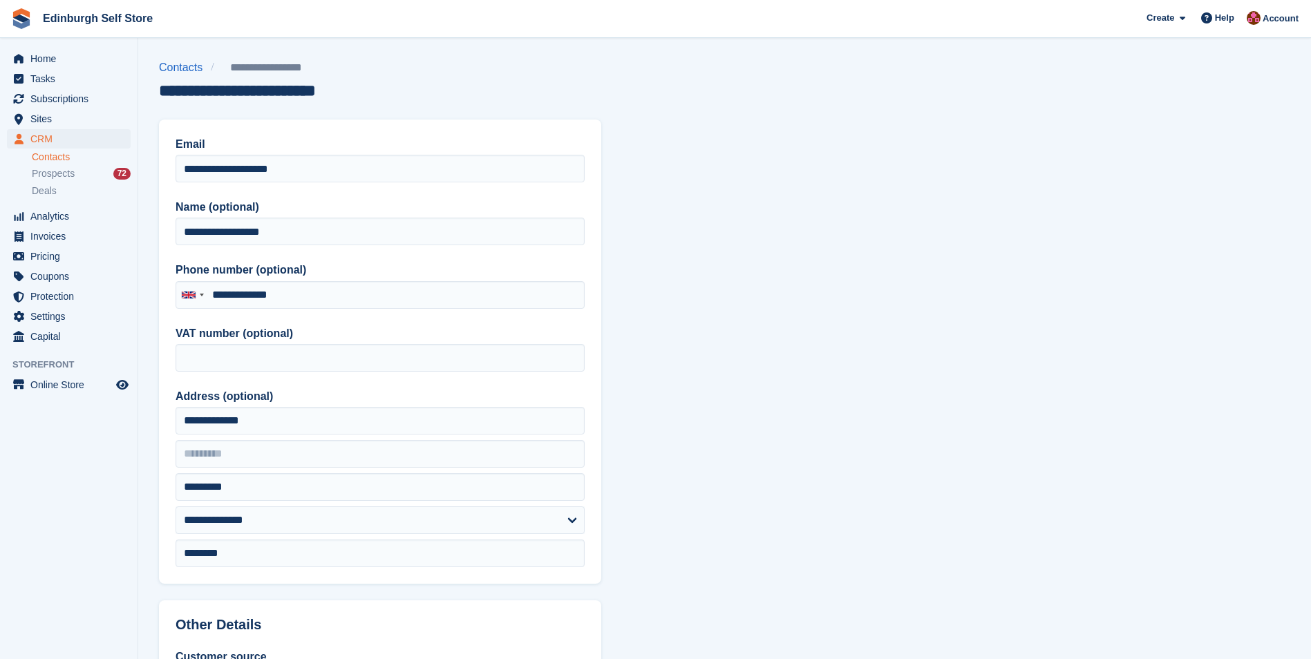
type input "**********"
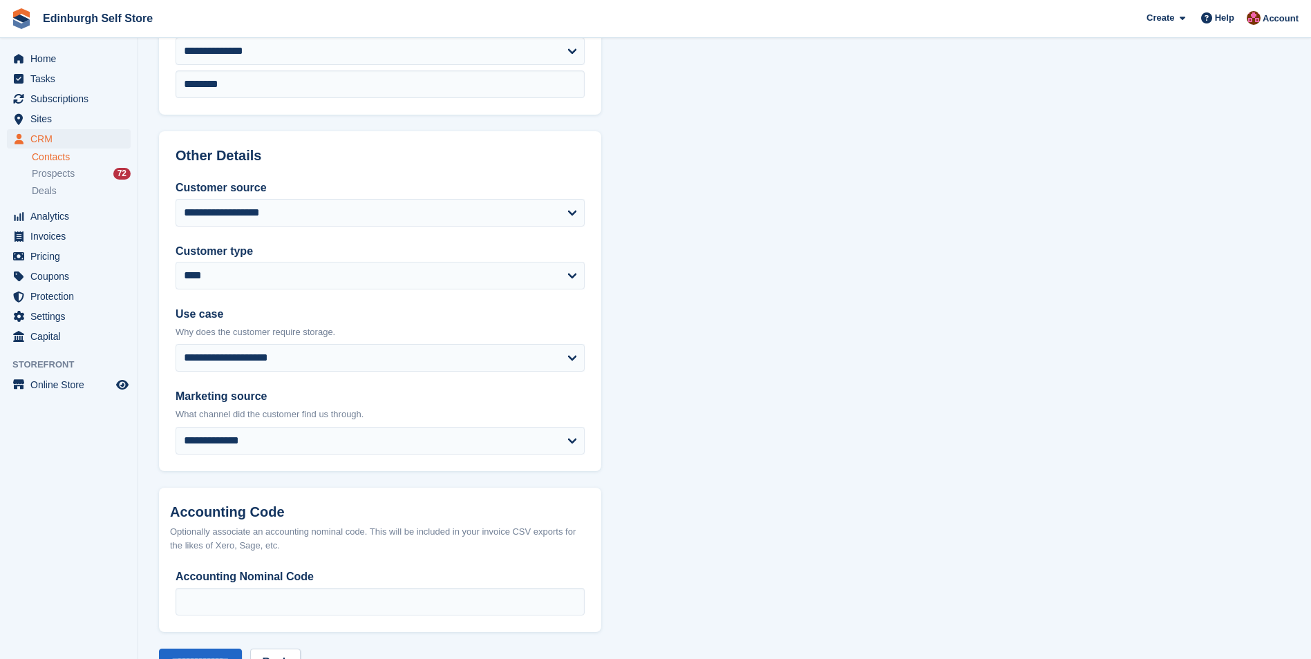
scroll to position [518, 0]
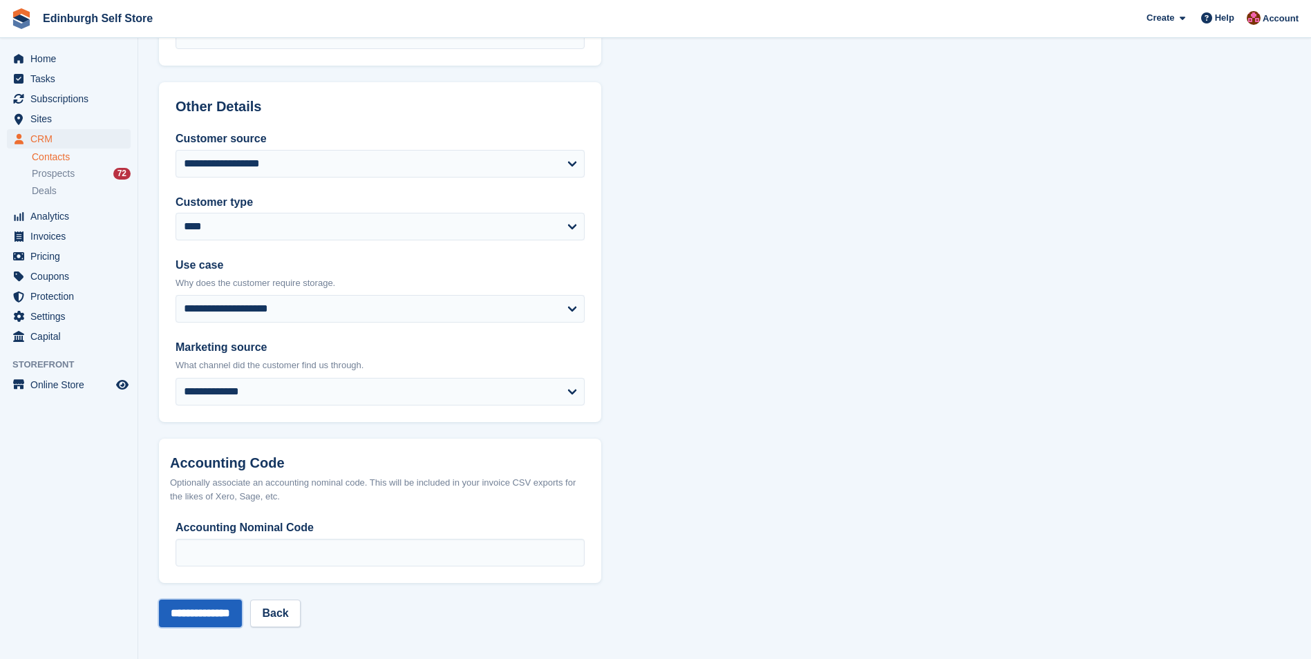
click at [202, 614] on input "**********" at bounding box center [200, 614] width 83 height 28
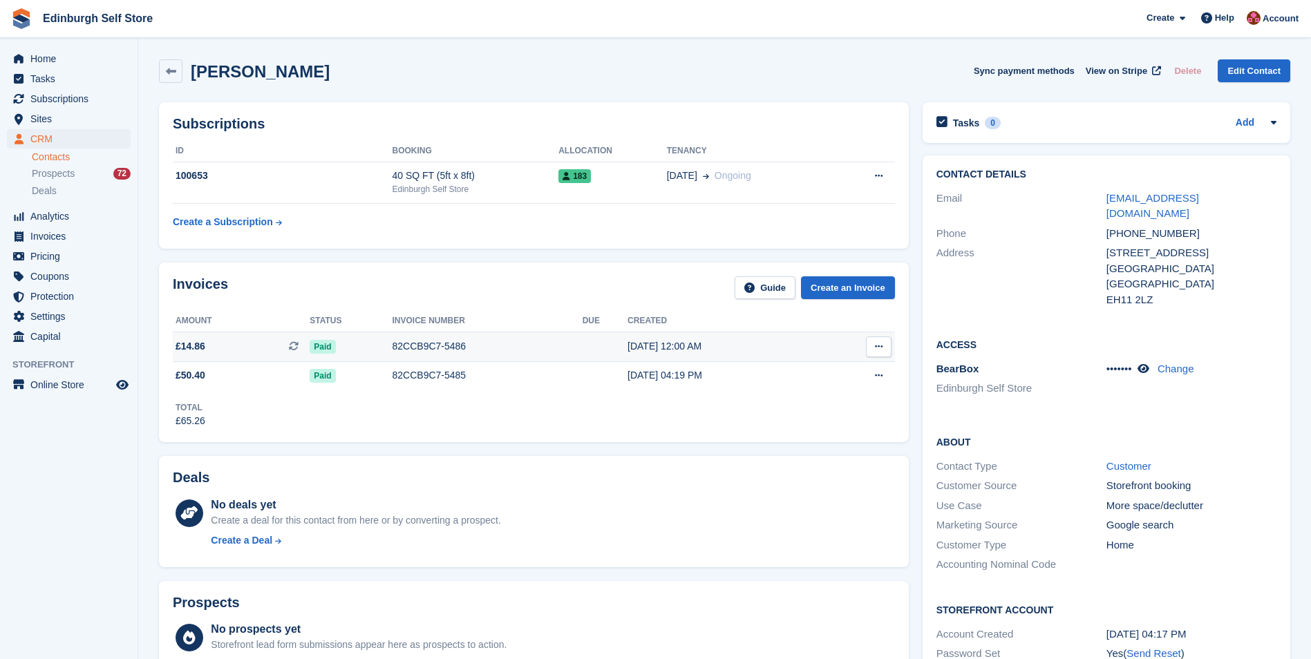
click at [583, 350] on td at bounding box center [605, 347] width 45 height 30
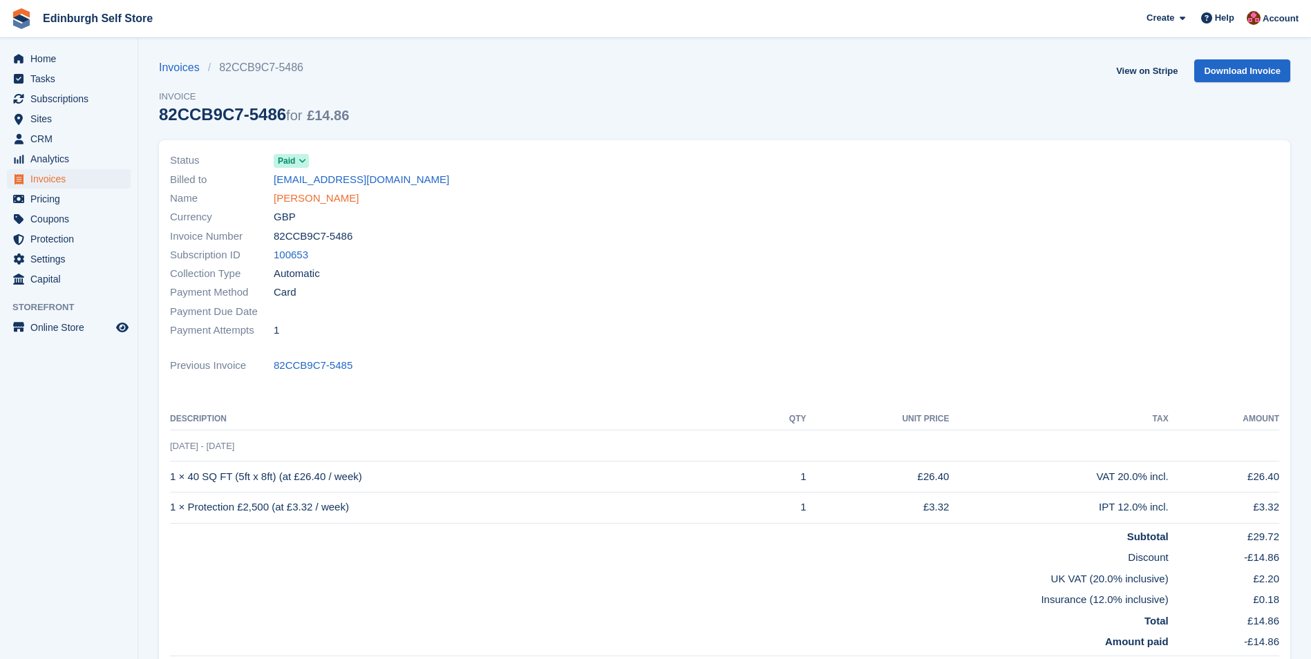
click at [313, 197] on link "[PERSON_NAME]" at bounding box center [316, 199] width 85 height 16
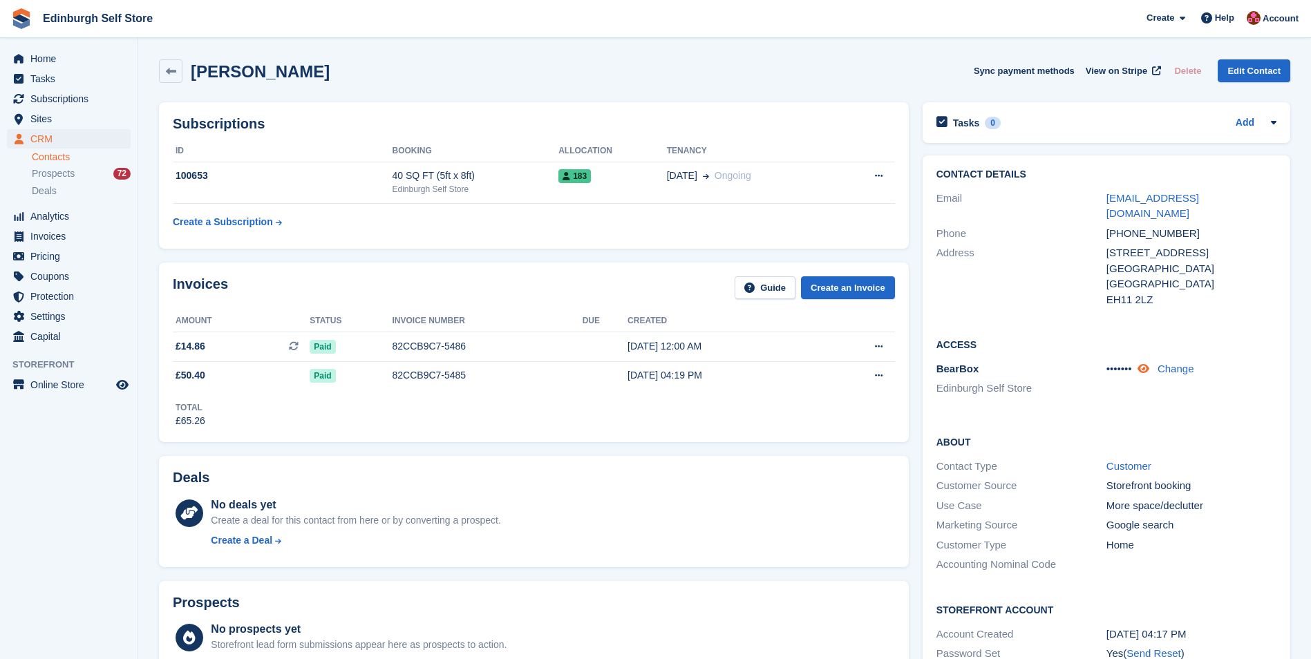
click at [1146, 364] on icon at bounding box center [1144, 369] width 12 height 10
click at [610, 185] on td "183" at bounding box center [613, 183] width 109 height 42
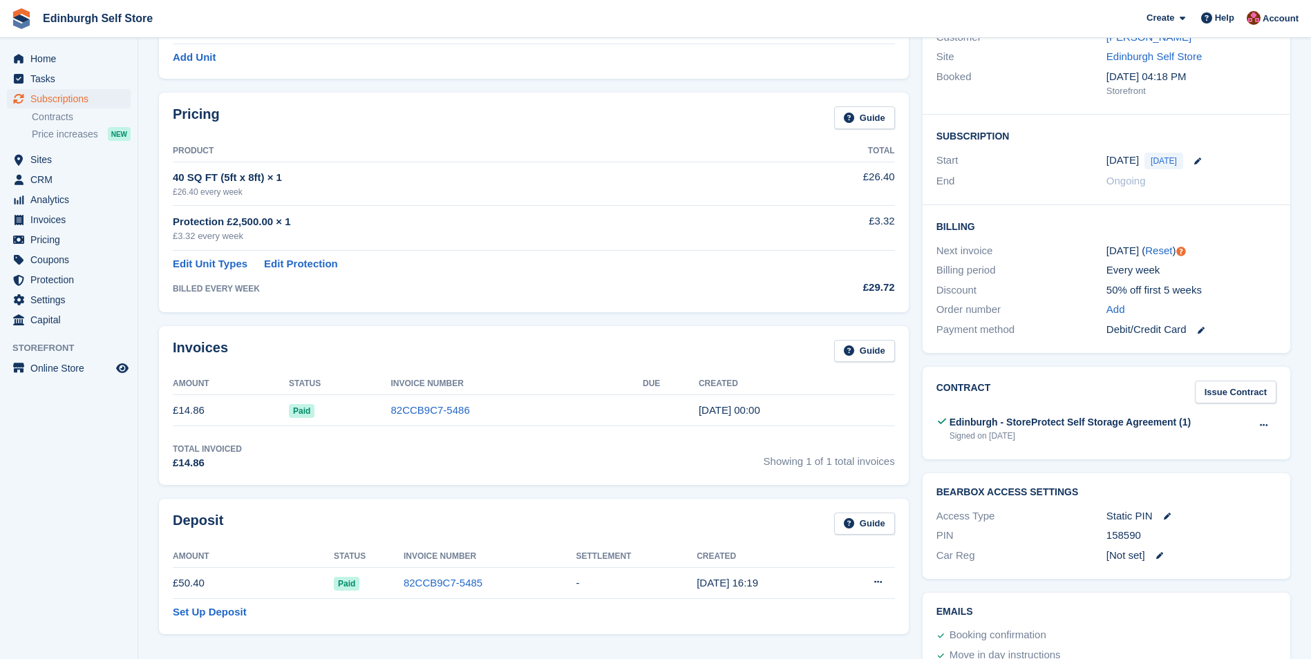
scroll to position [207, 0]
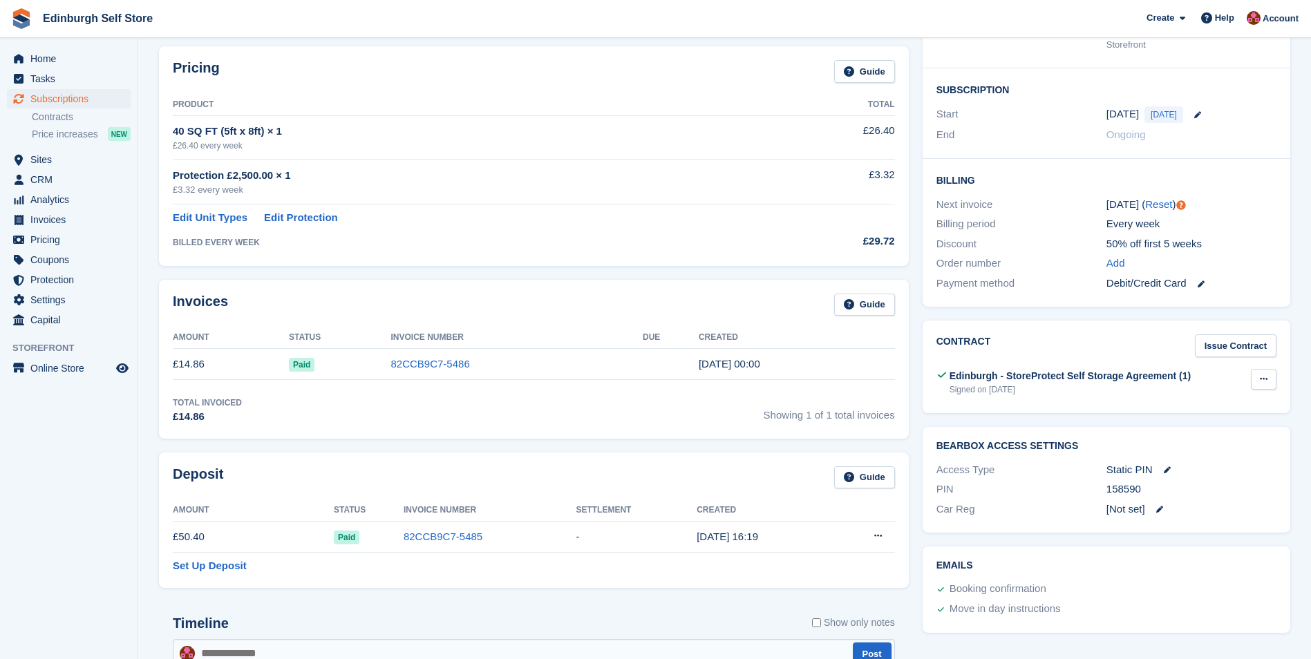
click at [1266, 376] on icon at bounding box center [1264, 379] width 8 height 9
click at [1186, 420] on p "Download" at bounding box center [1210, 424] width 120 height 18
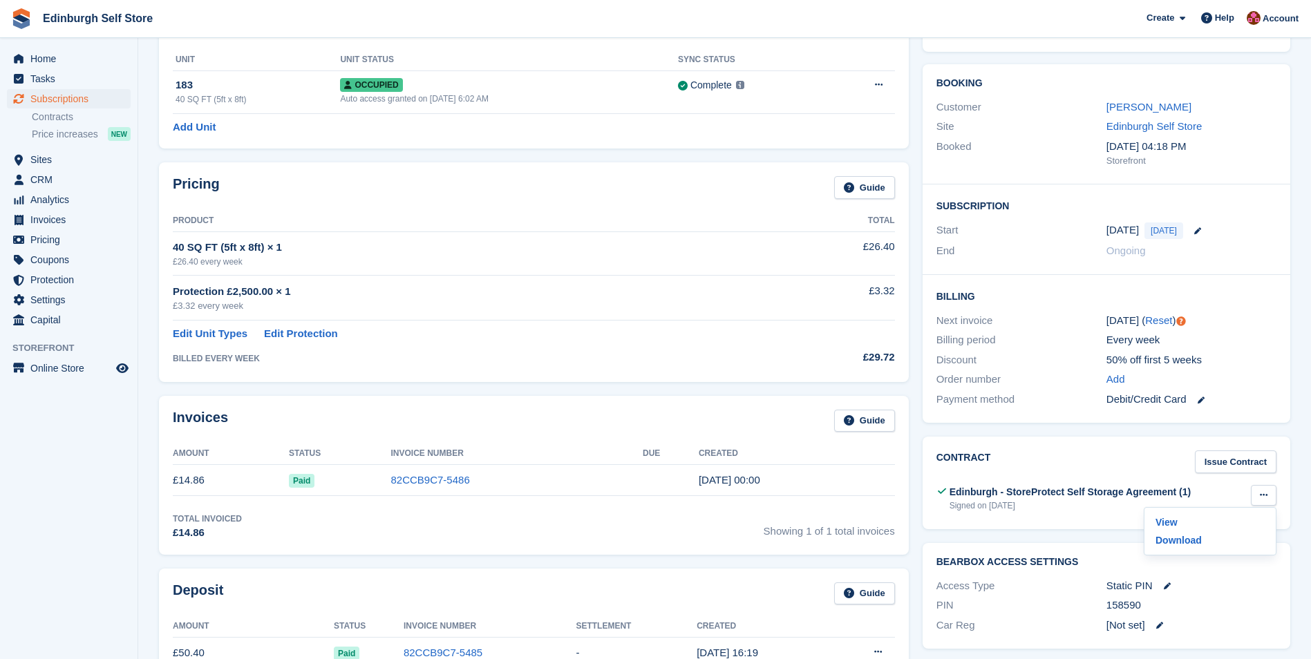
scroll to position [0, 0]
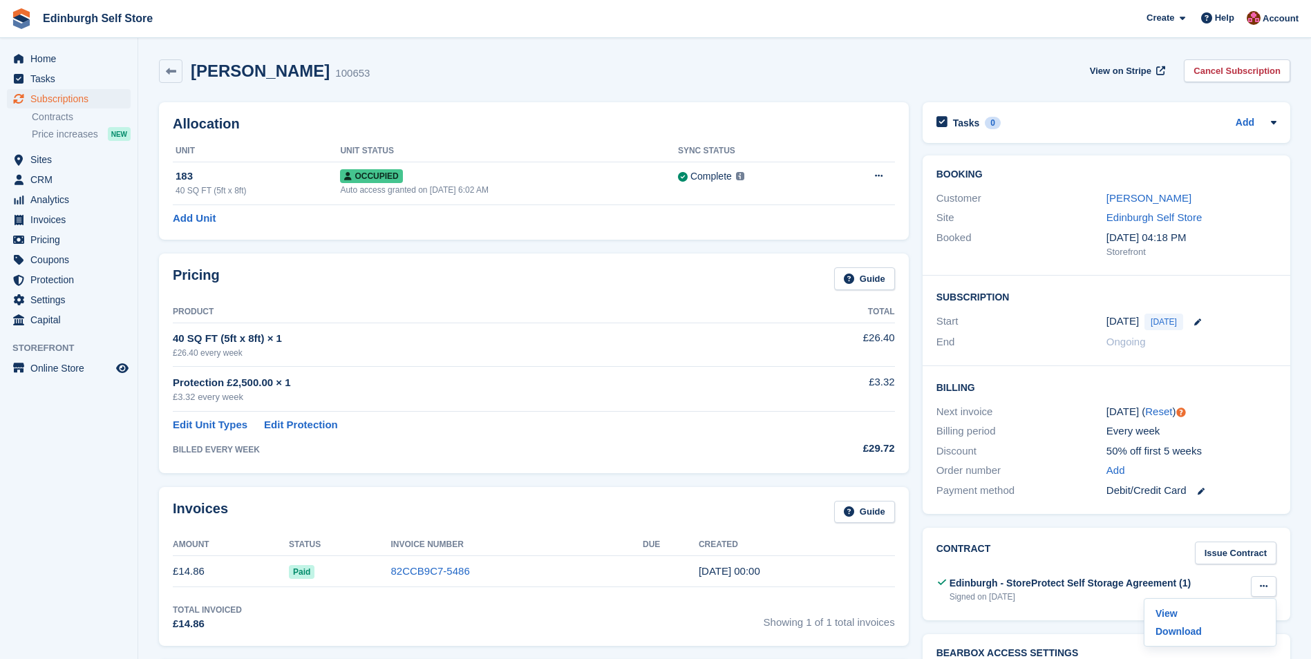
drag, startPoint x: 328, startPoint y: 70, endPoint x: 283, endPoint y: 64, distance: 45.4
click at [283, 64] on div "[PERSON_NAME] 100653" at bounding box center [275, 72] width 187 height 20
drag, startPoint x: 283, startPoint y: 64, endPoint x: 456, endPoint y: 83, distance: 173.9
click at [456, 84] on div "[PERSON_NAME] 100653 View on Stripe Cancel Subscription" at bounding box center [724, 74] width 1145 height 43
drag, startPoint x: 328, startPoint y: 71, endPoint x: 281, endPoint y: 74, distance: 47.8
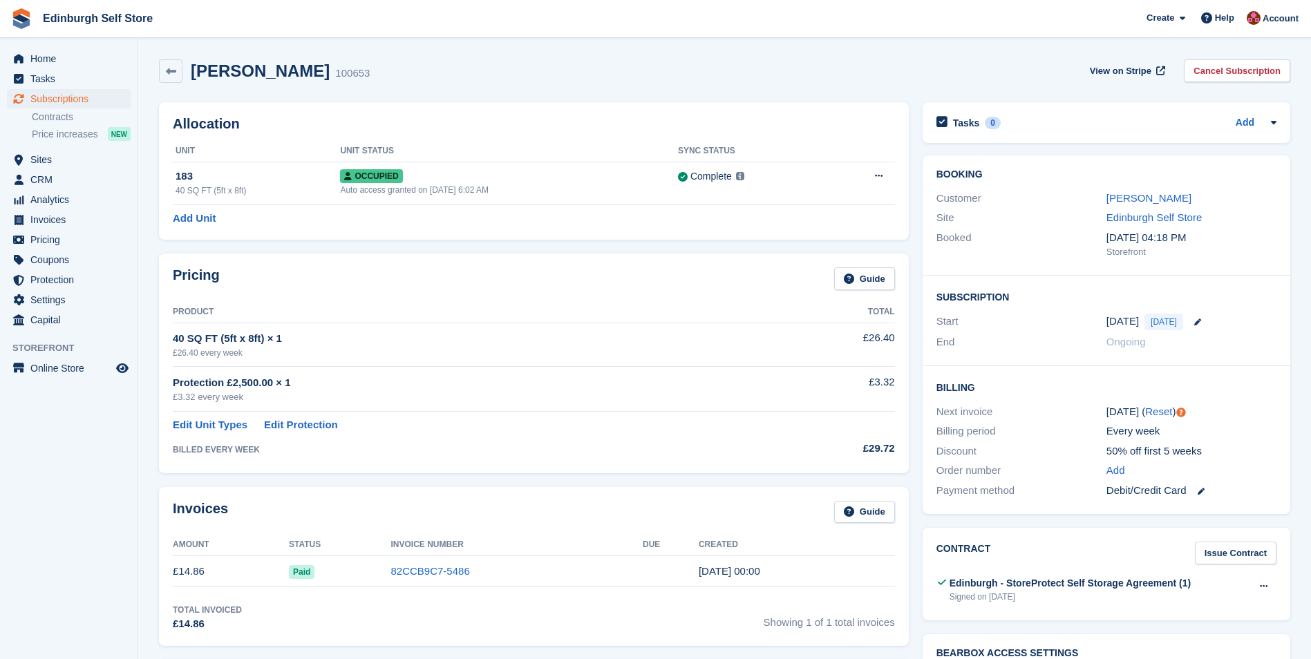
click at [281, 74] on div "[PERSON_NAME] 100653" at bounding box center [275, 72] width 187 height 20
copy h2 "[PERSON_NAME]"
drag, startPoint x: 272, startPoint y: 71, endPoint x: 189, endPoint y: 66, distance: 82.4
click at [189, 66] on div "[PERSON_NAME] 100653" at bounding box center [275, 72] width 187 height 20
copy h2 "[PERSON_NAME]"
